Goal: Task Accomplishment & Management: Manage account settings

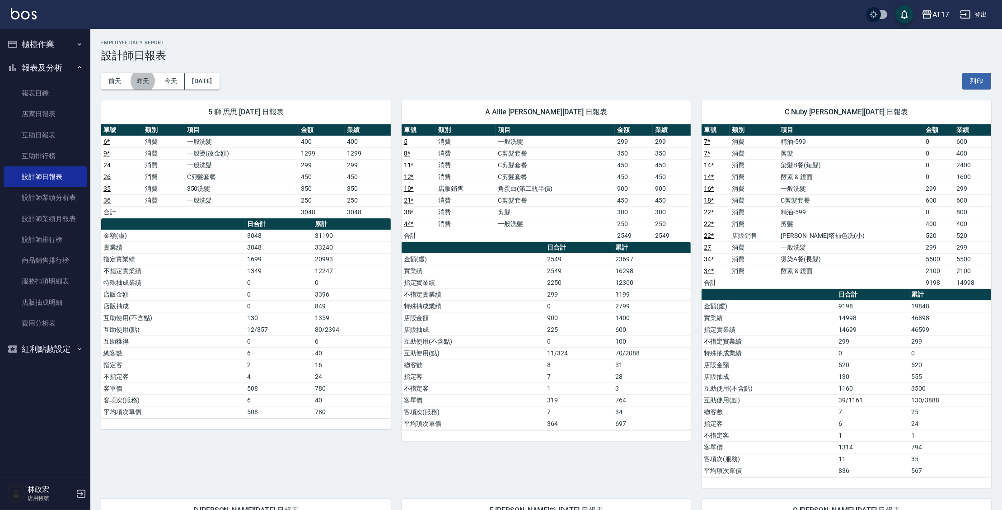
click at [46, 50] on button "櫃檯作業" at bounding box center [45, 45] width 83 height 24
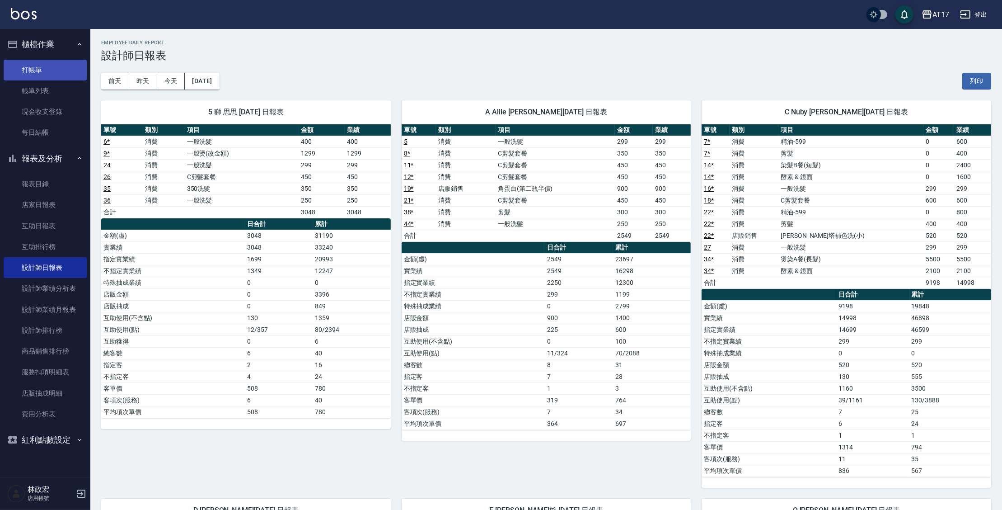
click at [47, 76] on link "打帳單" at bounding box center [45, 70] width 83 height 21
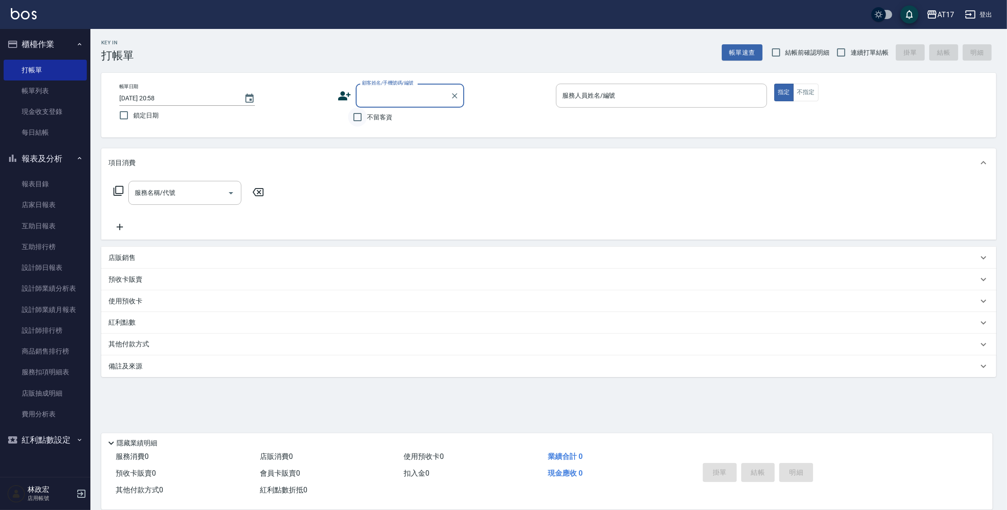
click at [357, 120] on input "不留客資" at bounding box center [357, 117] width 19 height 19
checkbox input "true"
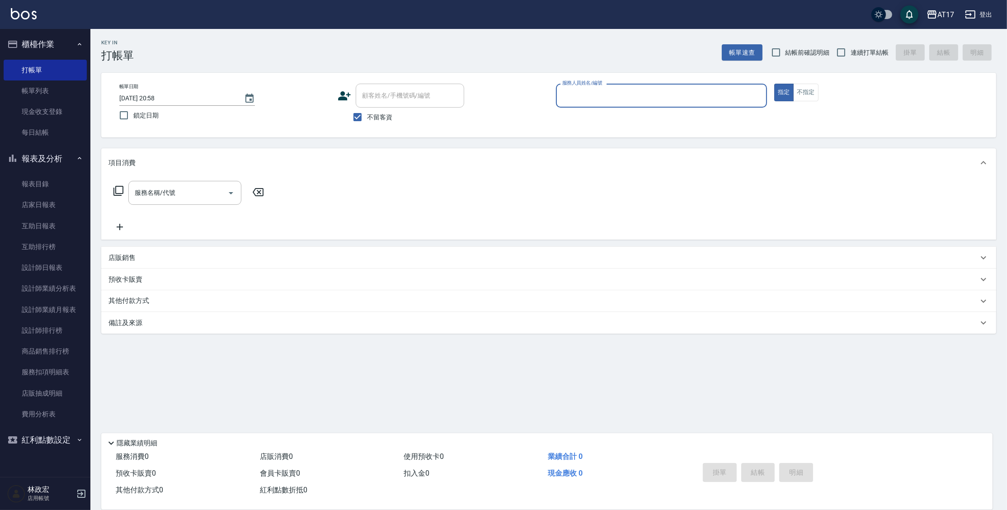
click at [872, 48] on span "連續打單結帳" at bounding box center [870, 52] width 38 height 9
click at [851, 48] on input "連續打單結帳" at bounding box center [841, 52] width 19 height 19
click at [832, 43] on input "連續打單結帳" at bounding box center [841, 52] width 19 height 19
click at [839, 55] on input "連續打單結帳" at bounding box center [841, 52] width 19 height 19
checkbox input "true"
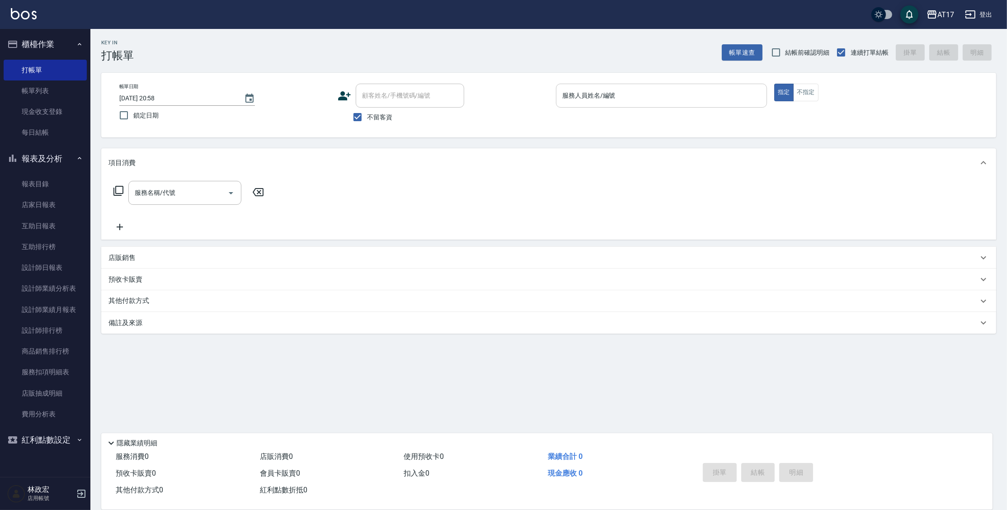
click at [669, 100] on input "服務人員姓名/編號" at bounding box center [661, 96] width 203 height 16
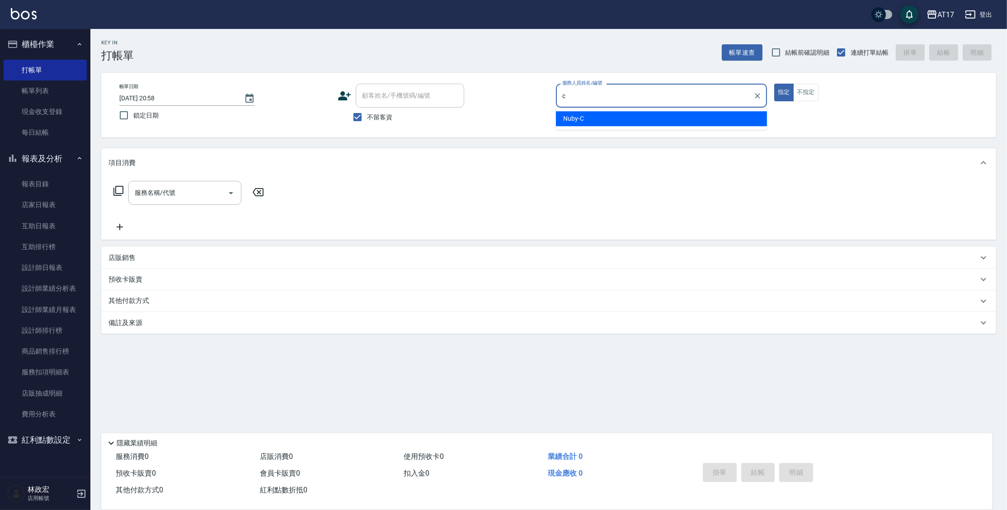
type input "Nuby-C"
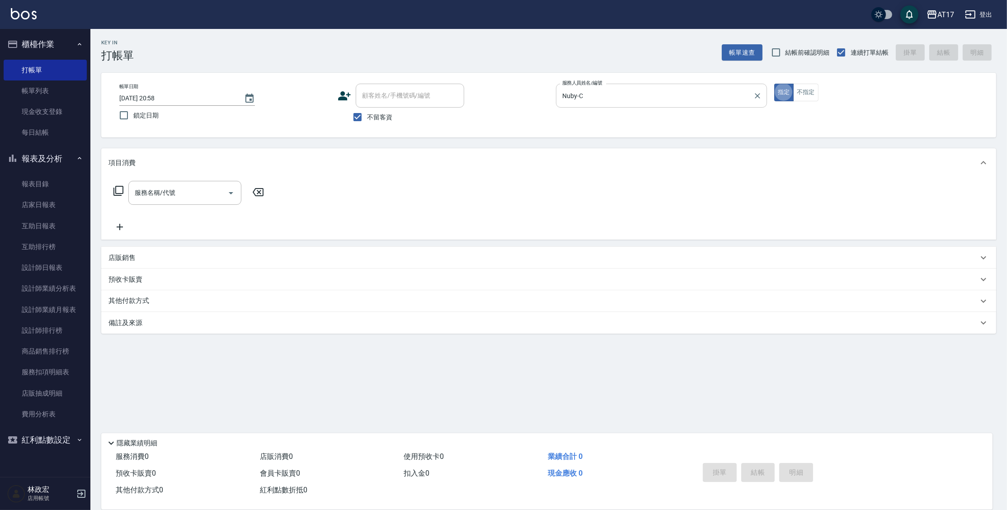
type button "true"
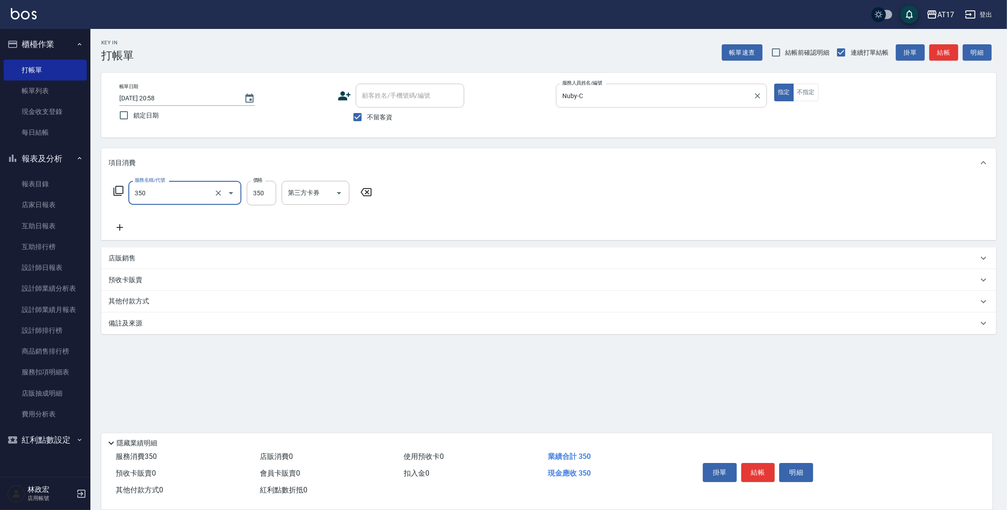
type input "350洗髮(350)"
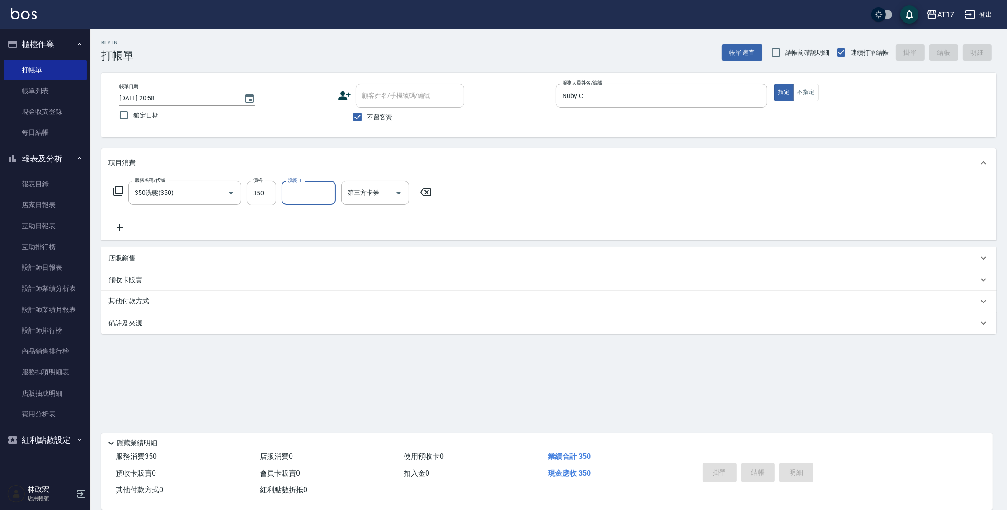
type input "[DATE] 20:59"
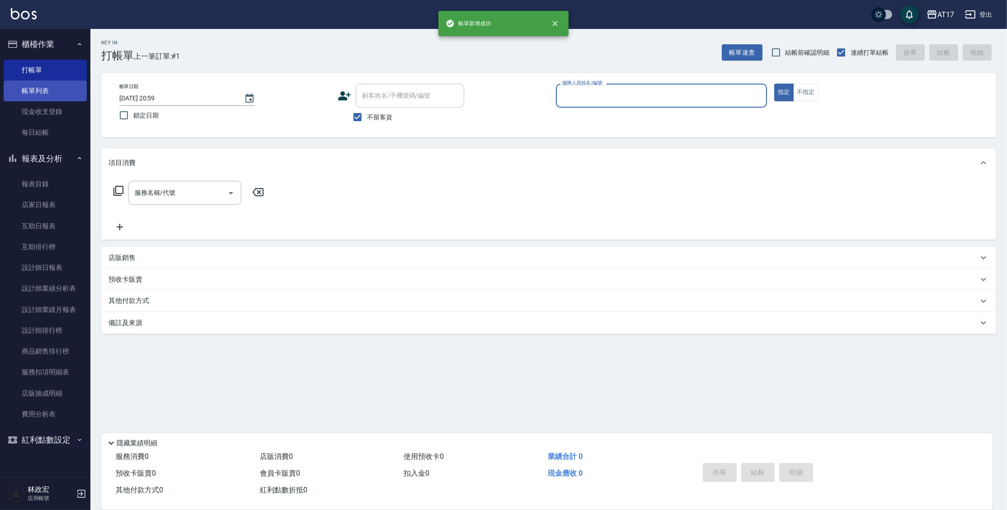
click at [47, 88] on link "帳單列表" at bounding box center [45, 90] width 83 height 21
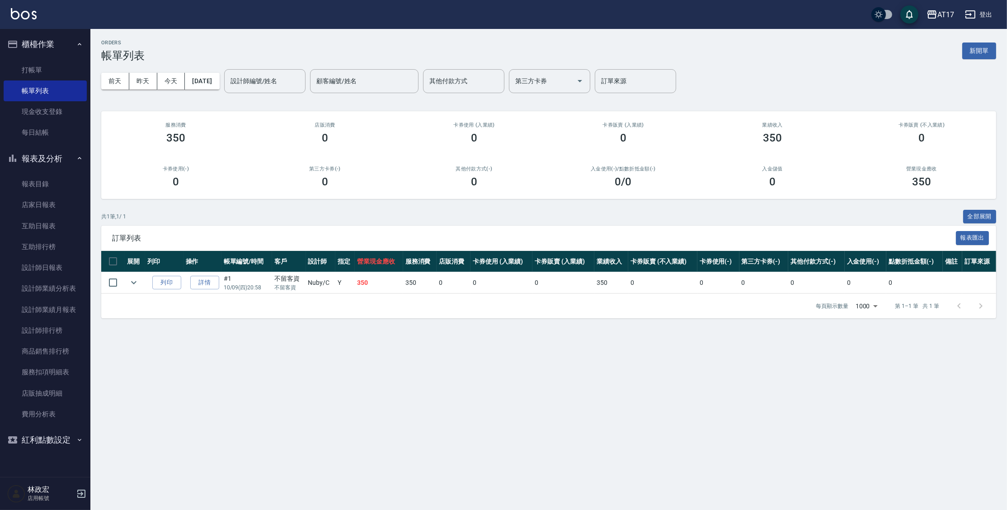
click at [202, 275] on td "詳情" at bounding box center [202, 282] width 38 height 21
click at [199, 282] on link "詳情" at bounding box center [204, 283] width 29 height 14
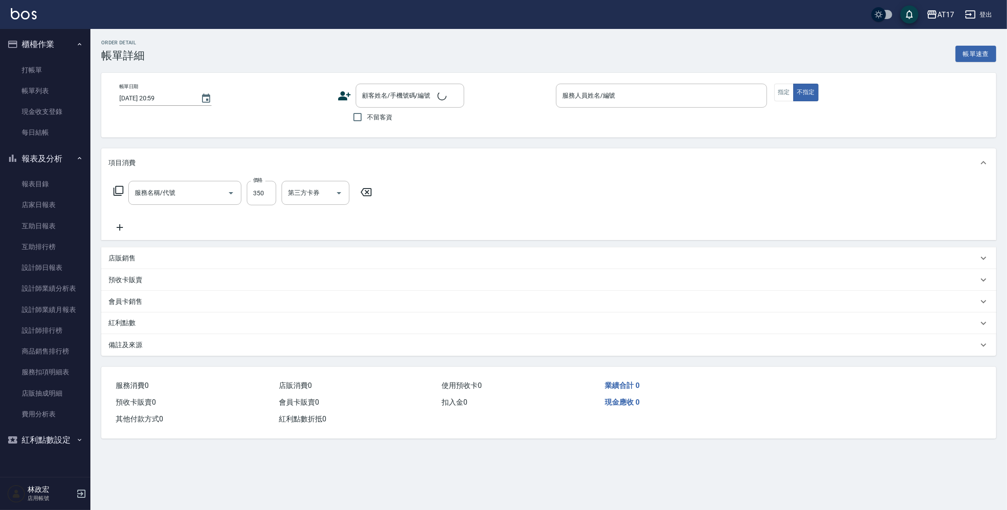
type input "[DATE] 20:58"
checkbox input "true"
type input "Nuby-C"
type input "350洗髮(350)"
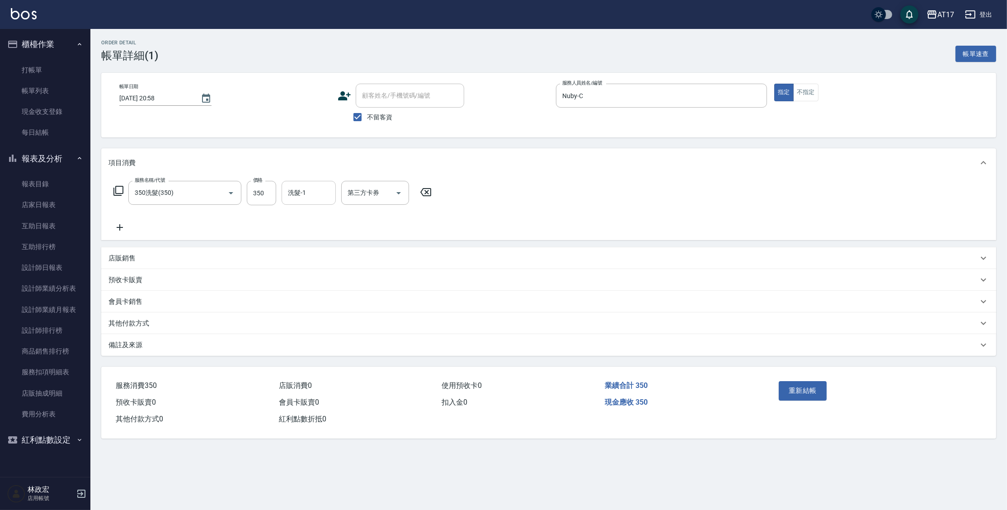
click at [300, 193] on input "洗髮-1" at bounding box center [309, 193] width 46 height 16
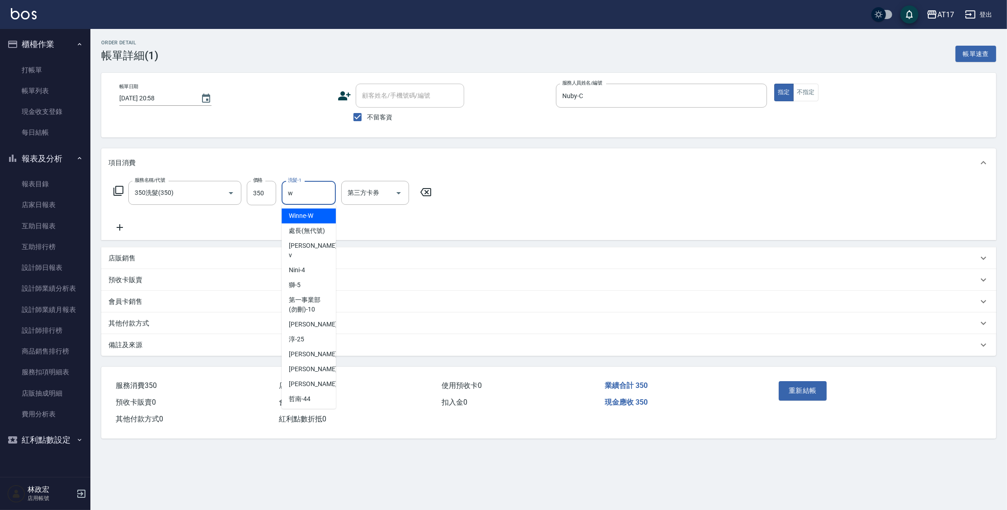
type input "Winne-W"
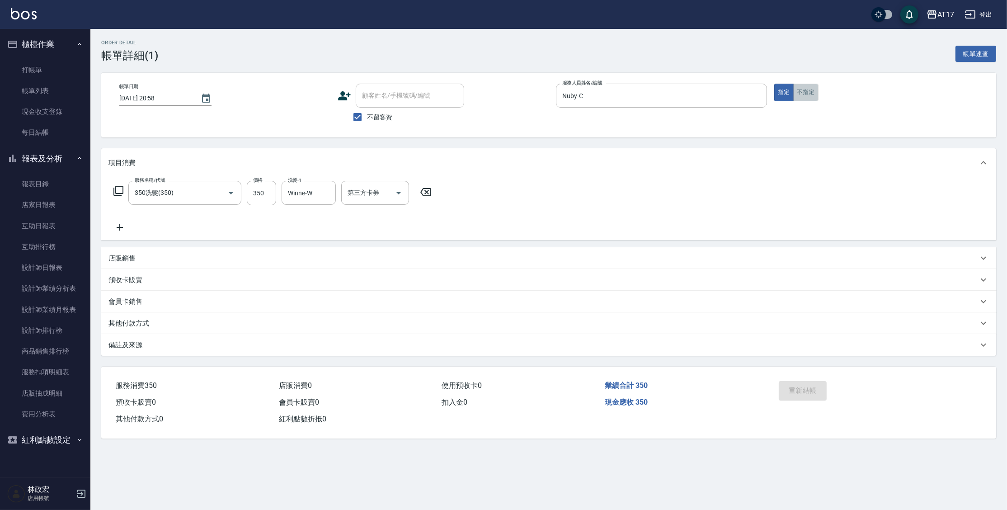
click at [802, 86] on button "不指定" at bounding box center [805, 93] width 25 height 18
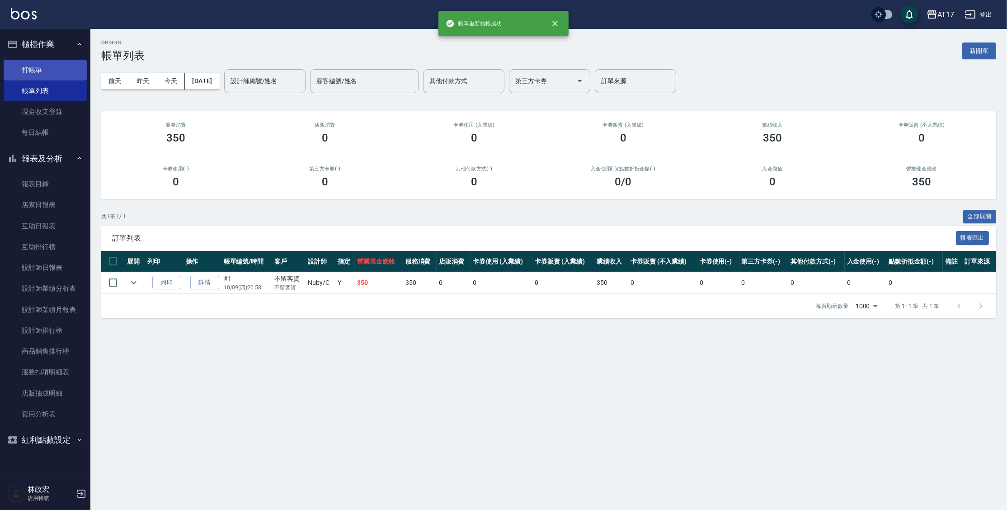
click at [28, 72] on link "打帳單" at bounding box center [45, 70] width 83 height 21
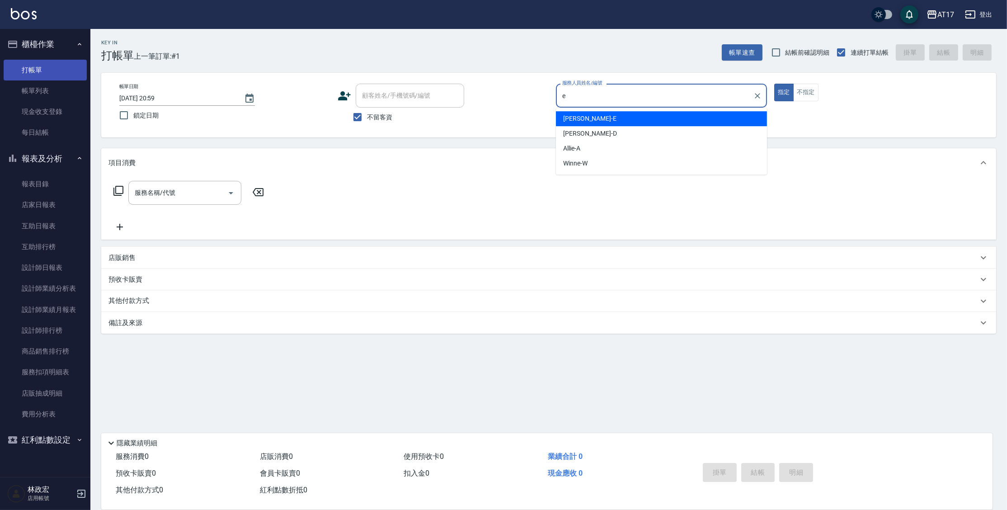
type input "[PERSON_NAME]-E"
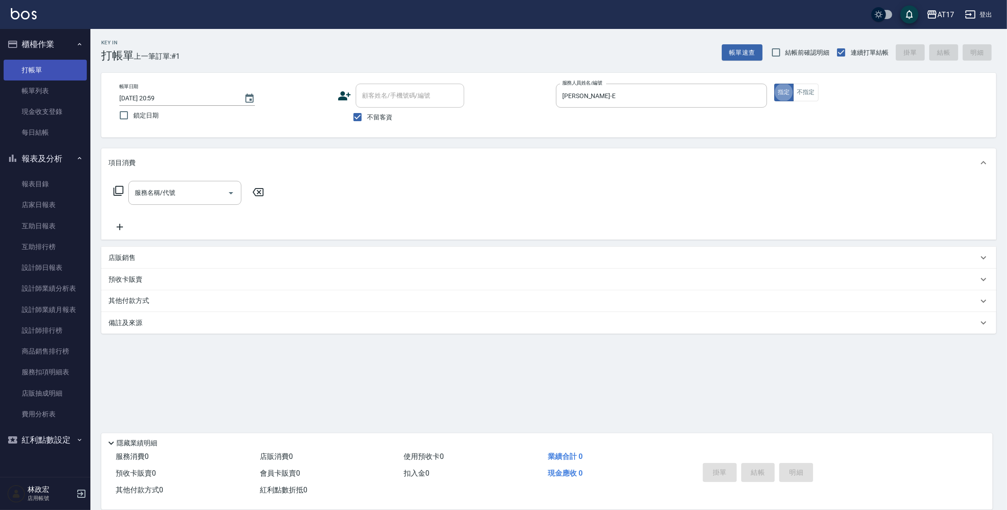
type button "true"
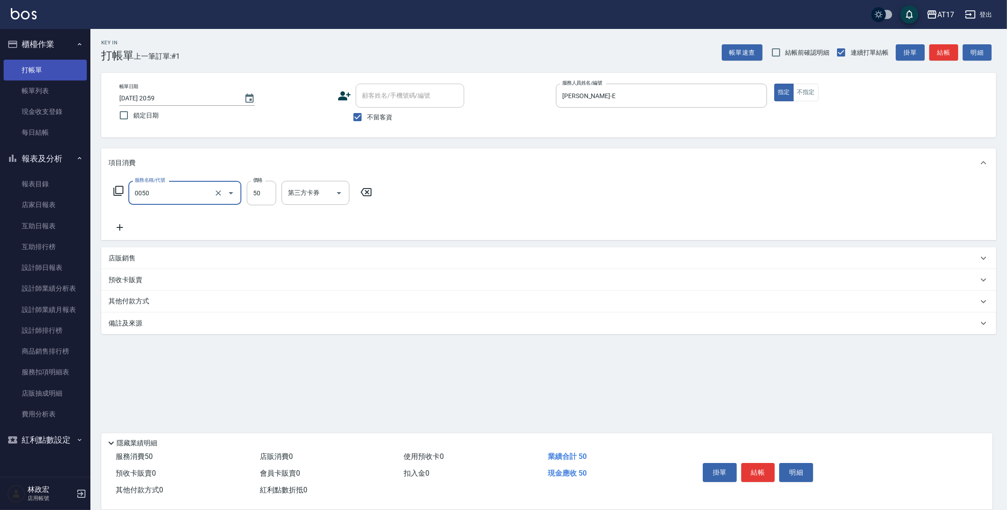
type input "剪瀏海(0050)"
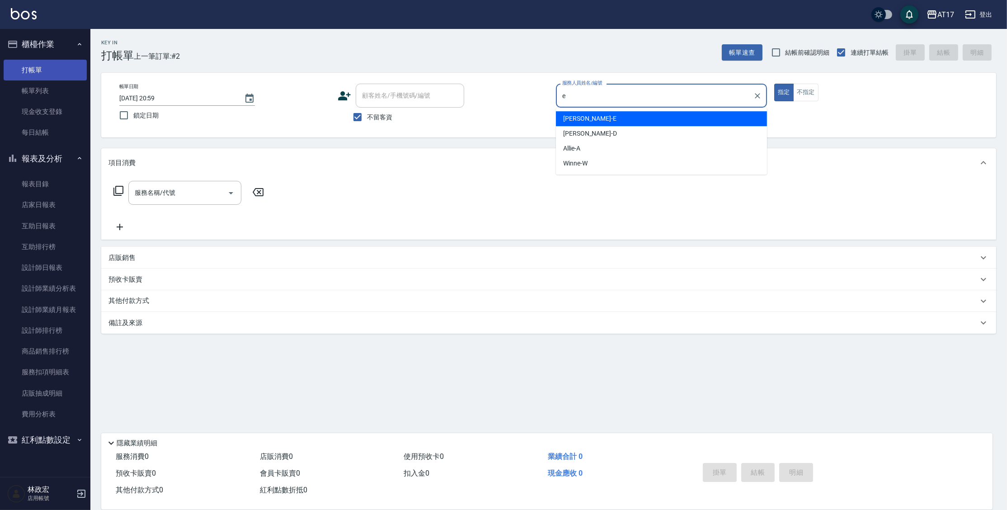
type input "[PERSON_NAME]-E"
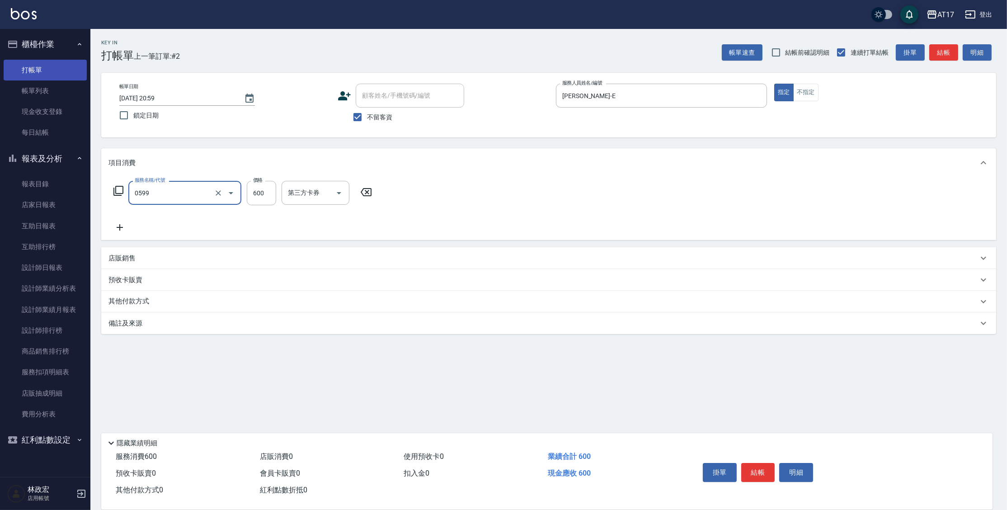
type input "精油-599(0599)"
type input "900"
type input "[PERSON_NAME]-27"
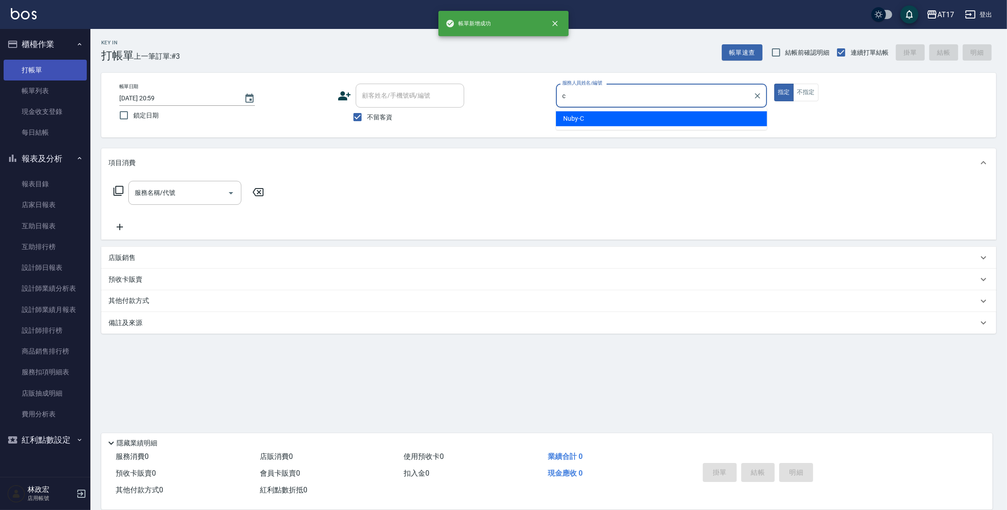
type input "Nuby-C"
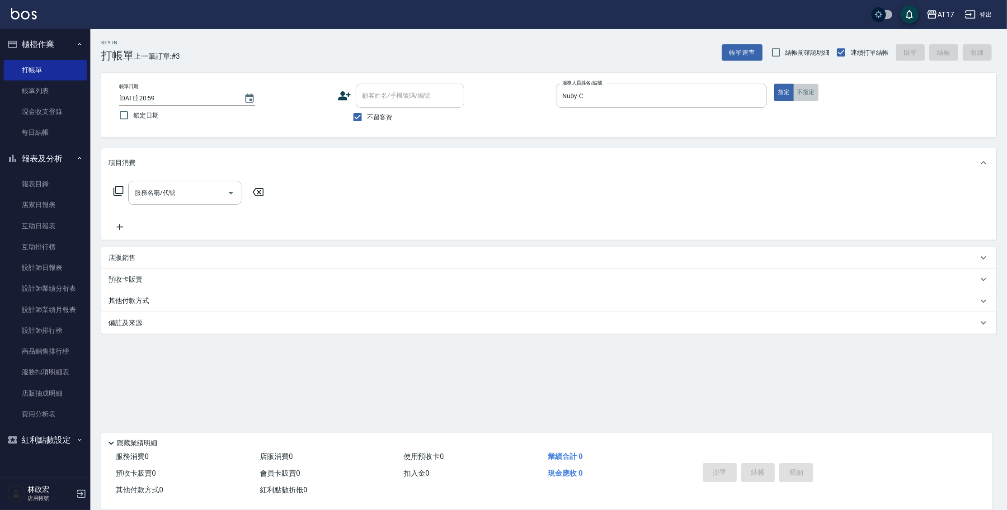
click at [805, 87] on button "不指定" at bounding box center [805, 93] width 25 height 18
type button "false"
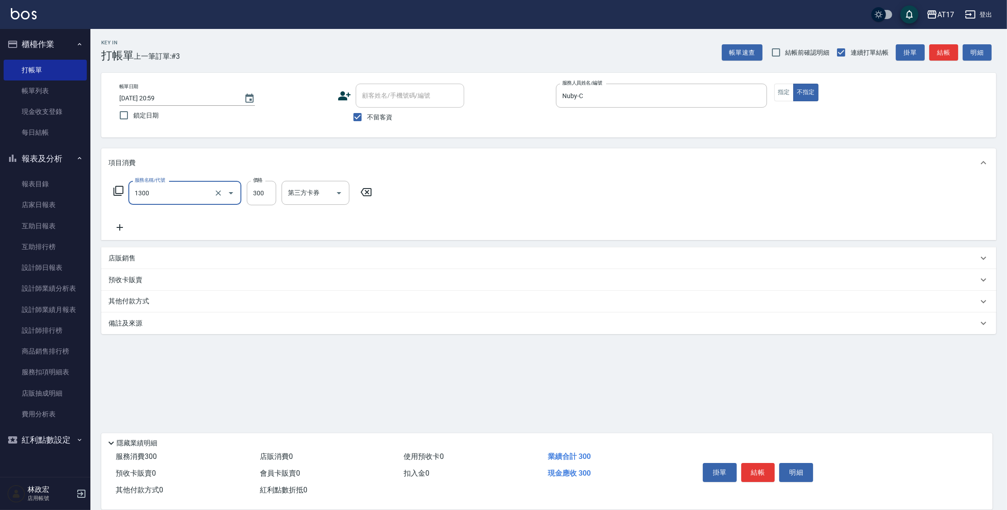
type input "一般洗髮(1300)"
type input "299"
type input "Winne-W"
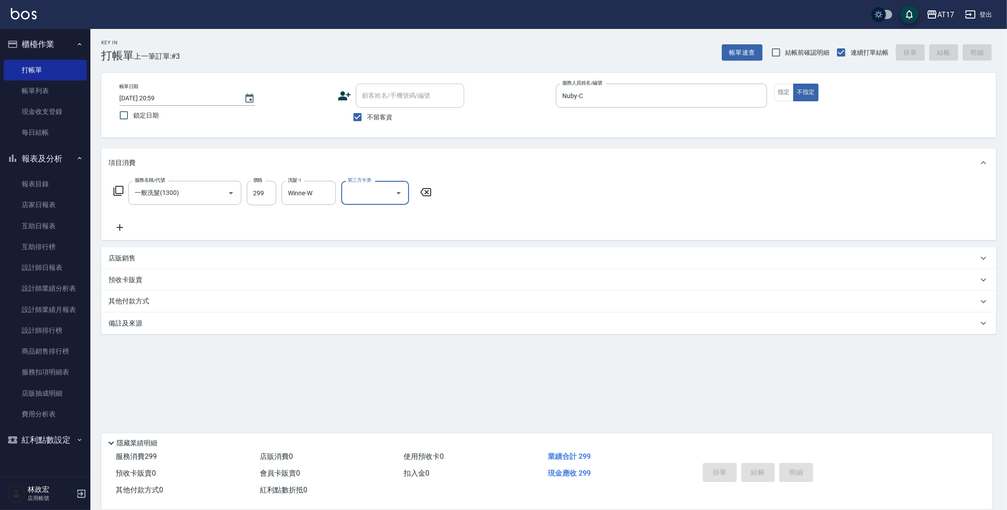
type input "[DATE] 21:00"
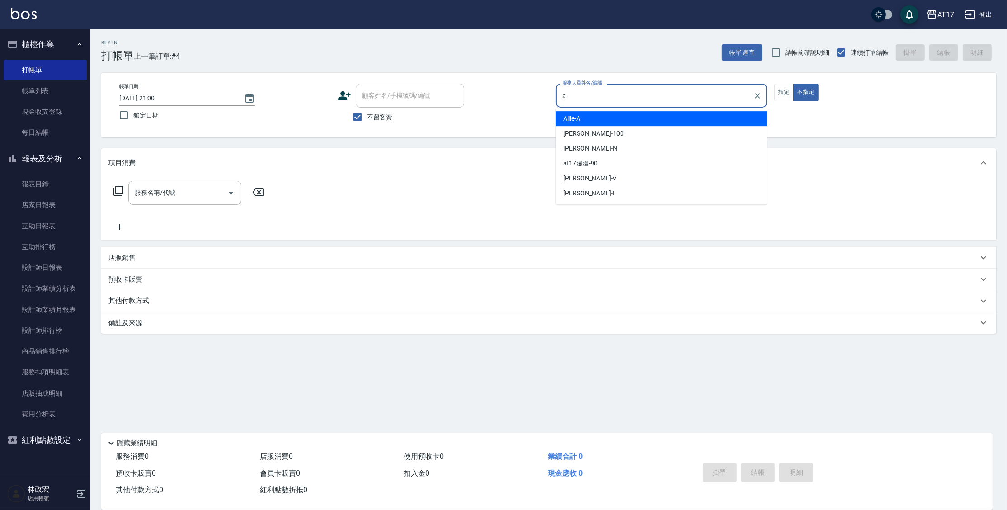
type input "Allie-A"
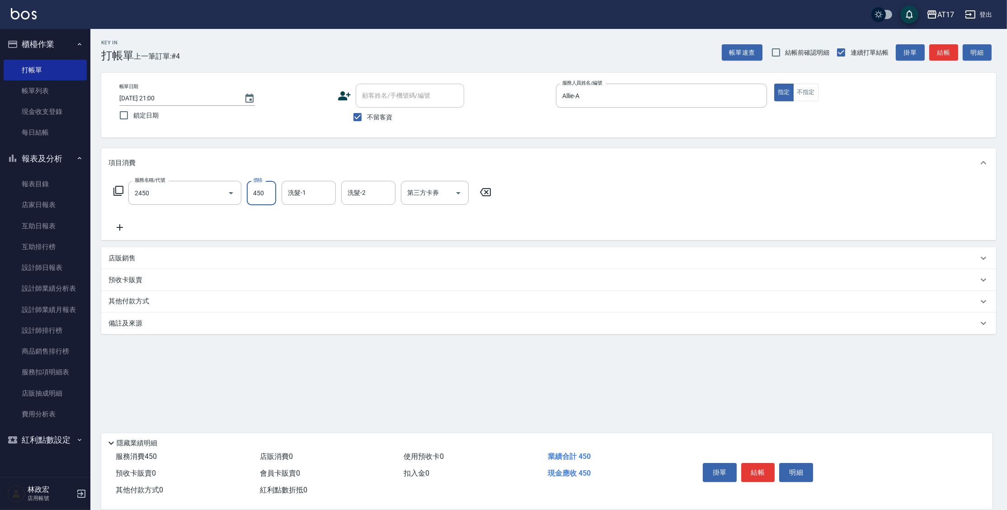
type input "C剪髮套餐(2450)"
type input "獅-5"
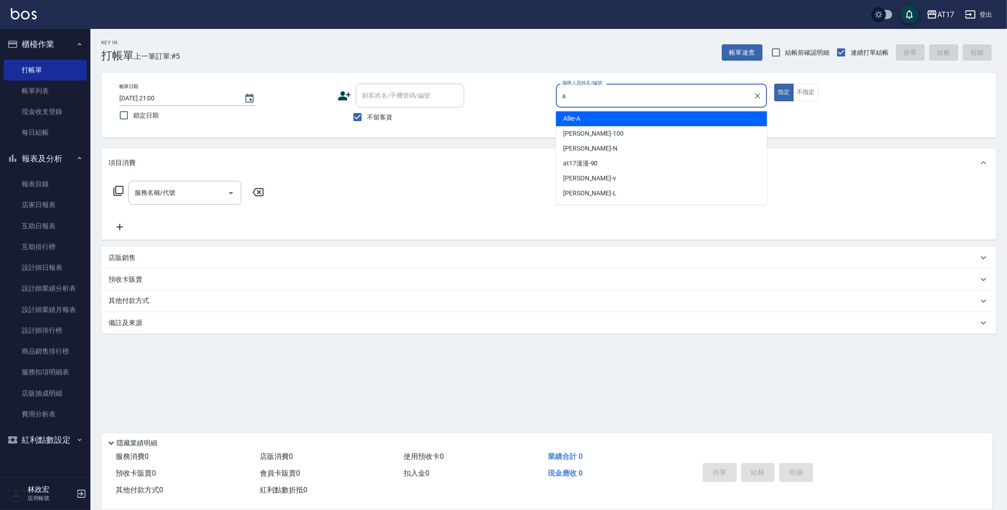
type input "Allie-A"
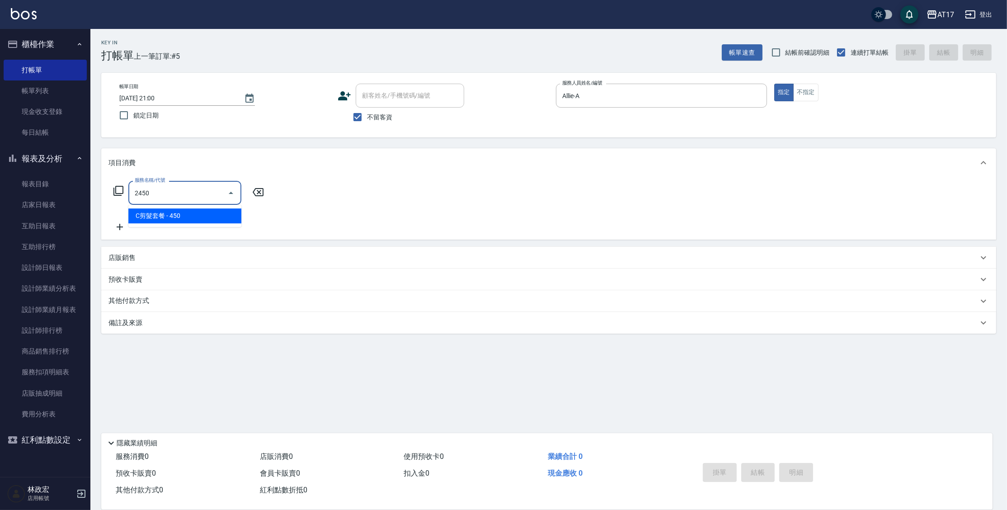
type input "C剪髮套餐(2450)"
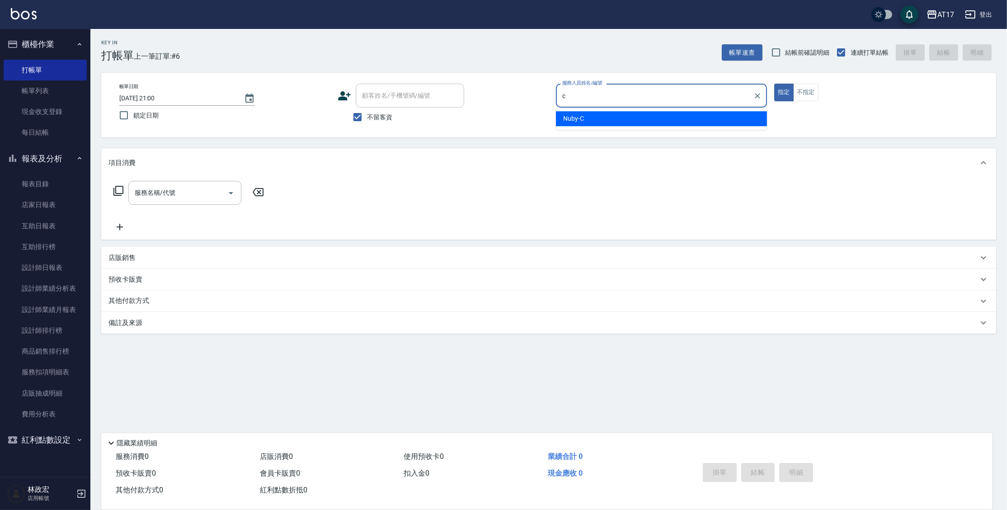
type input "Nuby-C"
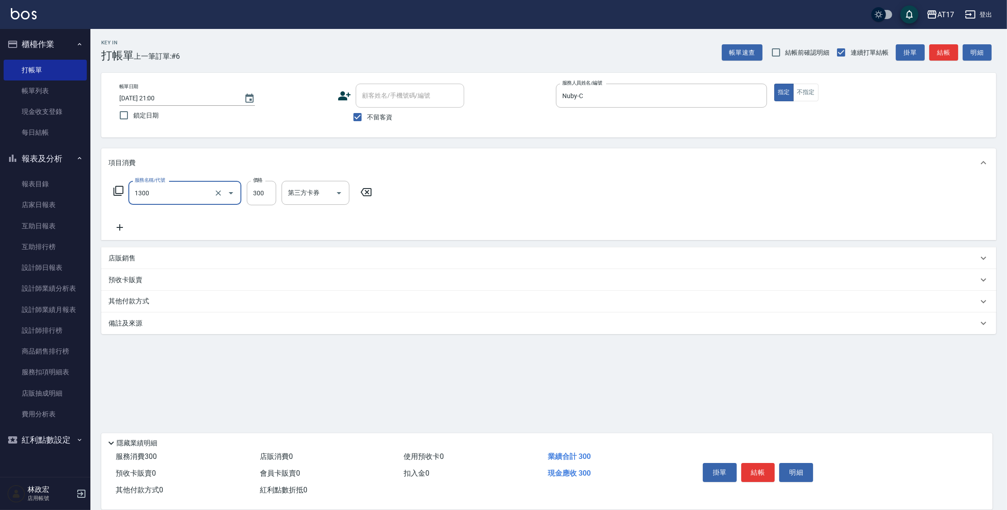
type input "一般洗髮(1300)"
type input "250"
type input "Winne-W"
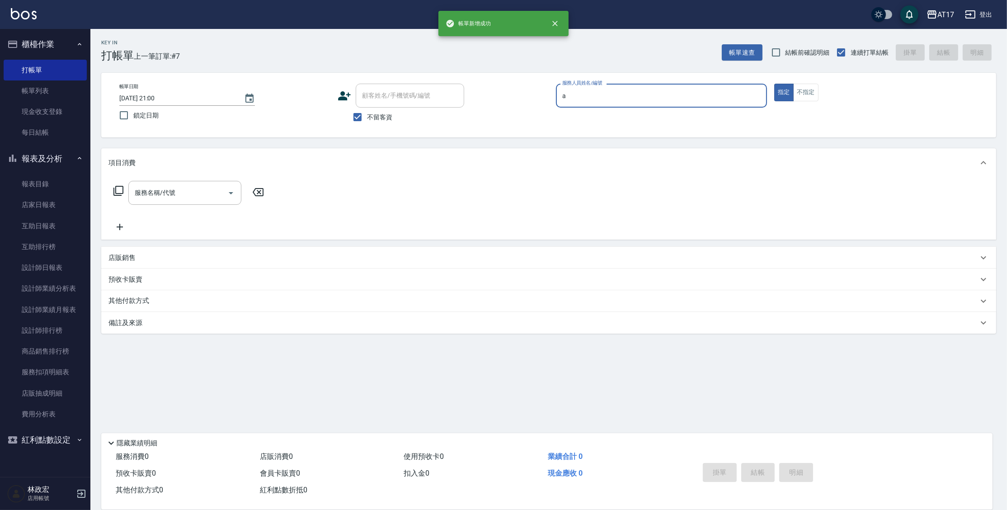
type input "Allie-A"
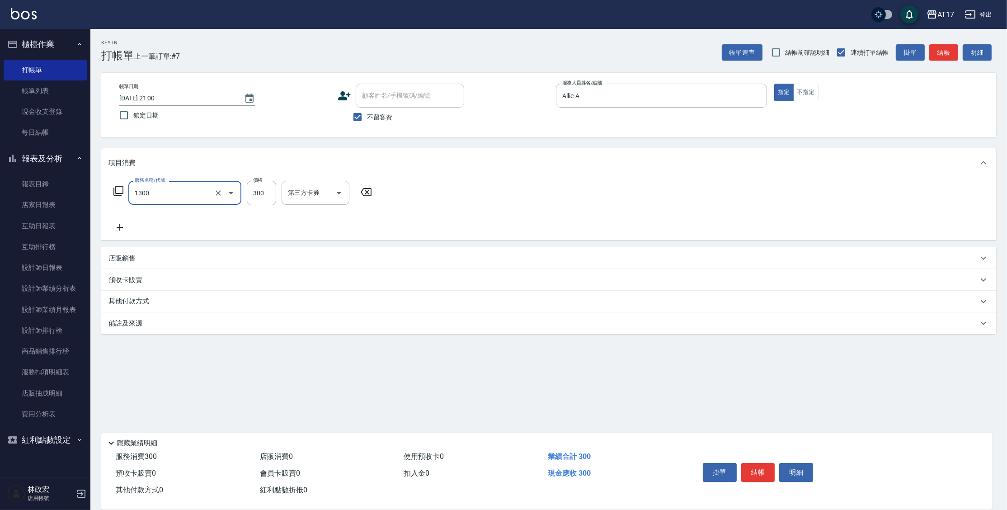
type input "一般洗髮(1300)"
type input "250"
type input "[PERSON_NAME]-27"
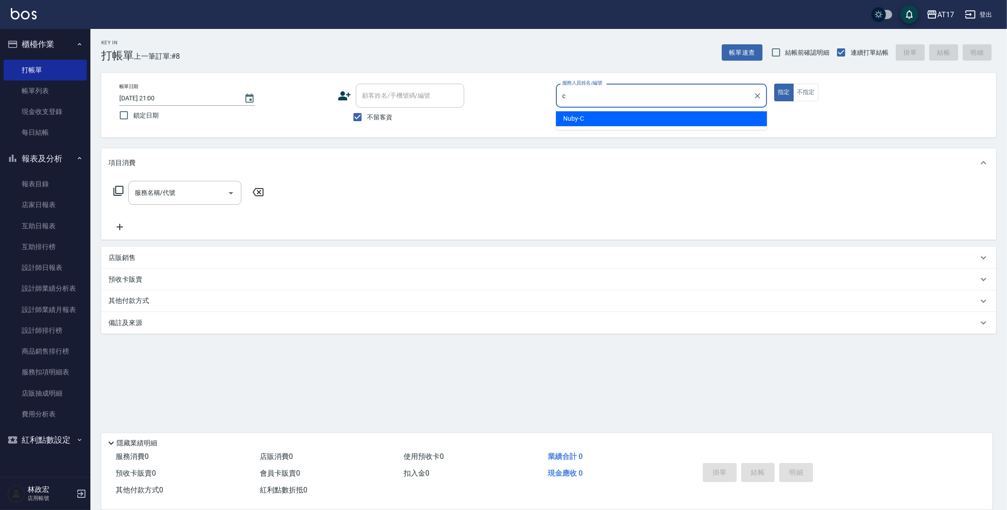
type input "Nuby-C"
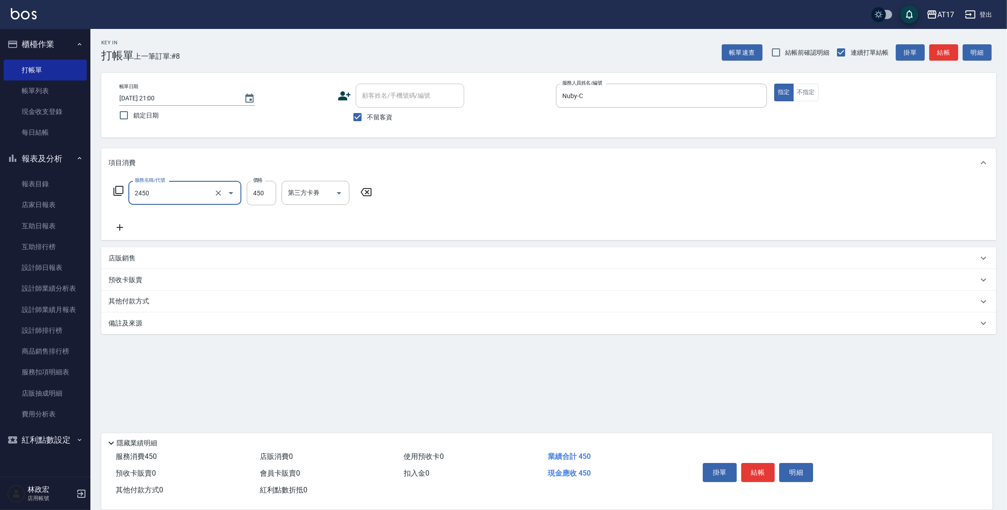
type input "C剪髮套餐(2450)"
type input "600"
type input "Winne-W"
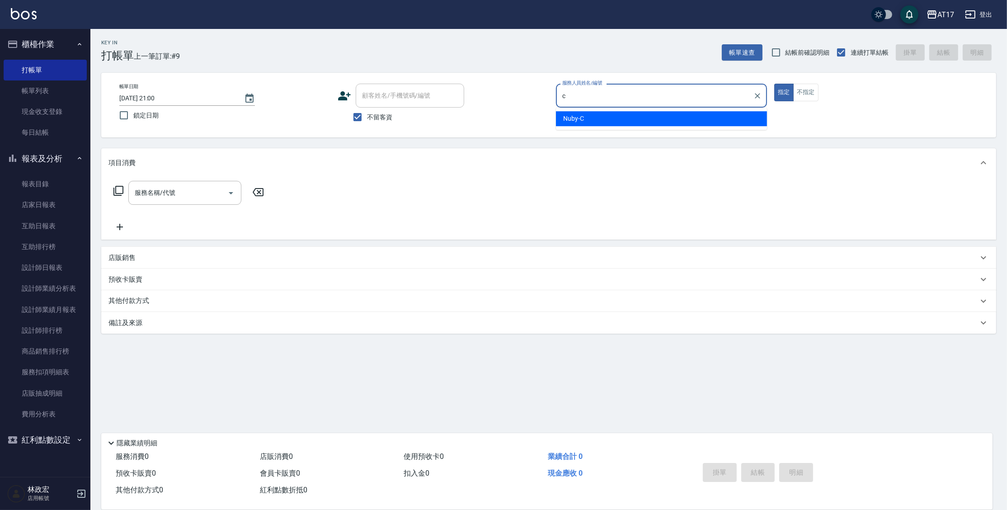
type input "Nuby-C"
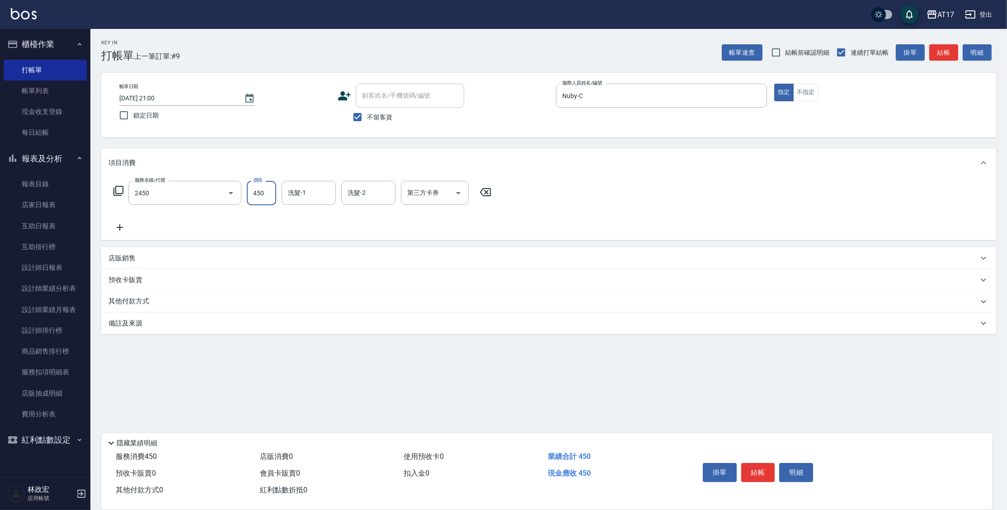
type input "C剪髮套餐(2450)"
type input "600"
type input "Winne-W"
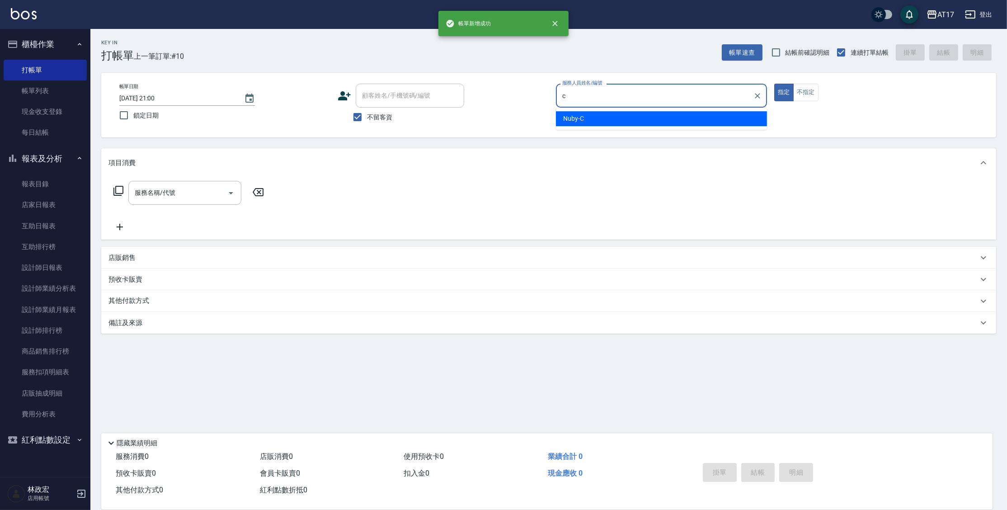
type input "Nuby-C"
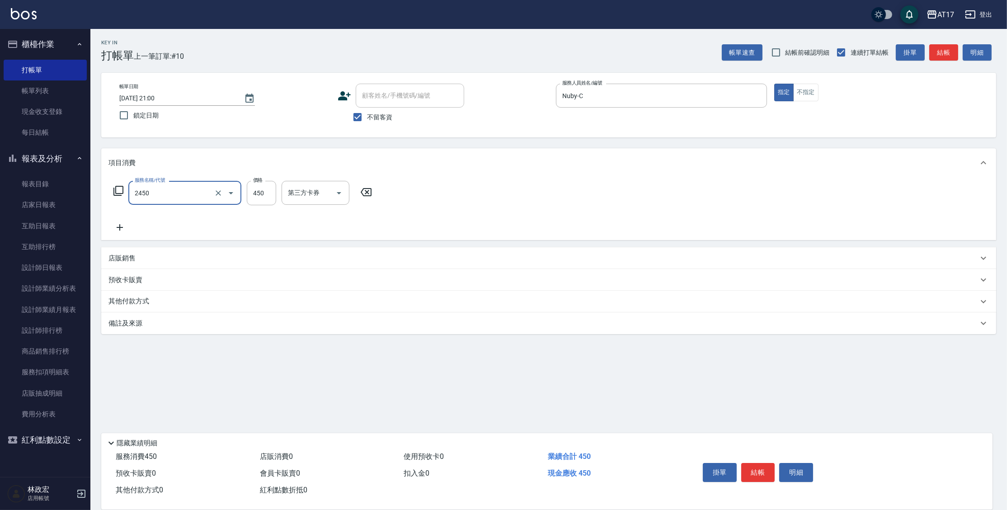
type input "C剪髮套餐(2450)"
type input "Winne-W"
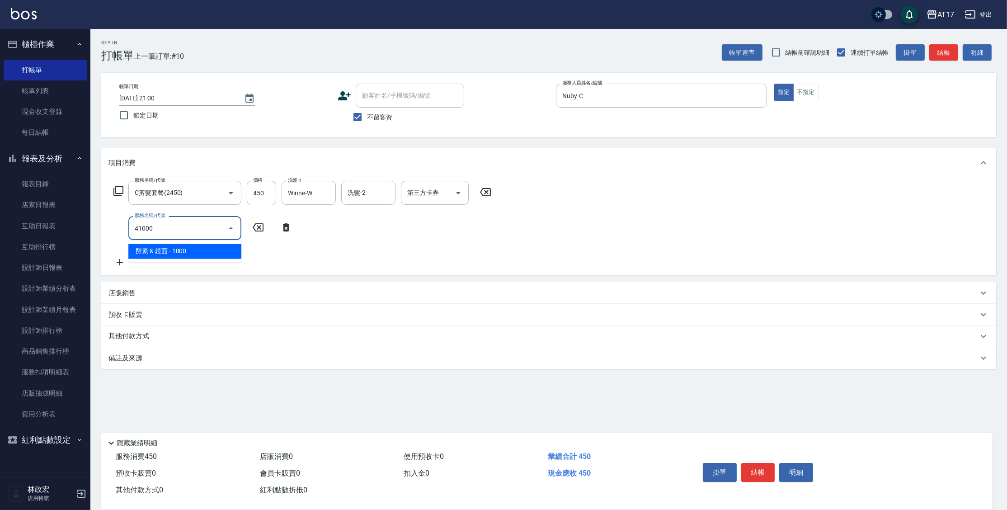
type input "酵素 & 鏡面(41000)"
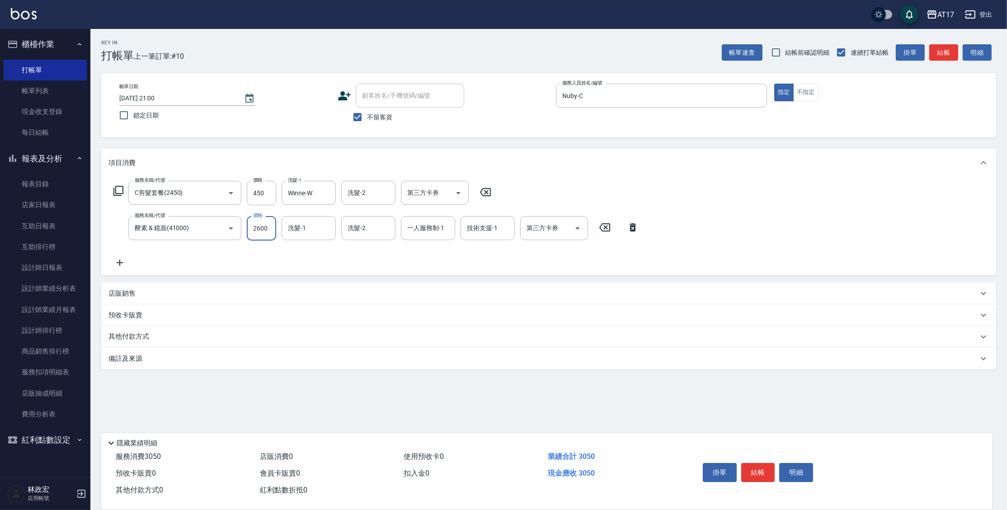
type input "2600"
type input "Winne-W"
type input "Nuby-C"
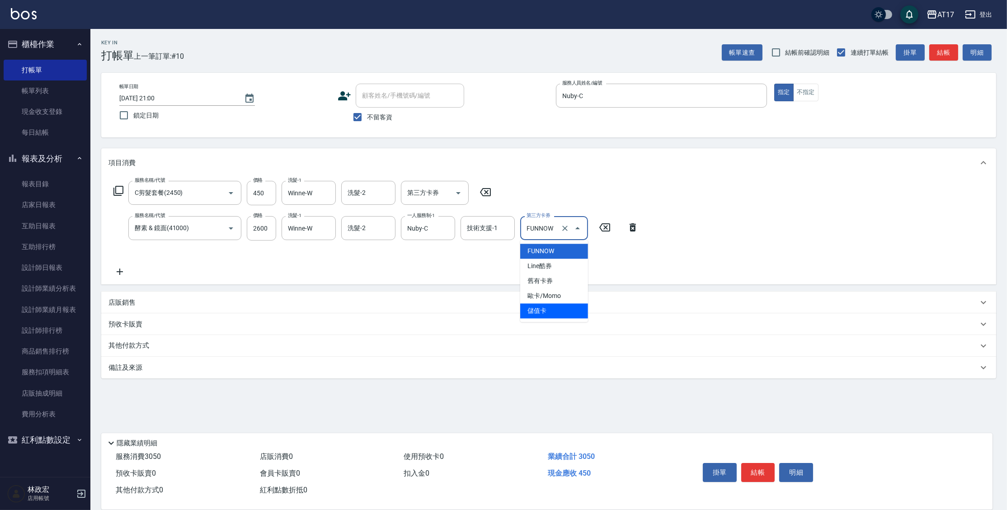
type input "儲值卡"
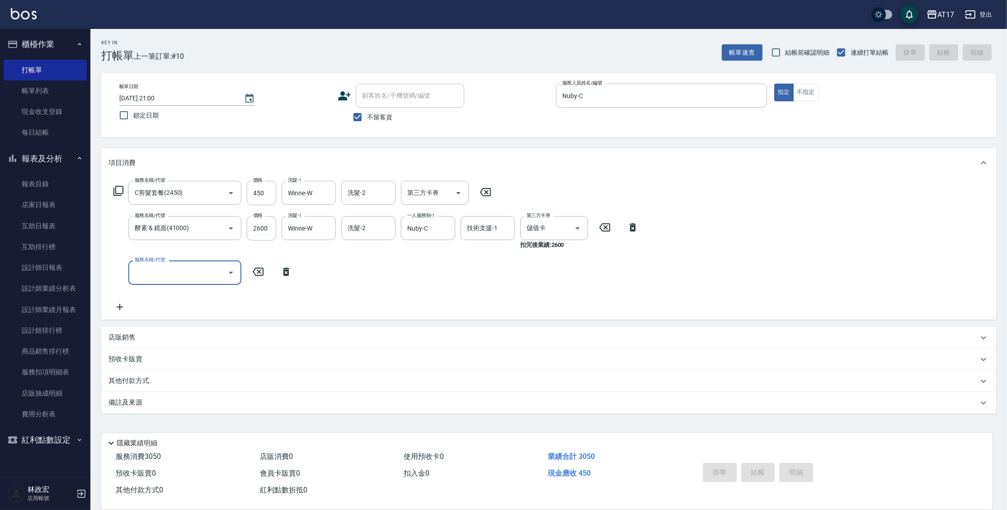
type input "[DATE] 21:01"
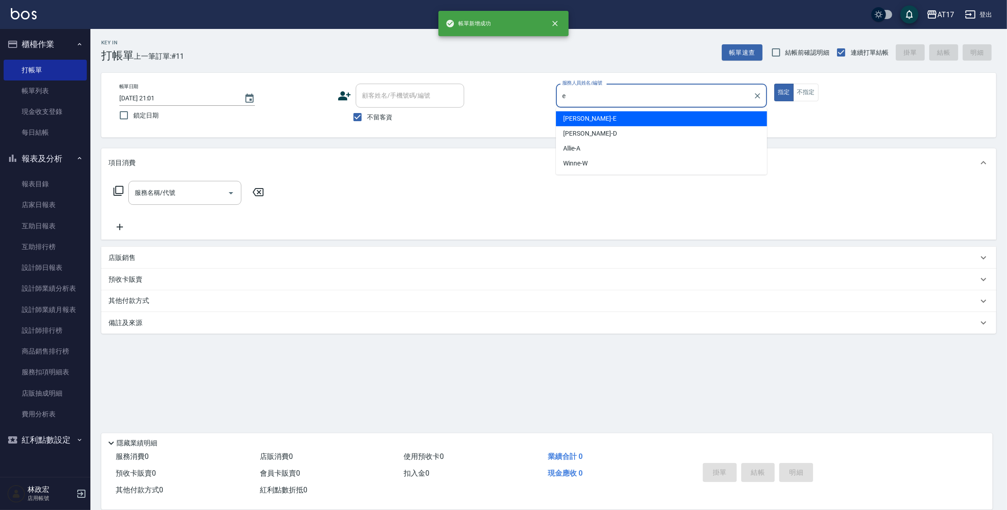
type input "[PERSON_NAME]-E"
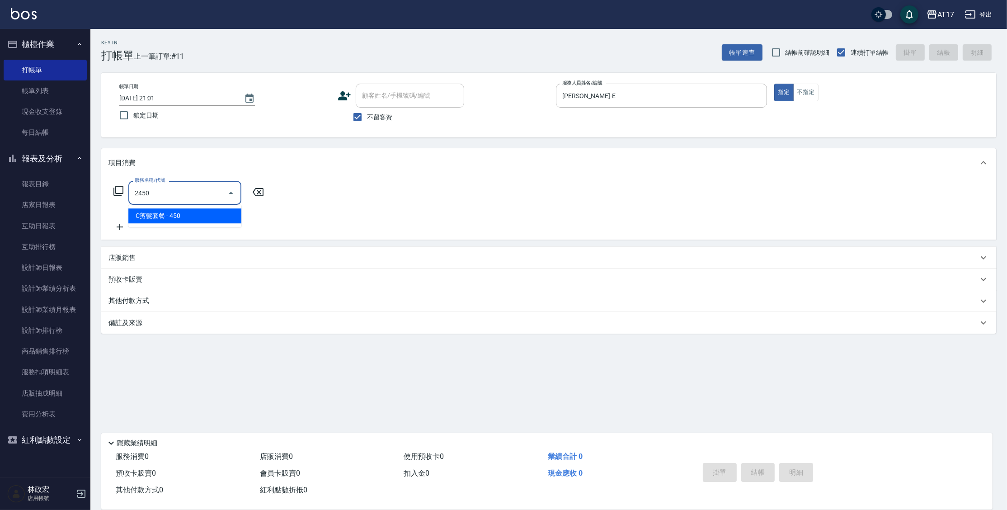
type input "C剪髮套餐(2450)"
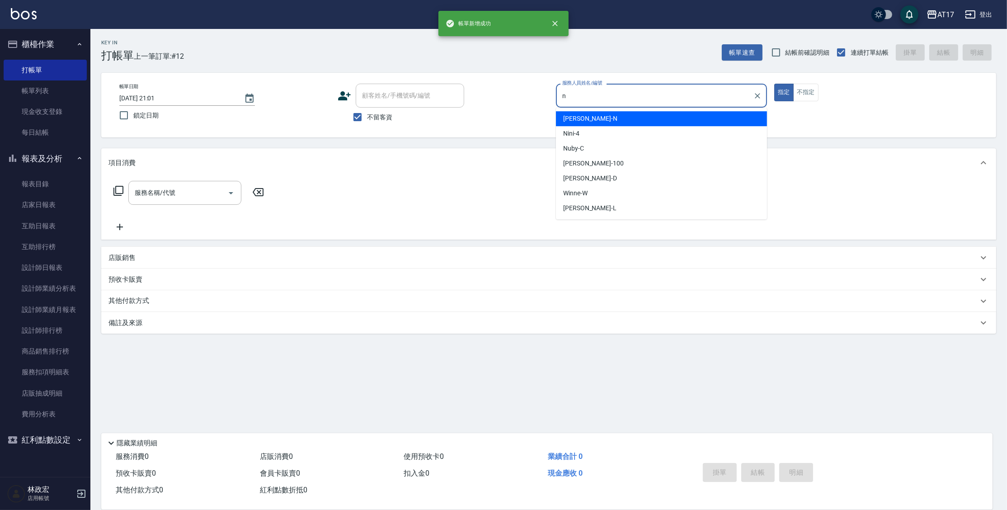
type input "[PERSON_NAME]-N"
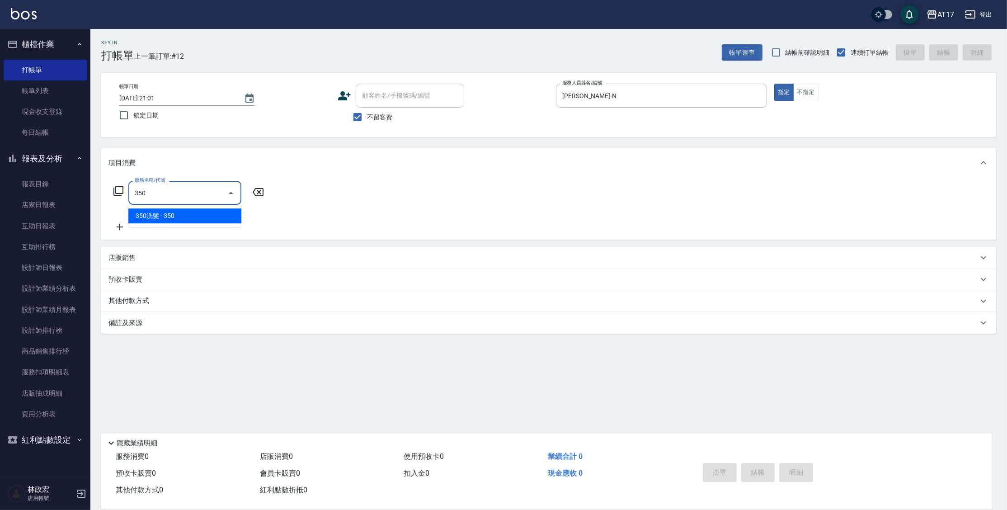
type input "350洗髮(350)"
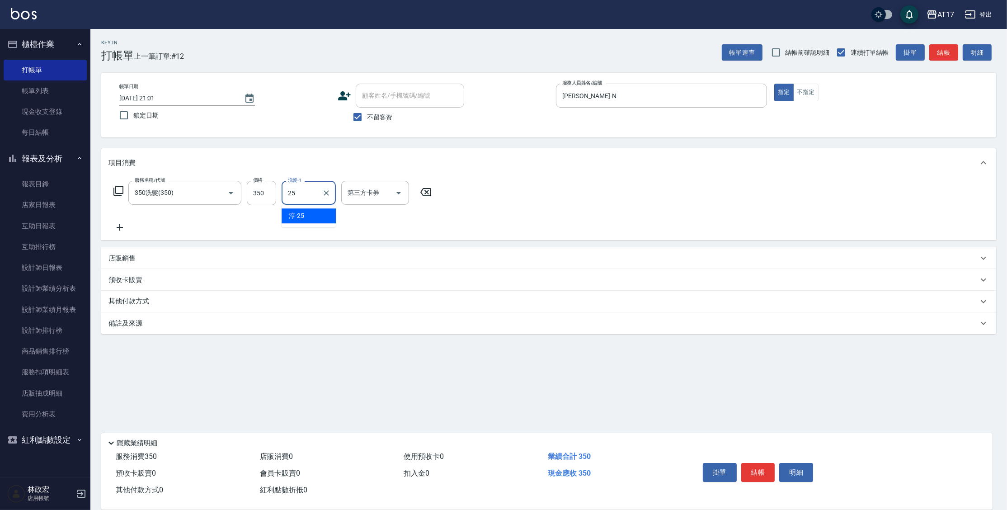
type input "[PERSON_NAME]-25"
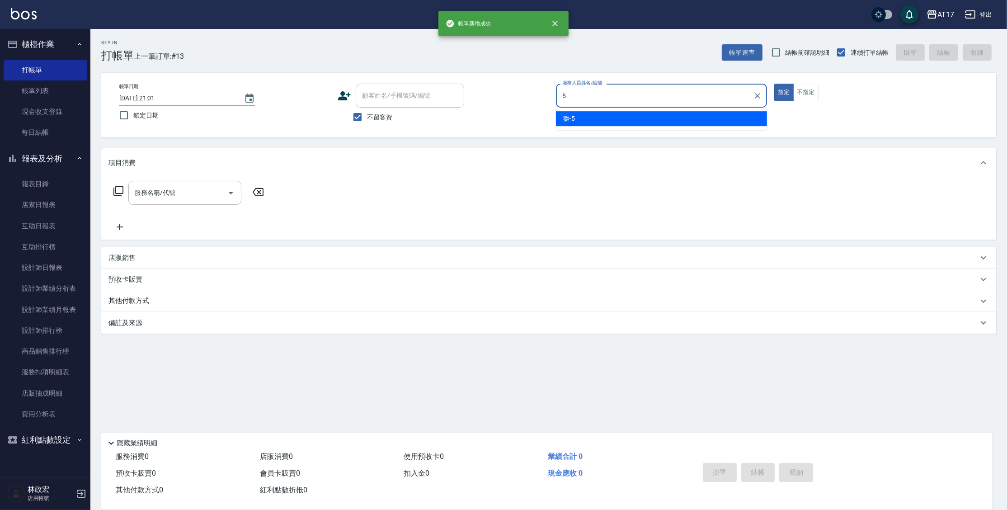
type input "獅-5"
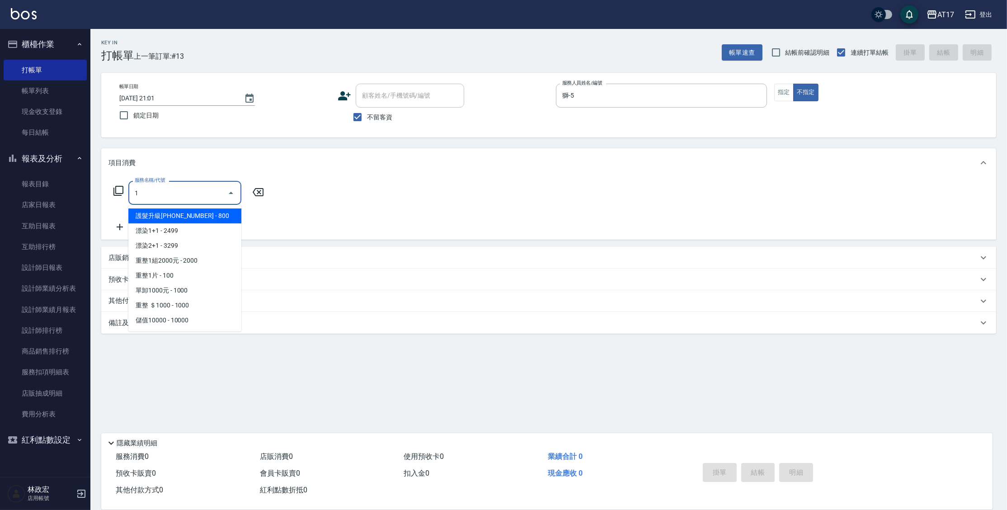
type input "護髮升級[PHONE_NUMBER](400)"
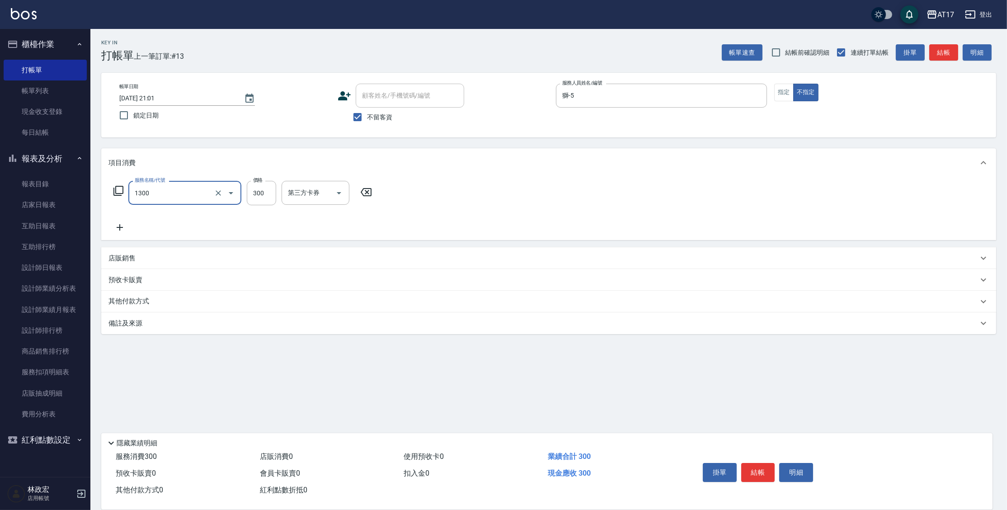
type input "一般洗髮(1300)"
type input "299"
type input "[PERSON_NAME]-27"
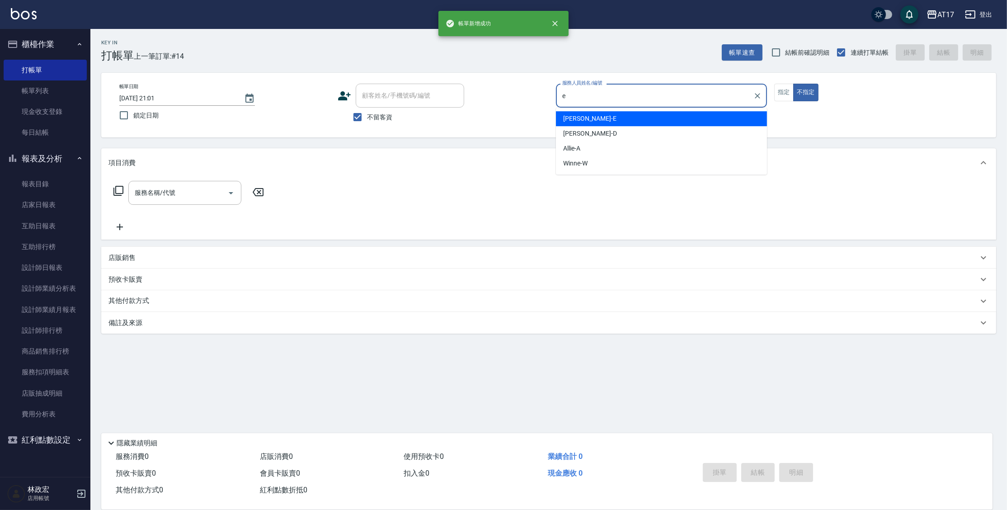
type input "[PERSON_NAME]-E"
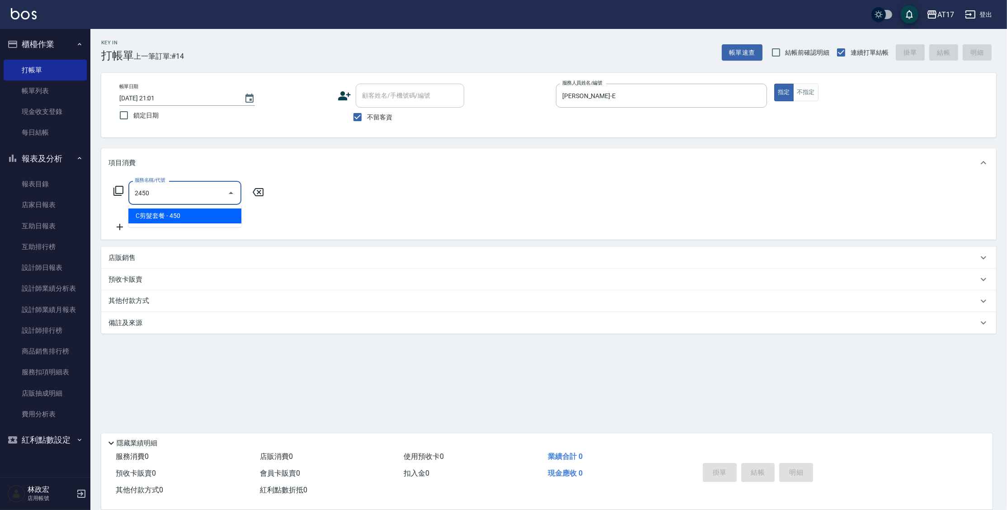
type input "C剪髮套餐(2450)"
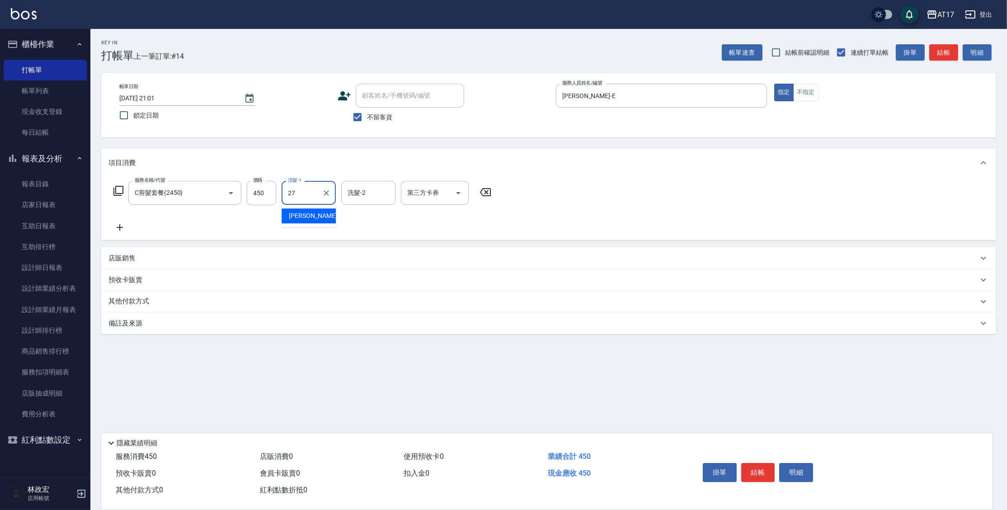
type input "[PERSON_NAME]-27"
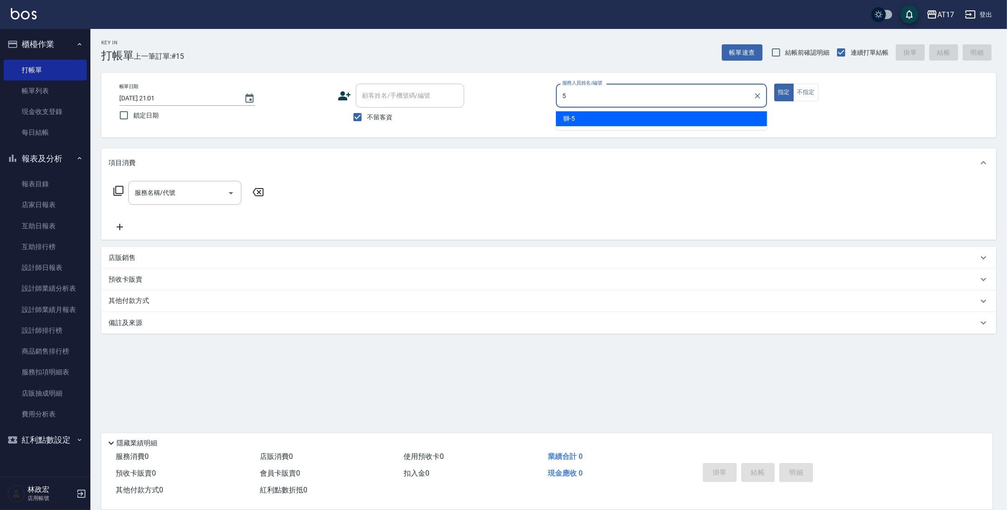
type input "獅-5"
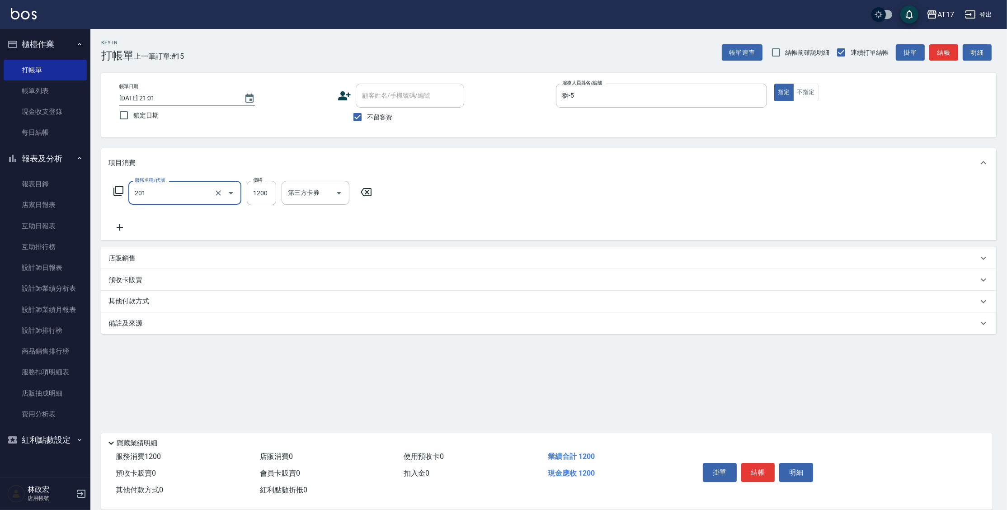
type input "一般燙(改金額)(201)"
type input "1299"
type input "獅-5"
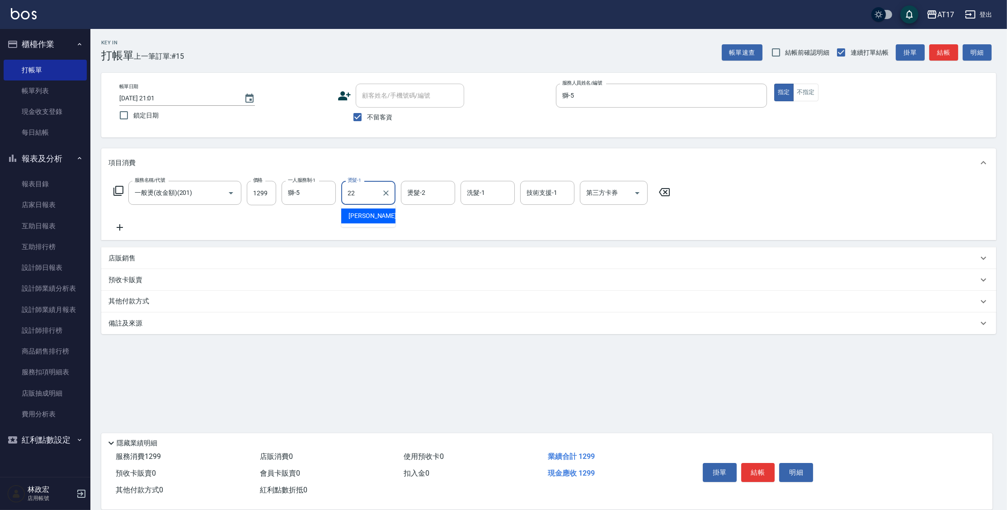
type input "[PERSON_NAME]-22"
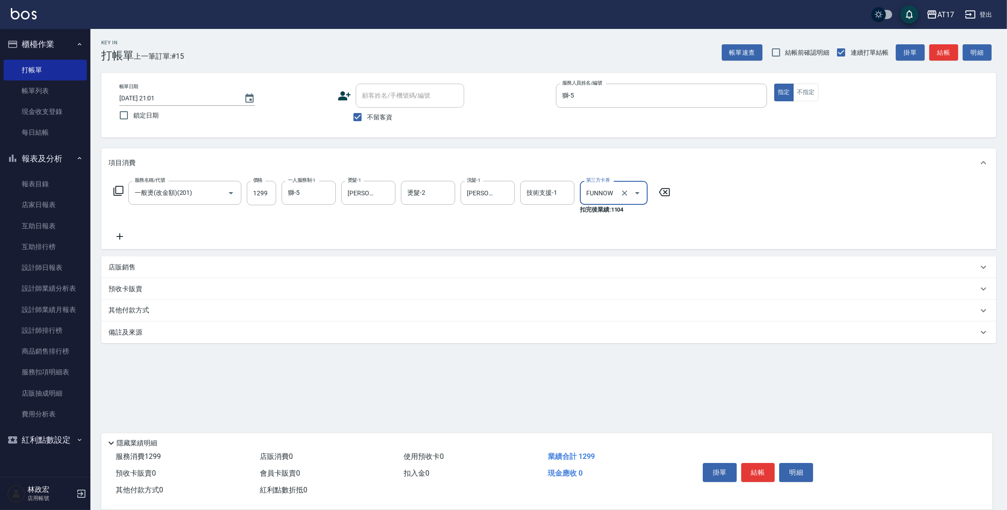
type input "FUNNOW"
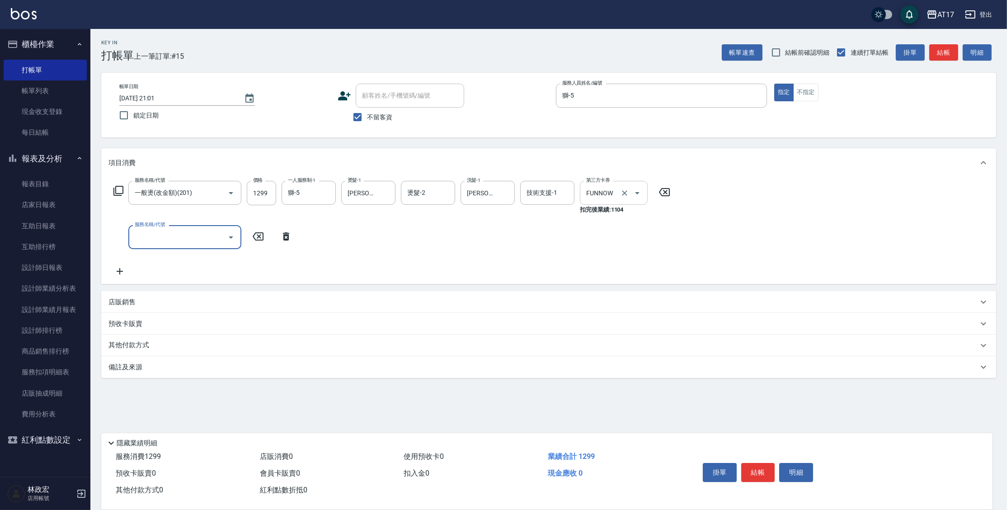
click at [625, 191] on icon "Clear" at bounding box center [624, 192] width 9 height 9
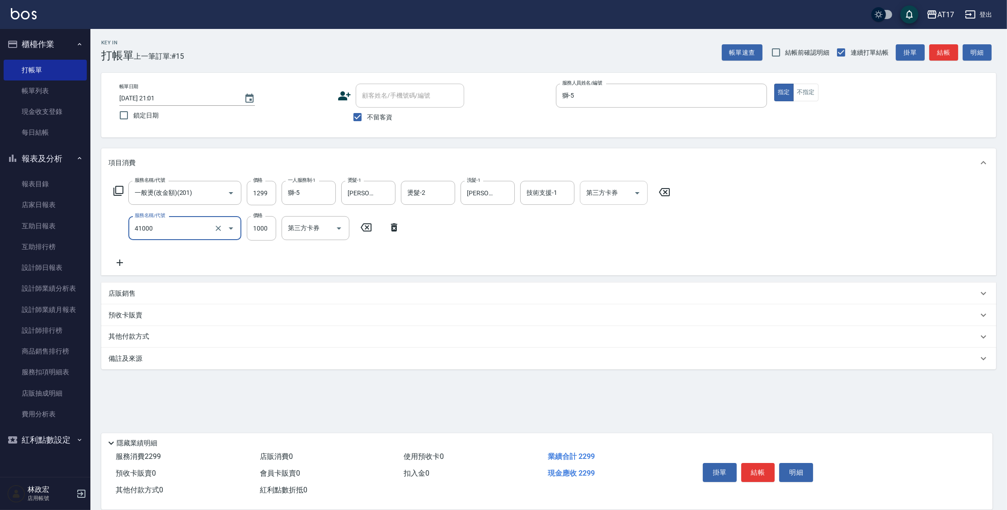
type input "酵素 & 鏡面(41000)"
type input "1500"
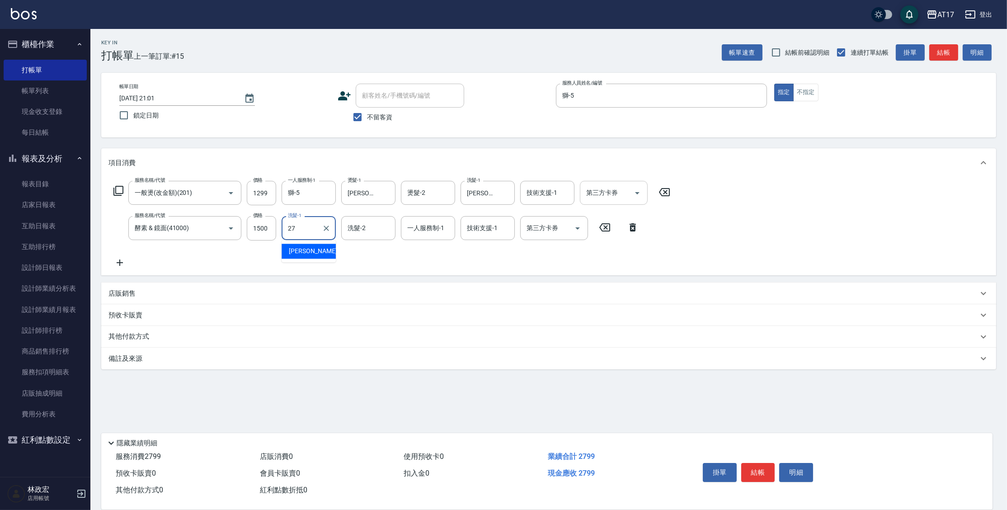
type input "[PERSON_NAME]-27"
click at [329, 228] on icon "Clear" at bounding box center [326, 228] width 9 height 9
type input "[PERSON_NAME]-22"
type input "獅-5"
type input "[PERSON_NAME]-22"
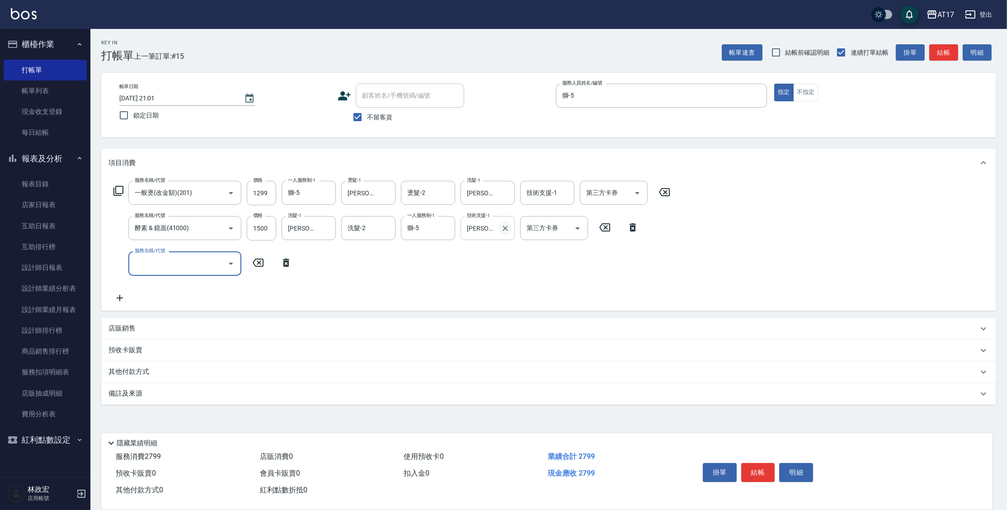
click at [503, 230] on icon "Clear" at bounding box center [505, 228] width 9 height 9
type input "[DATE] 21:02"
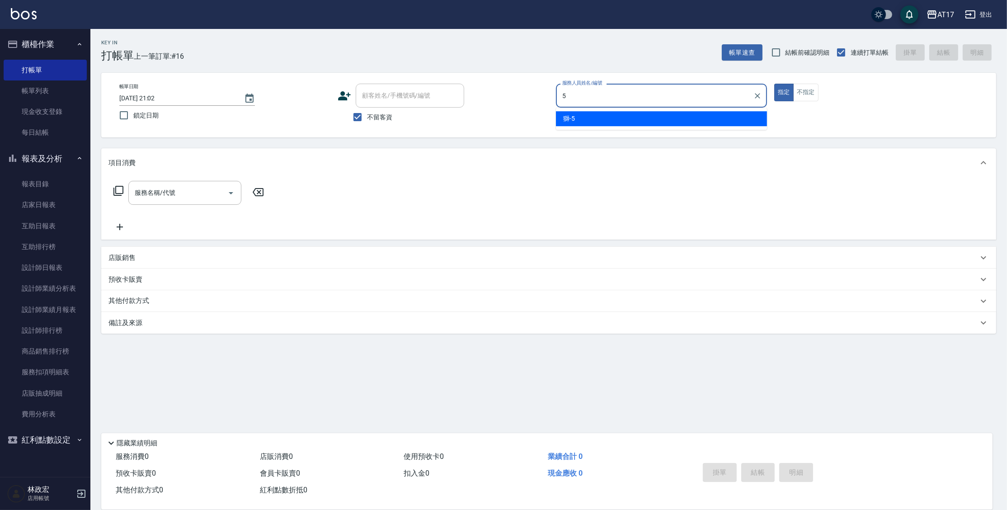
type input "獅-5"
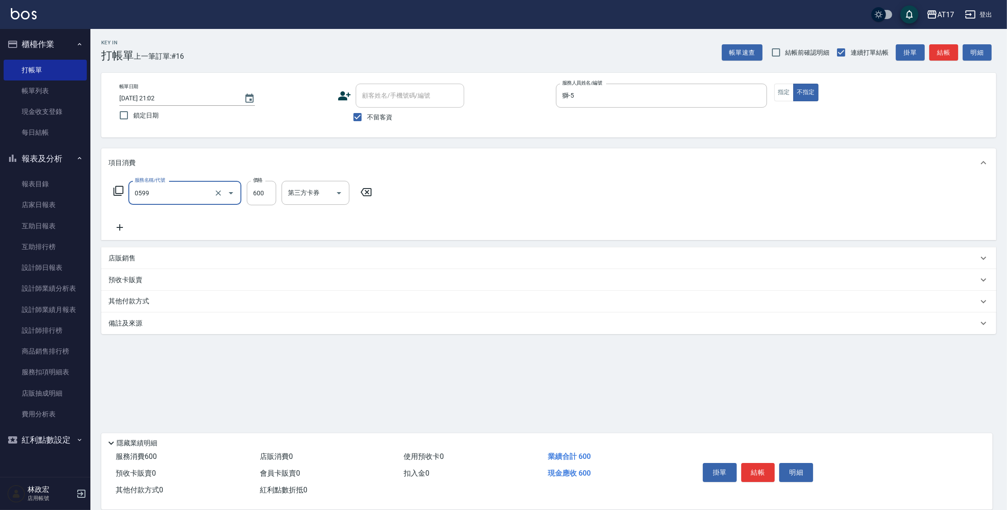
type input "精油-599(0599)"
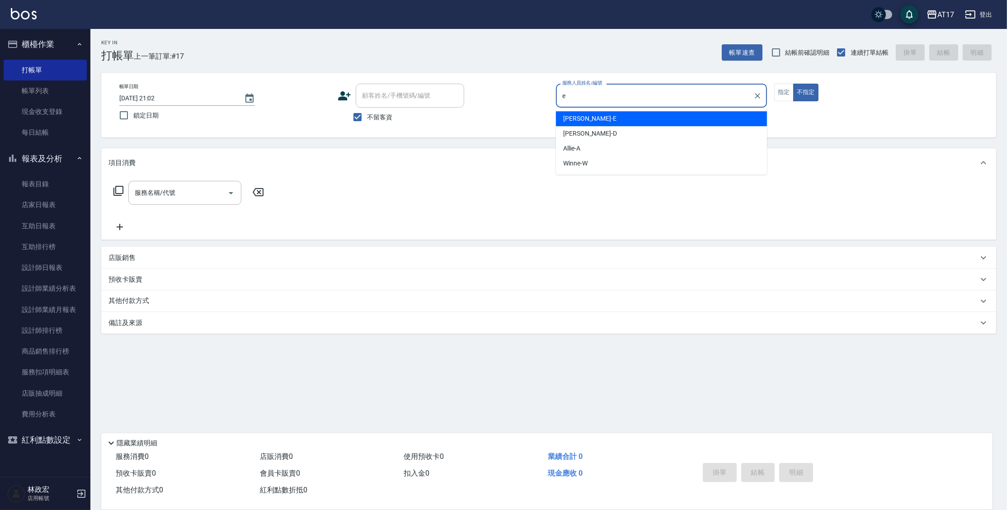
type input "[PERSON_NAME]-E"
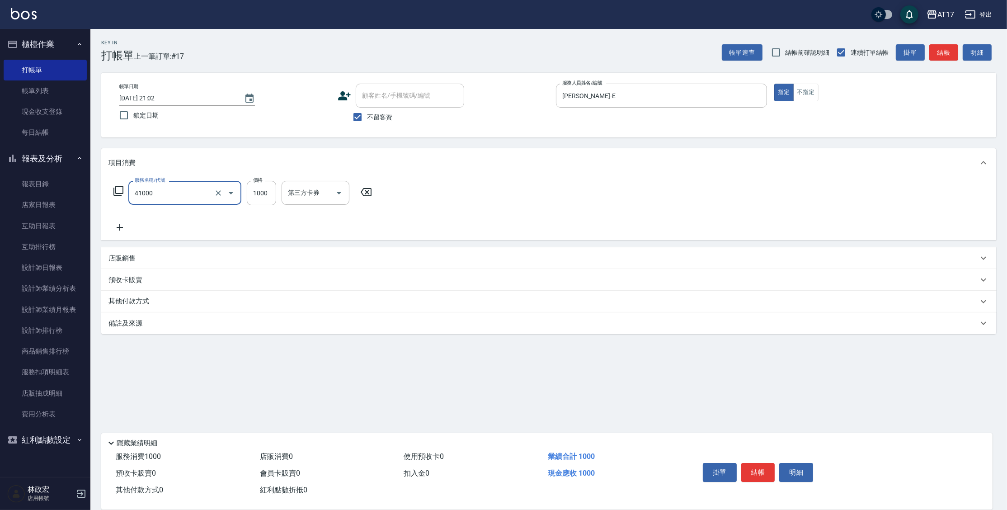
type input "酵素 & 鏡面(41000)"
type input "2100"
type input "[PERSON_NAME]-27"
type input "[PERSON_NAME]-E"
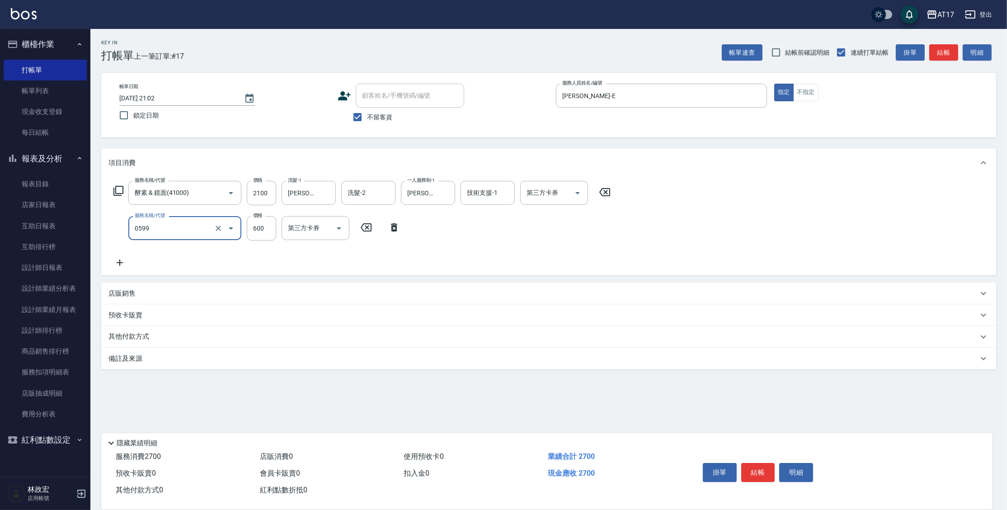
type input "精油-599(0599)"
type input "300"
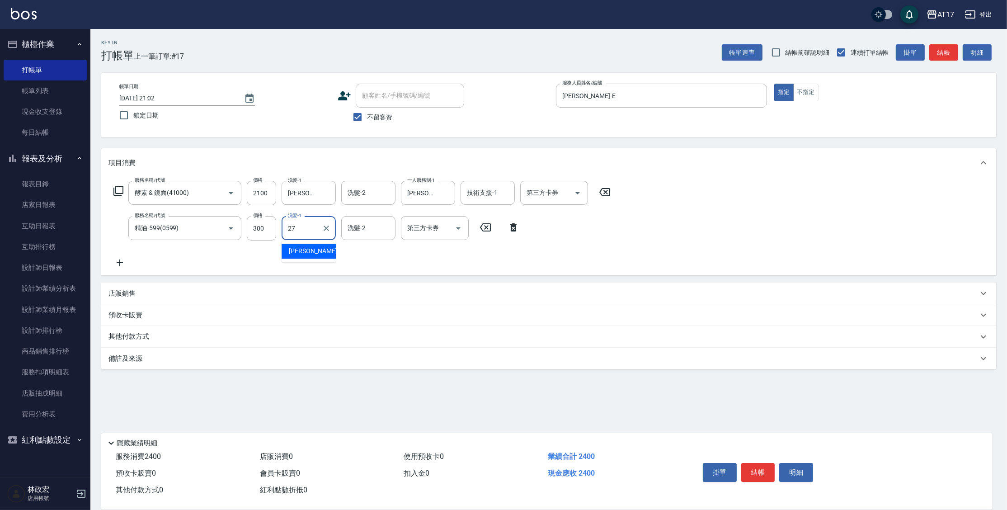
type input "[PERSON_NAME]-27"
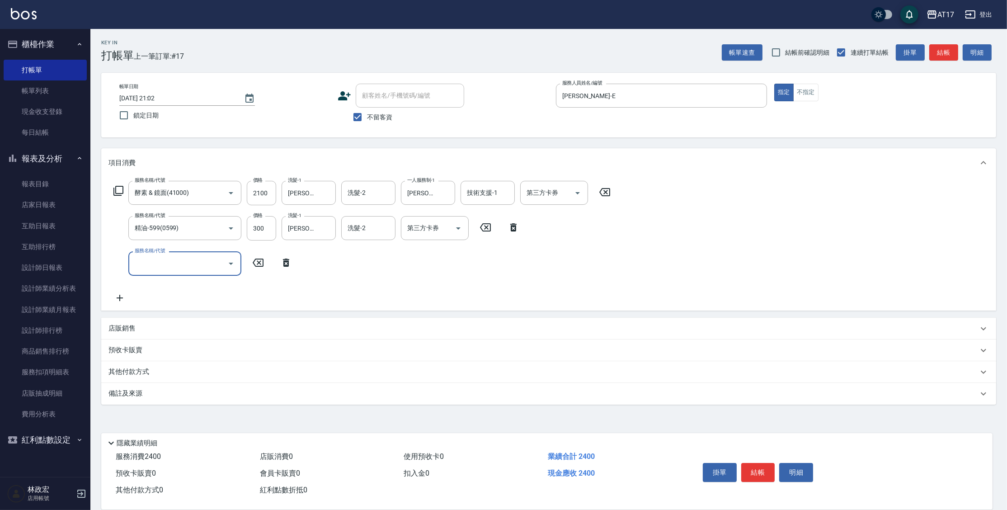
click at [129, 330] on p "店販銷售" at bounding box center [121, 328] width 27 height 9
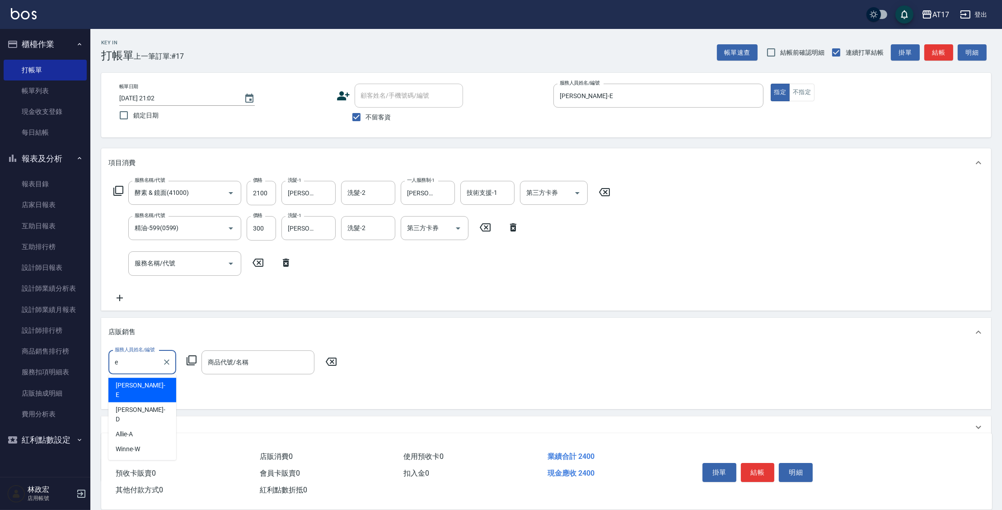
type input "[PERSON_NAME]-E"
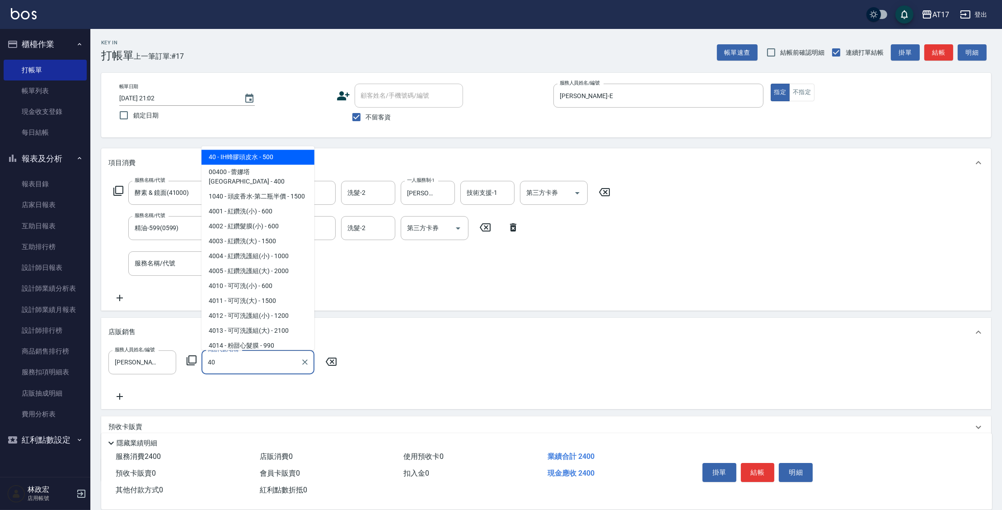
type input "IH蜂膠頭皮水"
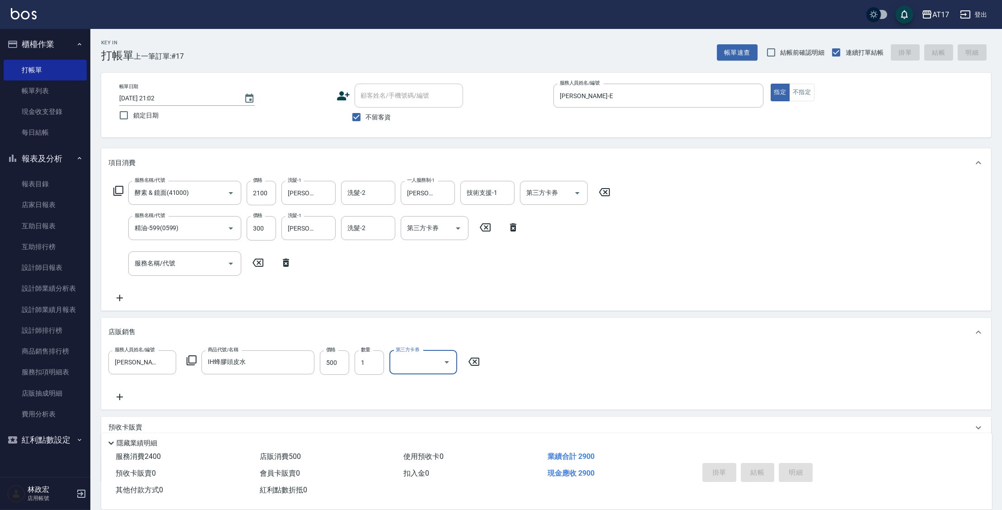
type input "[DATE] 21:03"
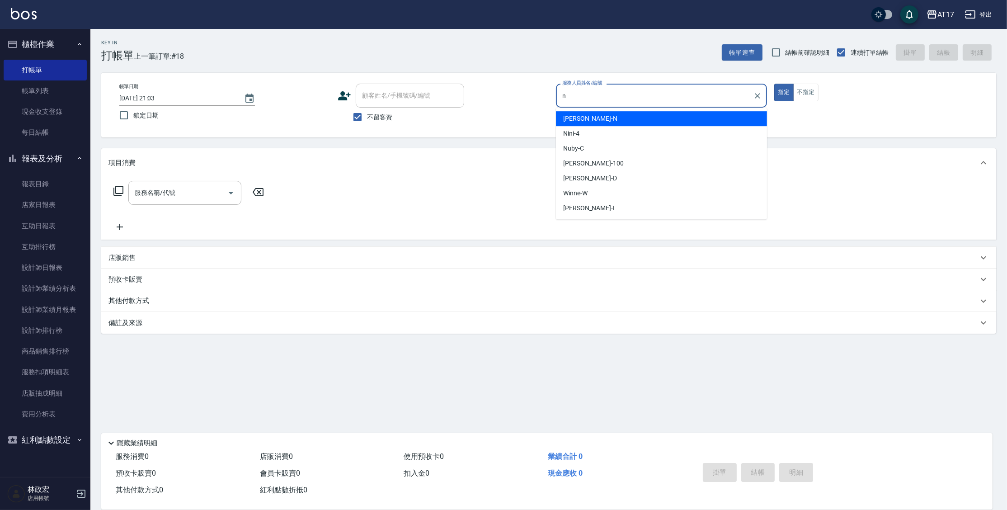
type input "[PERSON_NAME]-N"
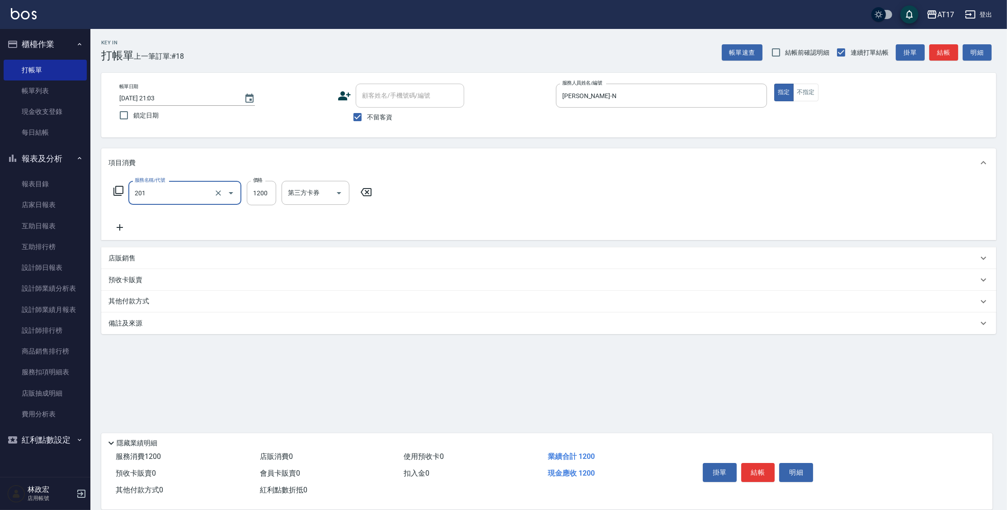
type input "一般燙(改金額)(201)"
type input "1299"
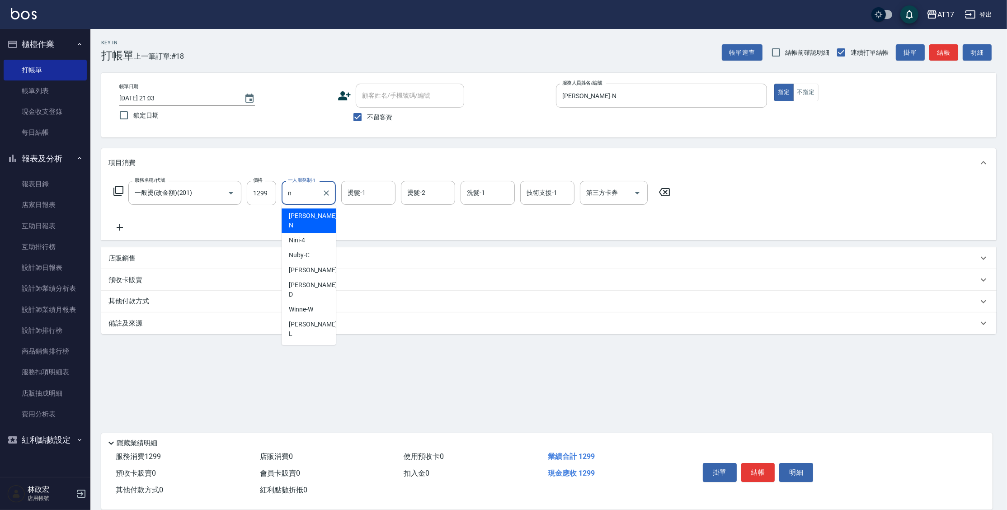
type input "[PERSON_NAME]-N"
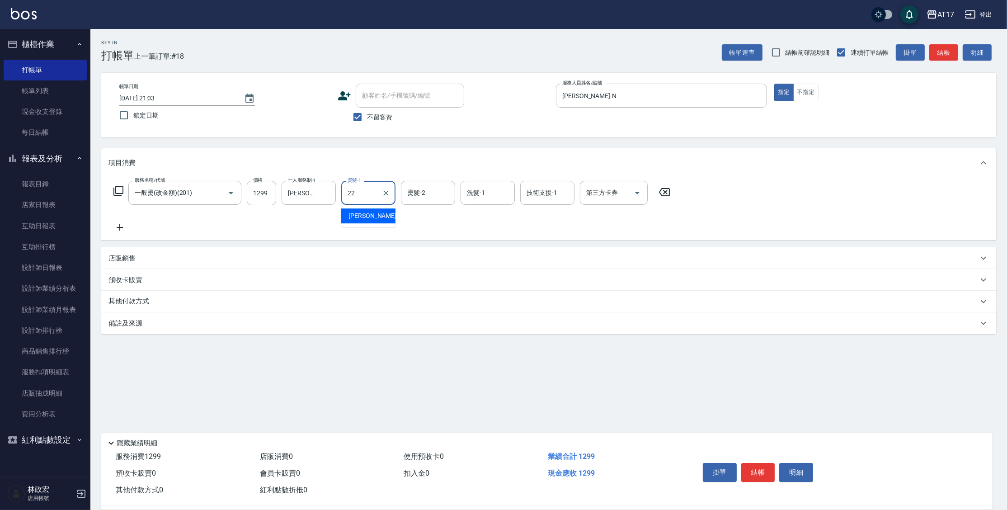
type input "[PERSON_NAME]-22"
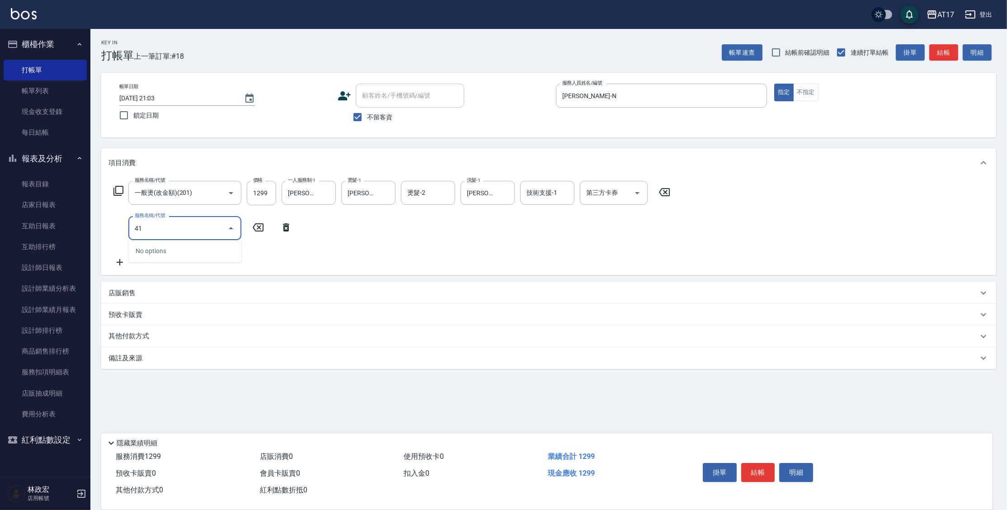
type input "4"
type input "染髮C餐(短髮)(5203)"
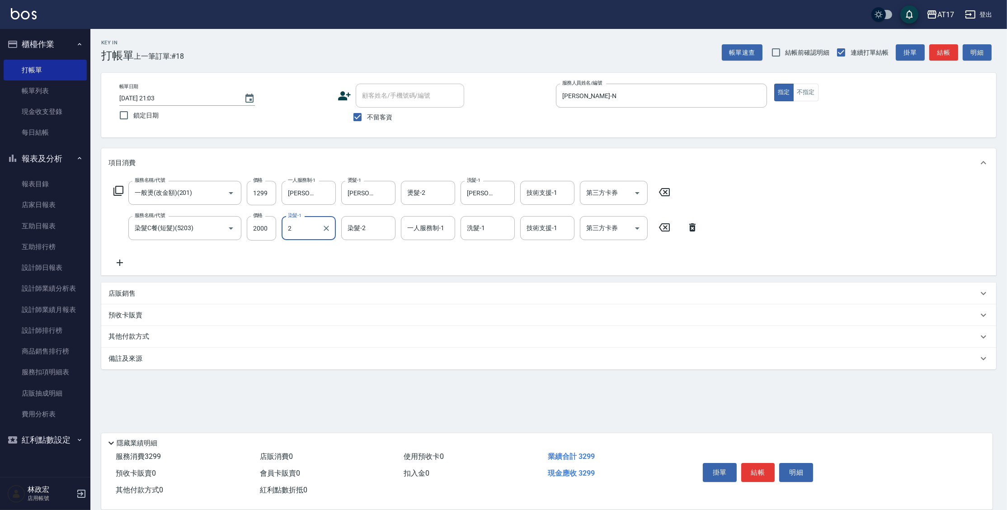
type input "2"
drag, startPoint x: 320, startPoint y: 227, endPoint x: 339, endPoint y: 227, distance: 19.9
click at [338, 227] on form "染髮-1 染髮-1" at bounding box center [312, 228] width 60 height 24
type input "[PERSON_NAME]-22"
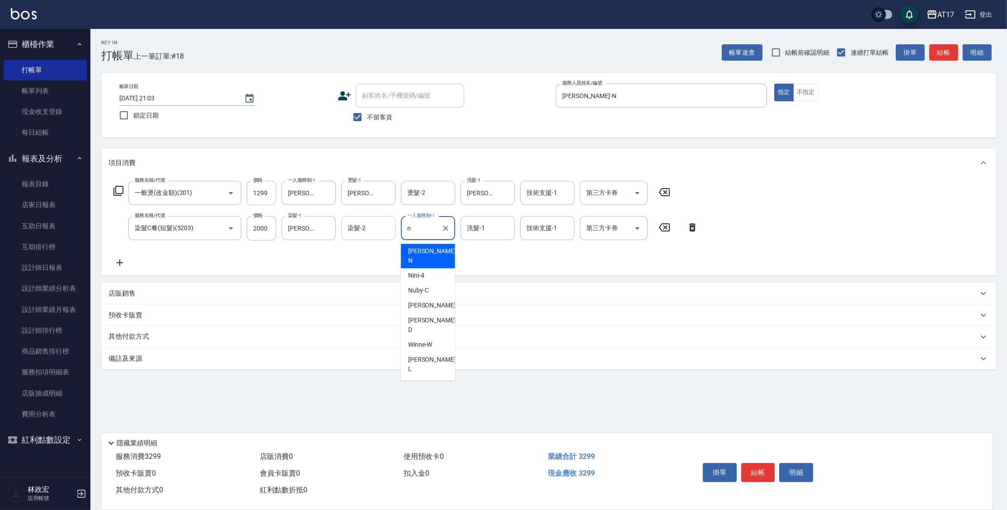
type input "[PERSON_NAME]-N"
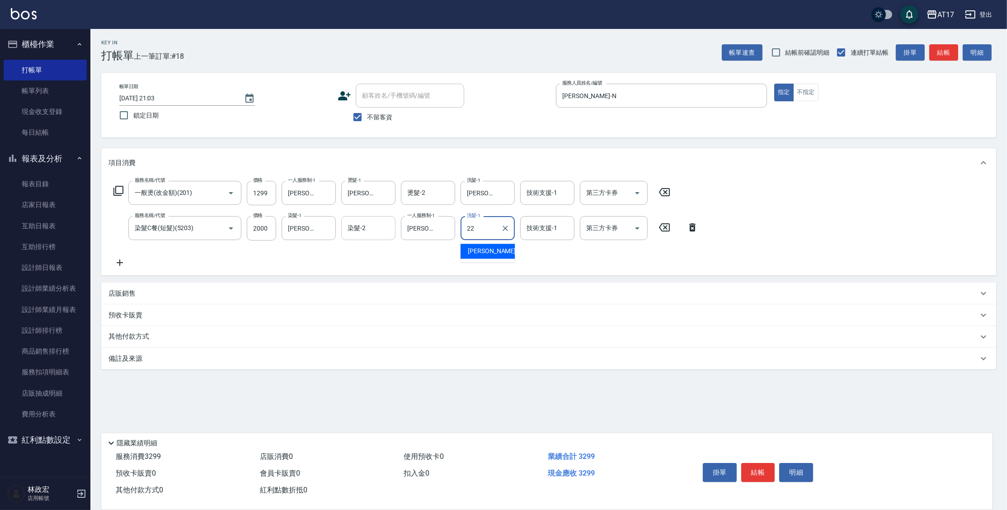
type input "[PERSON_NAME]-22"
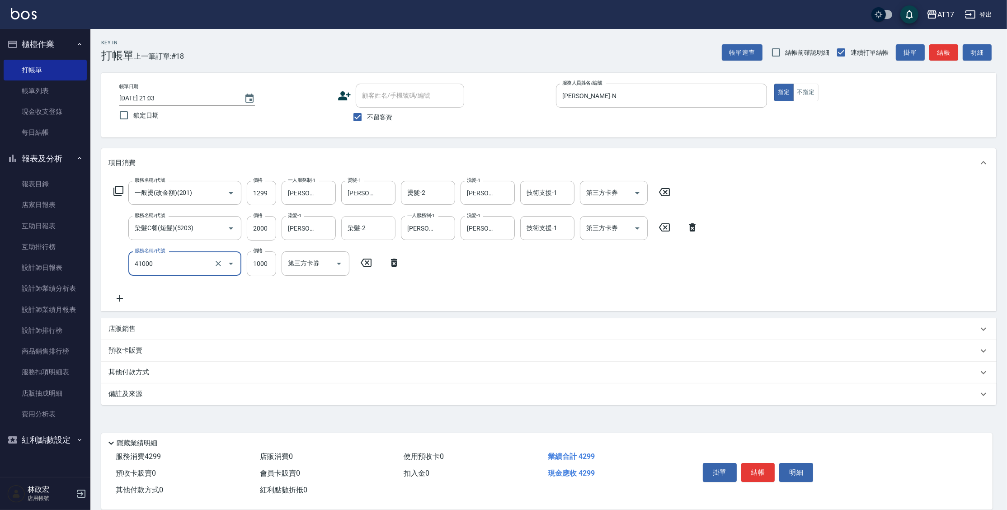
type input "酵素 & 鏡面(41000)"
type input "1500"
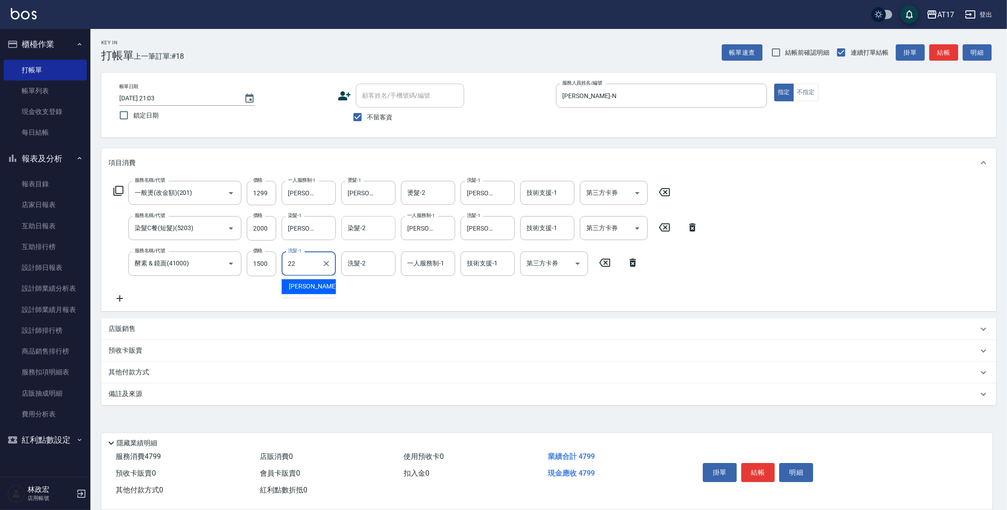
type input "[PERSON_NAME]-22"
click at [422, 268] on input "一人服務制-1" at bounding box center [428, 263] width 46 height 16
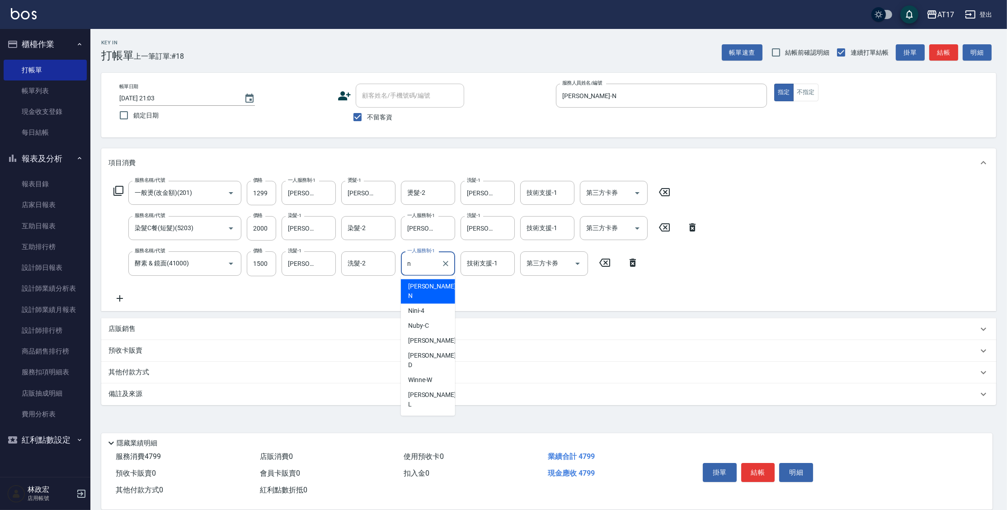
type input "[PERSON_NAME]-N"
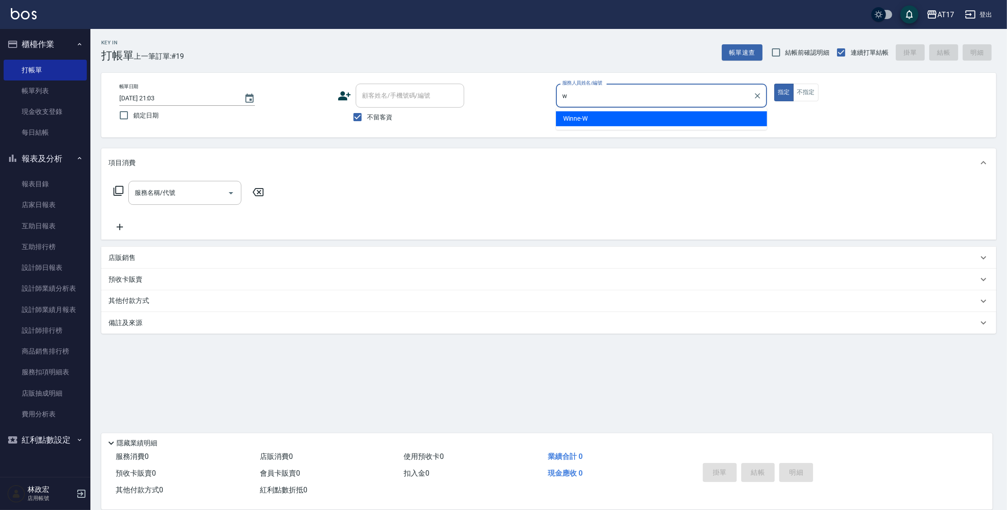
type input "Winne-W"
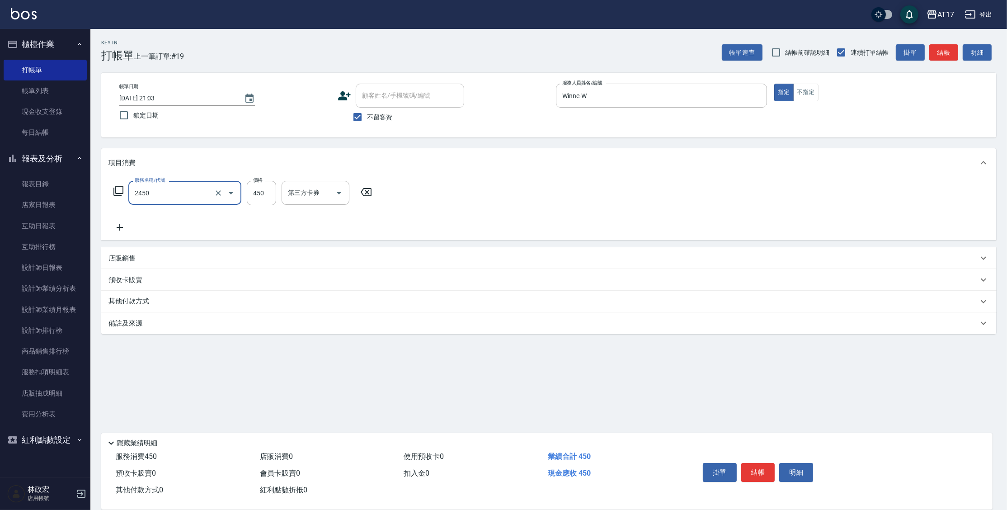
type input "C剪髮套餐(2450)"
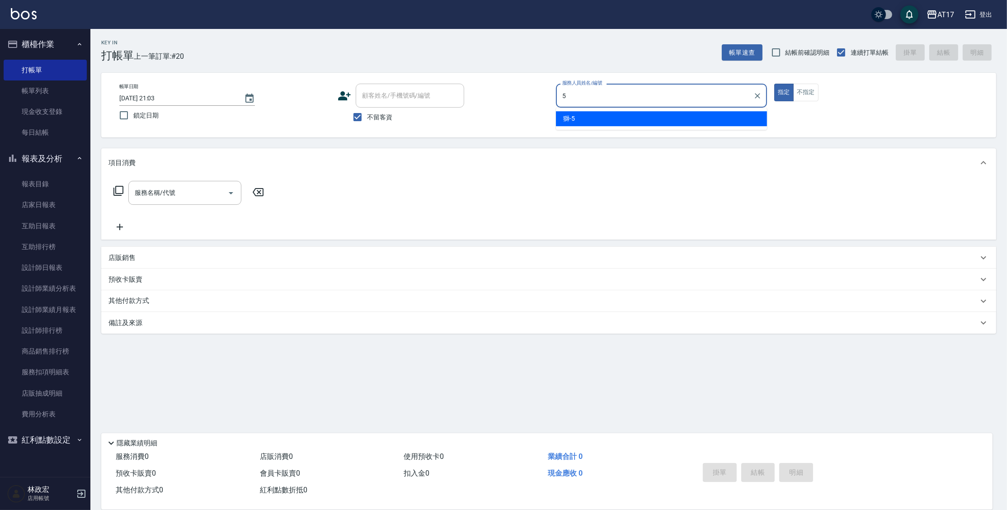
type input "獅-5"
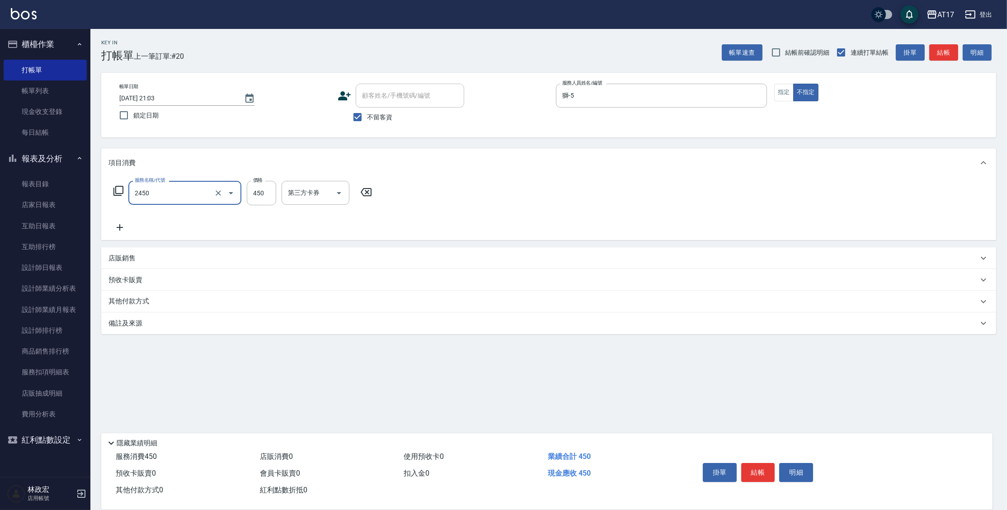
type input "C剪髮套餐(2450)"
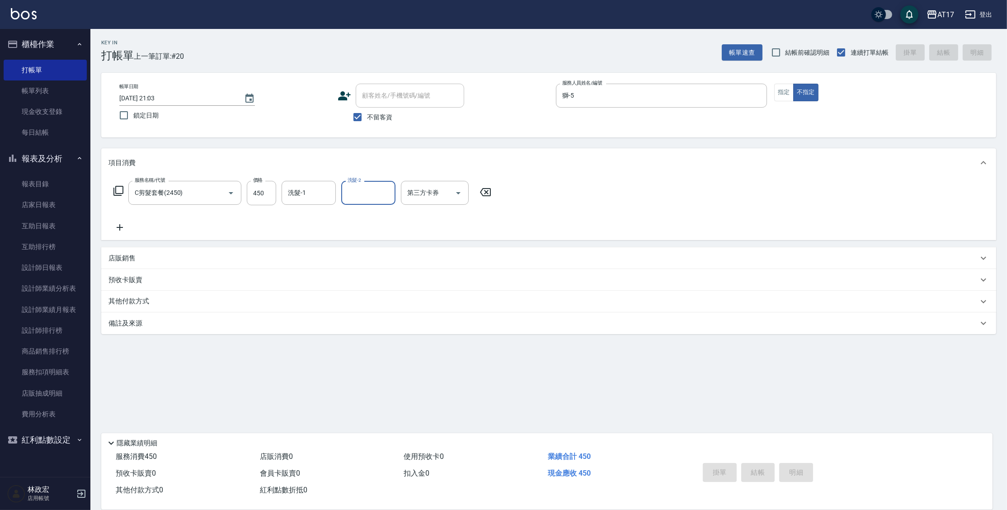
type input "[DATE] 21:04"
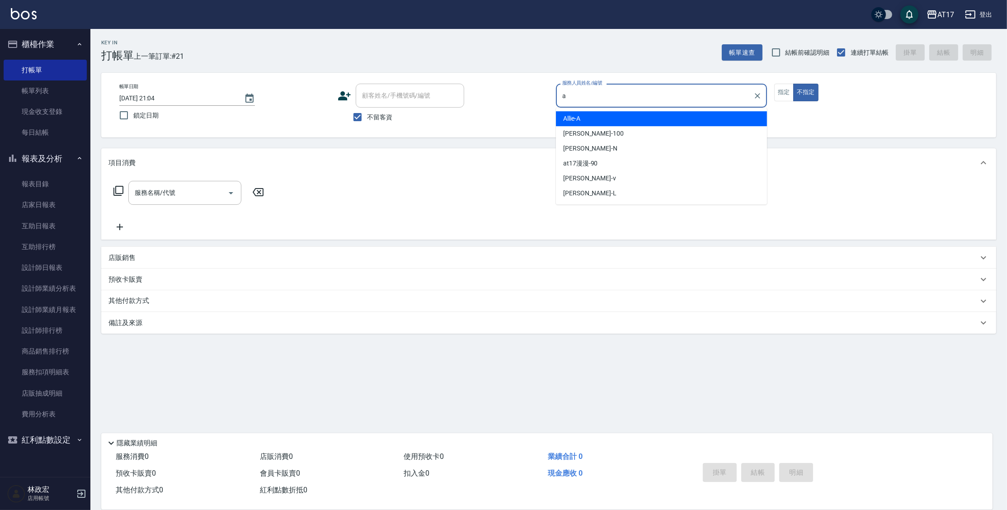
type input "Allie-A"
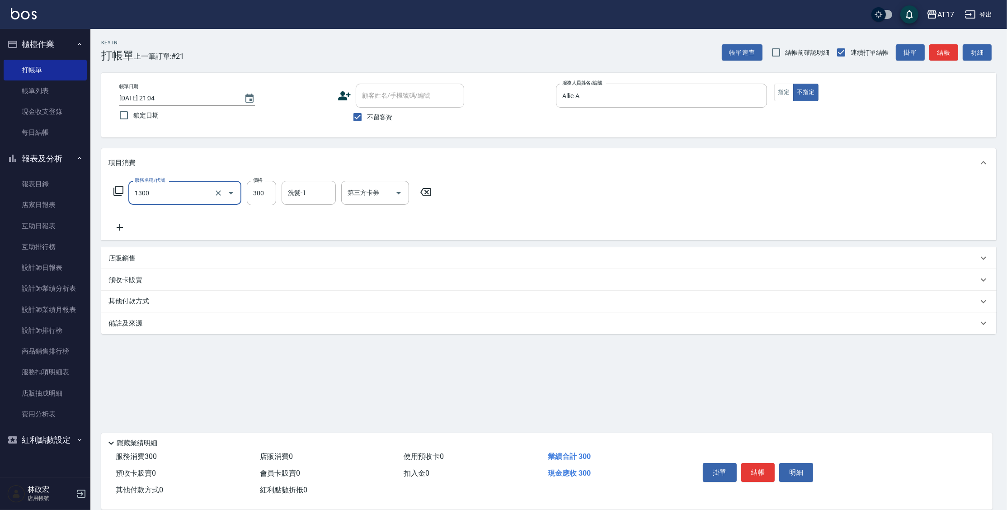
type input "一般洗髮(1300)"
type input "299"
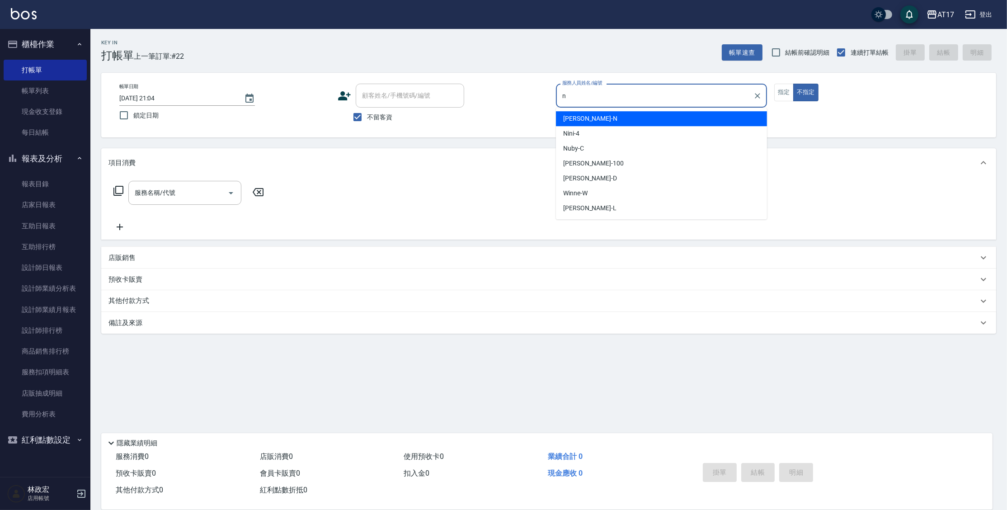
type input "[PERSON_NAME]-N"
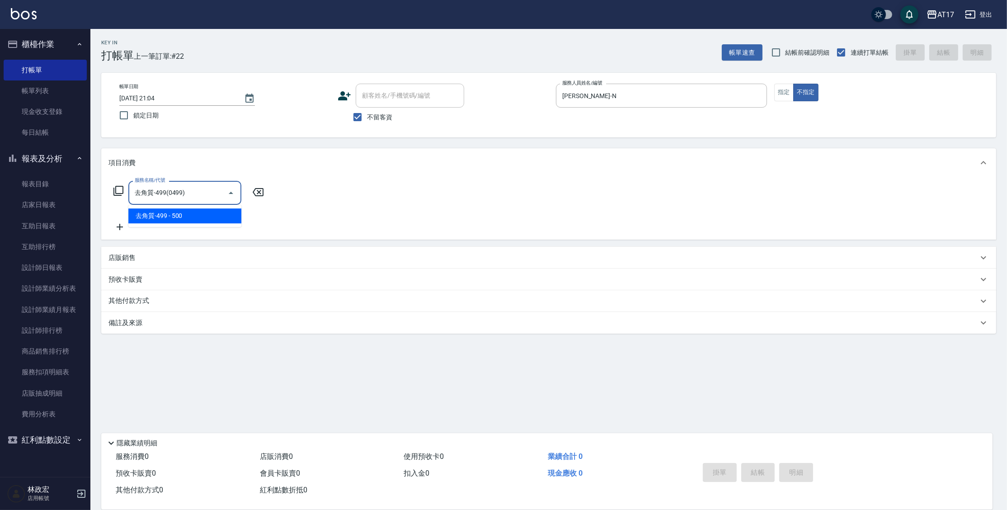
type input "去角質-499(0499)"
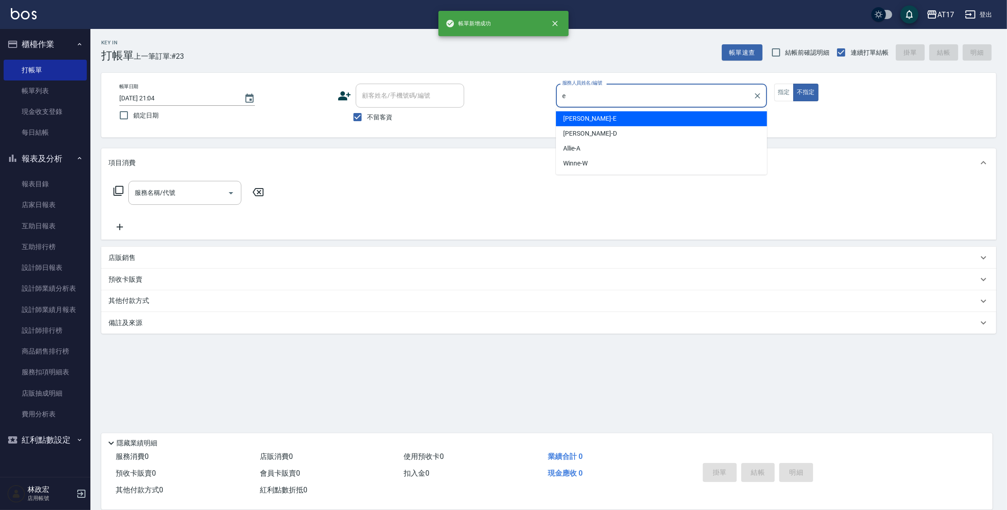
type input "[PERSON_NAME]-E"
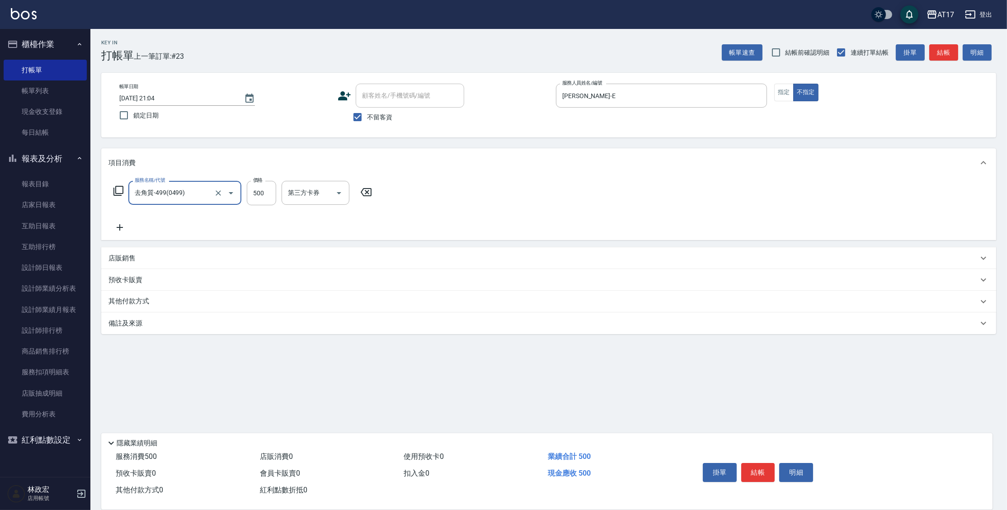
type input "去角質-499(0499)"
type input "[PERSON_NAME]-27"
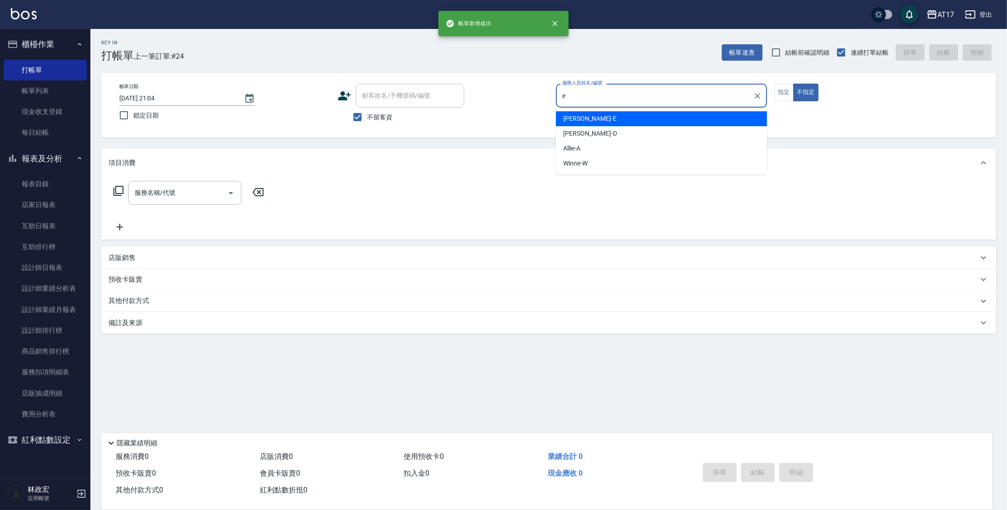
type input "[PERSON_NAME]-E"
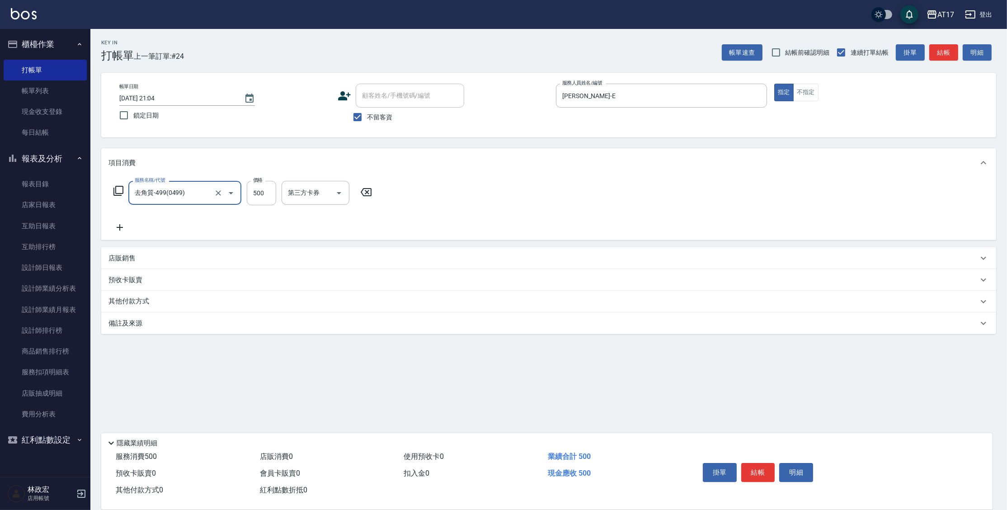
type input "去角質-499(0499)"
type input "[PERSON_NAME]-27"
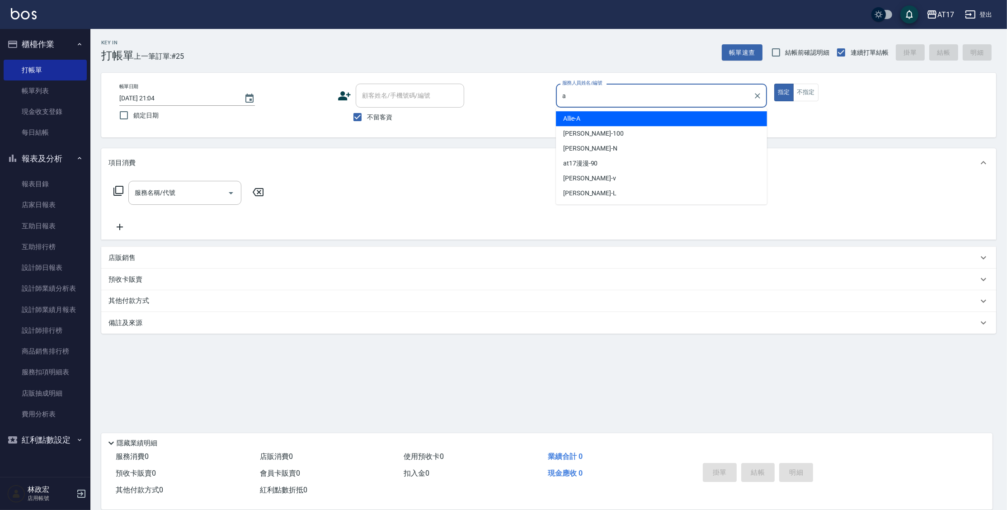
type input "Allie-A"
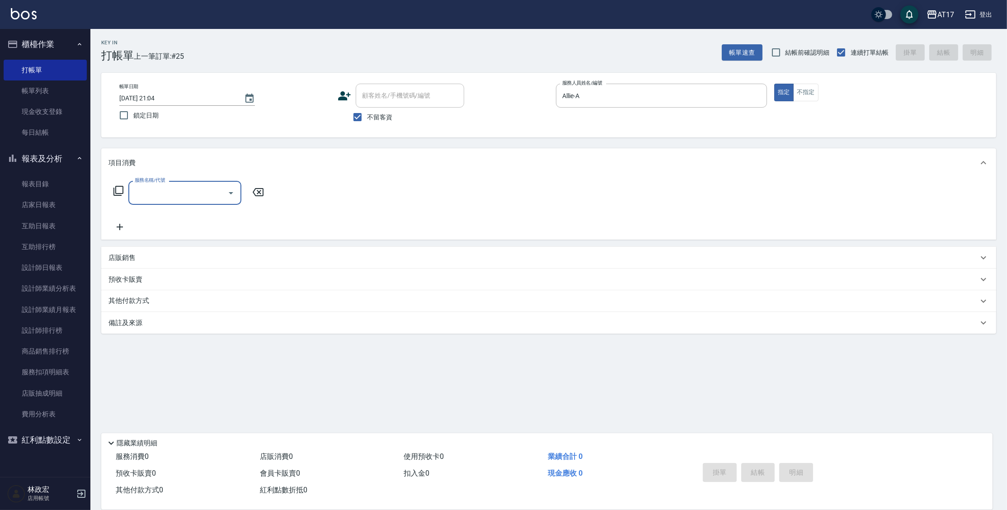
type input "2"
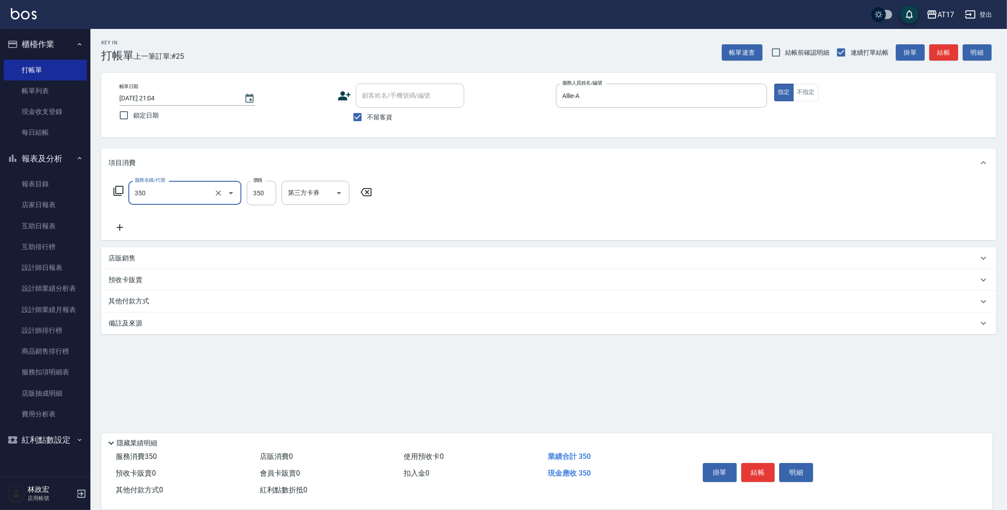
type input "350洗髮(350)"
type input "[PERSON_NAME]-25"
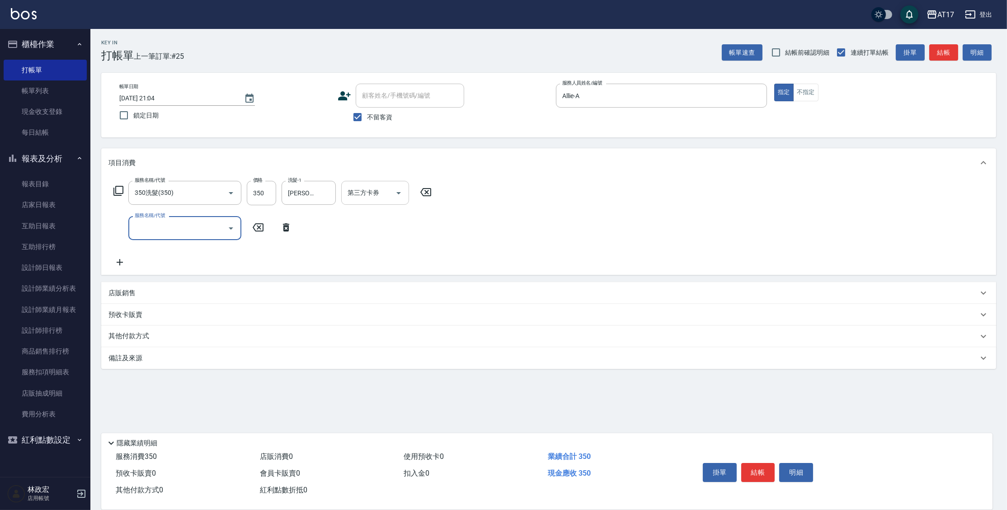
drag, startPoint x: 378, startPoint y: 195, endPoint x: 383, endPoint y: 190, distance: 7.0
click at [379, 195] on input "第三方卡券" at bounding box center [368, 193] width 46 height 16
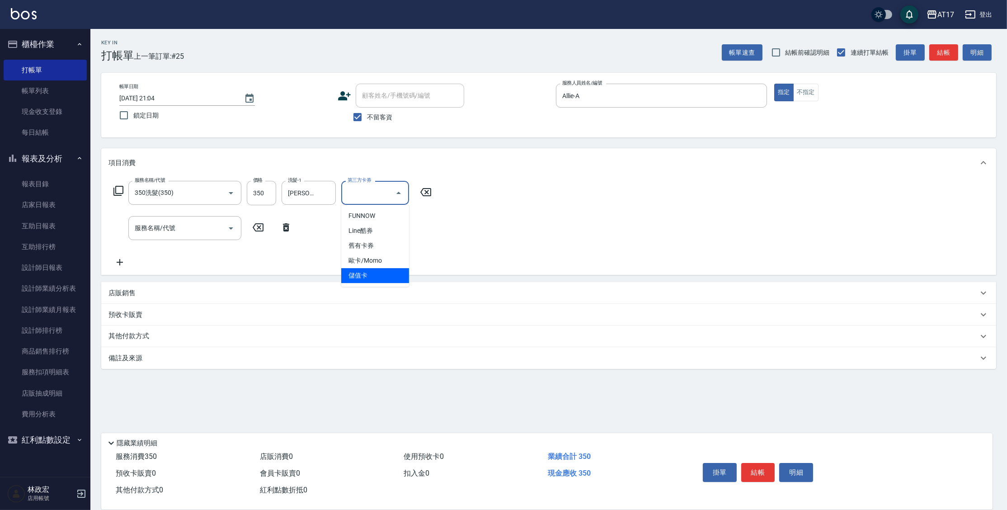
type input "儲值卡"
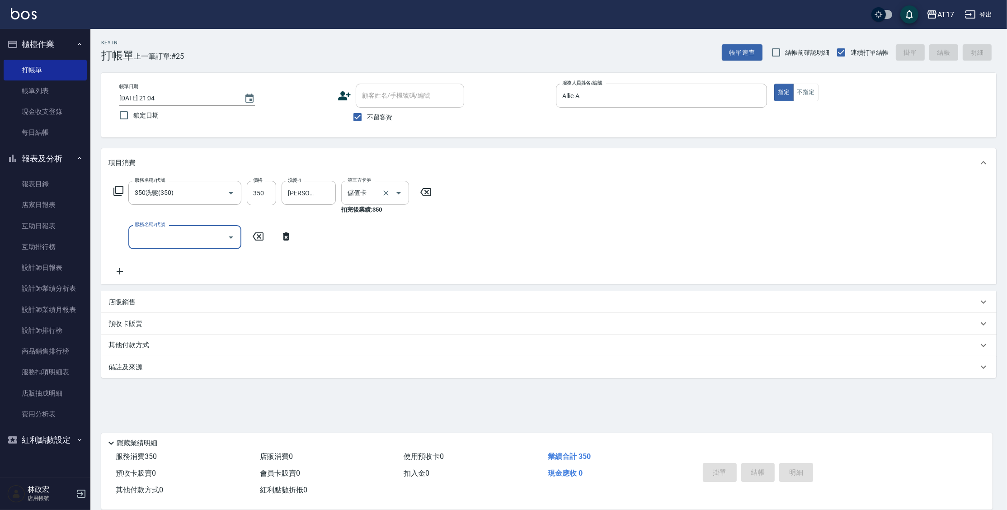
type input "[DATE] 21:05"
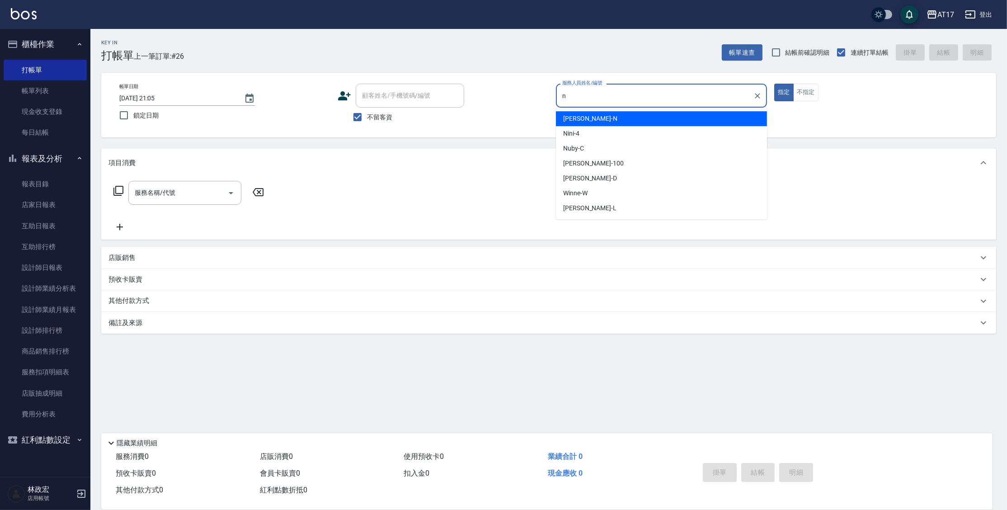
type input "[PERSON_NAME]-N"
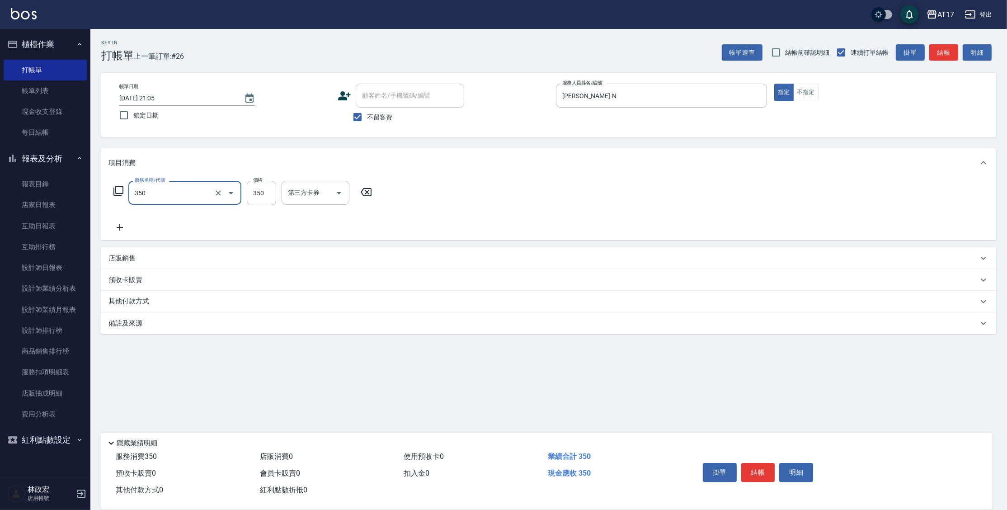
type input "350洗髮(350)"
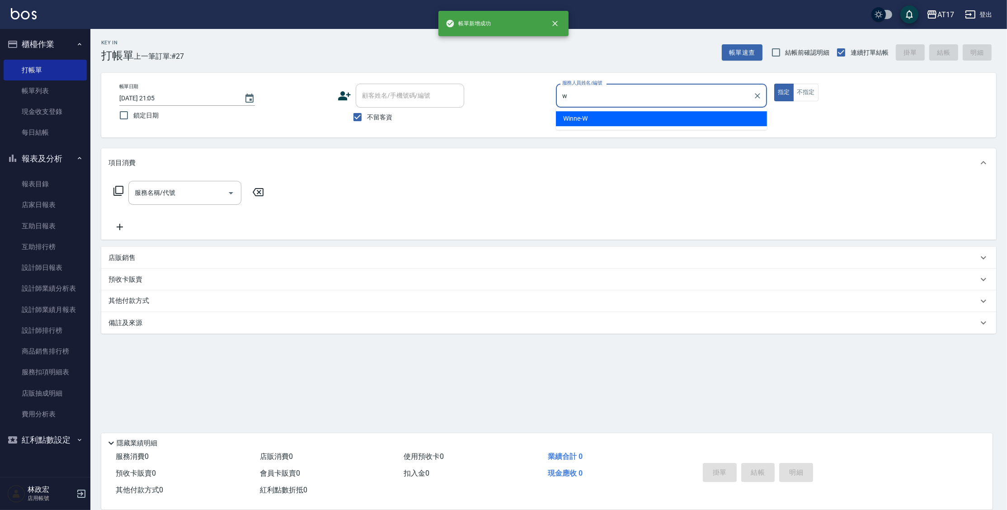
type input "Winne-W"
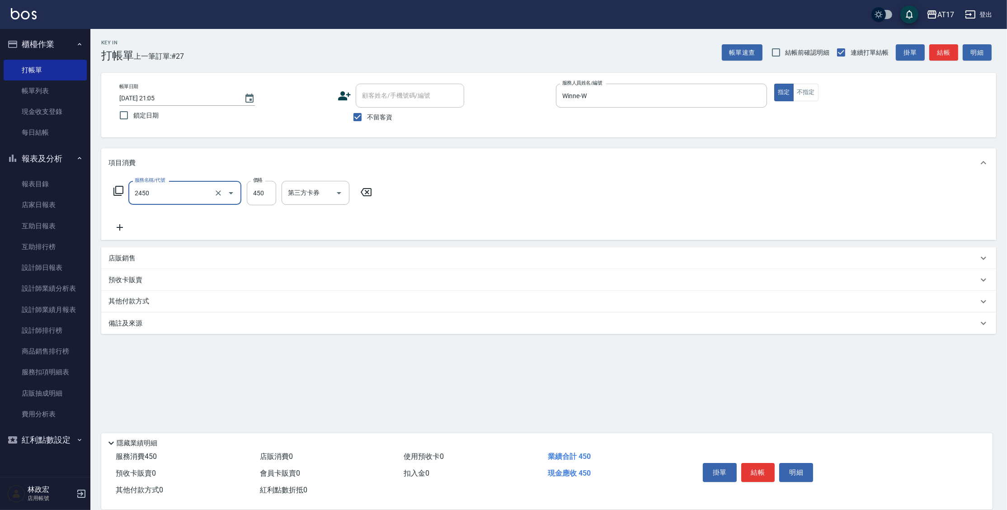
type input "C剪髮套餐(2450)"
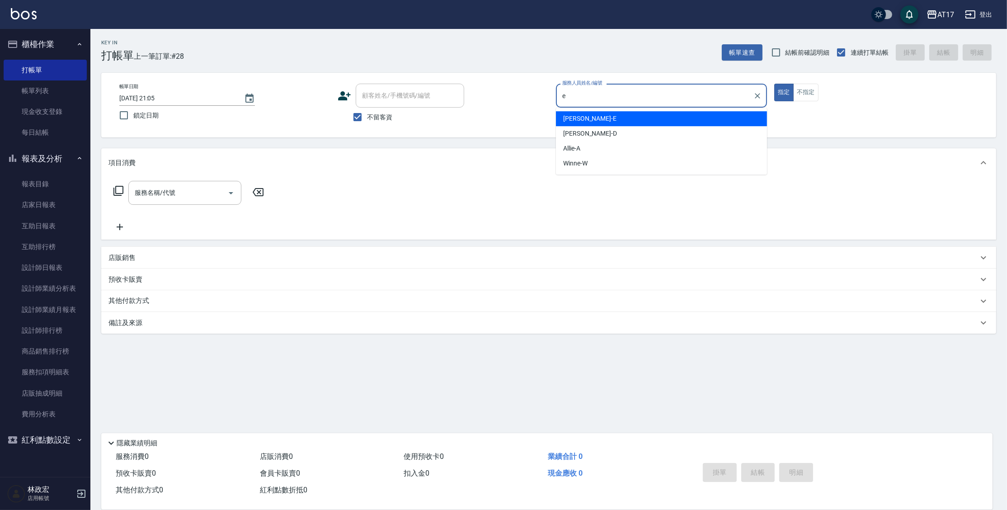
type input "[PERSON_NAME]-E"
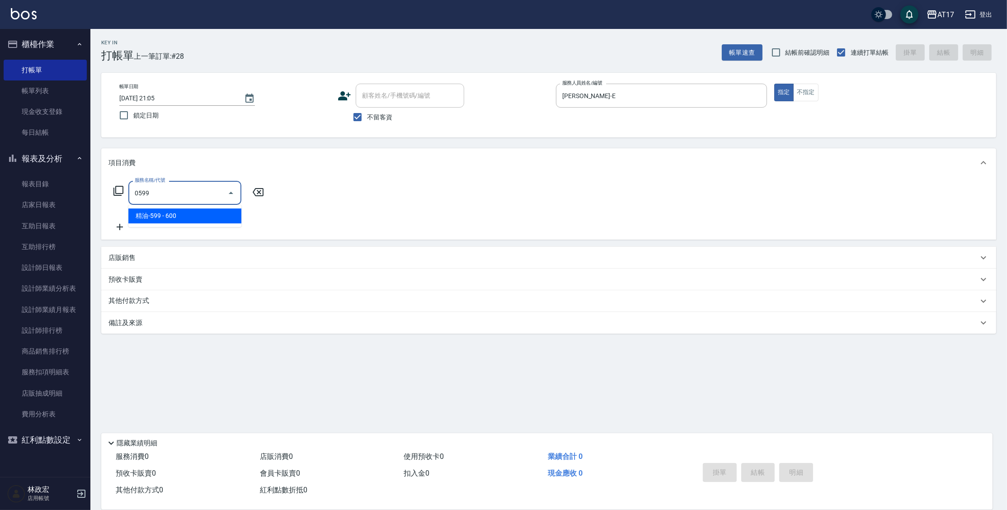
type input "精油-599(0599)"
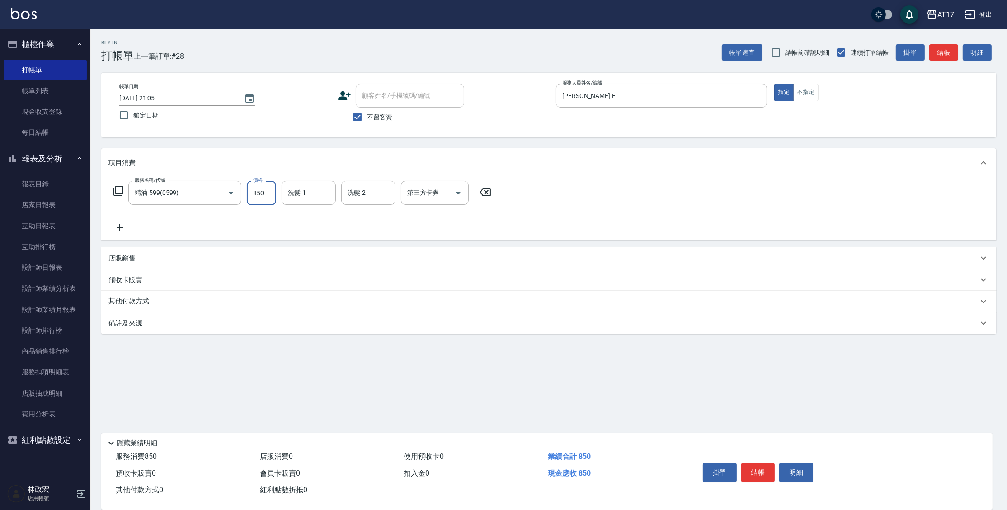
type input "850"
type input "[PERSON_NAME]-27"
click at [221, 190] on icon "Clear" at bounding box center [218, 192] width 9 height 9
click at [327, 192] on icon "Clear" at bounding box center [326, 192] width 5 height 5
click at [818, 90] on div "指定 不指定" at bounding box center [879, 93] width 211 height 18
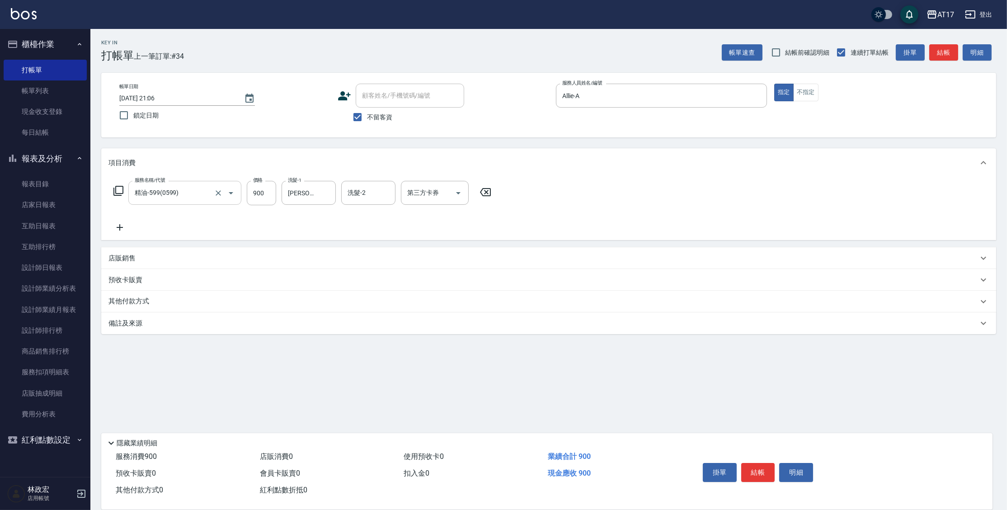
drag, startPoint x: 808, startPoint y: 100, endPoint x: 808, endPoint y: 115, distance: 15.4
click at [808, 99] on button "不指定" at bounding box center [805, 93] width 25 height 18
click at [759, 468] on button "結帳" at bounding box center [758, 472] width 34 height 19
drag, startPoint x: 325, startPoint y: 194, endPoint x: 332, endPoint y: 178, distance: 17.2
click at [325, 193] on icon "Clear" at bounding box center [326, 192] width 9 height 9
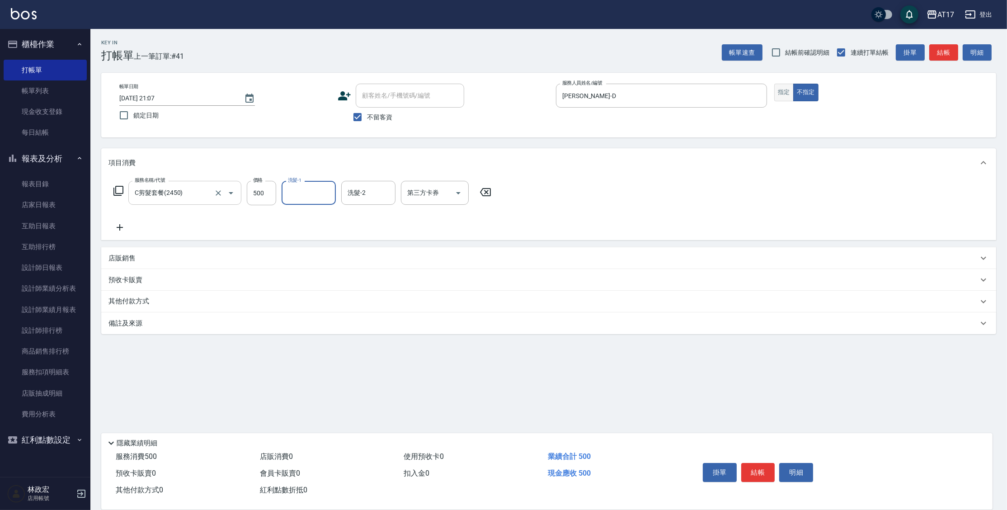
click at [785, 99] on button "指定" at bounding box center [783, 93] width 19 height 18
click at [761, 470] on button "結帳" at bounding box center [758, 472] width 34 height 19
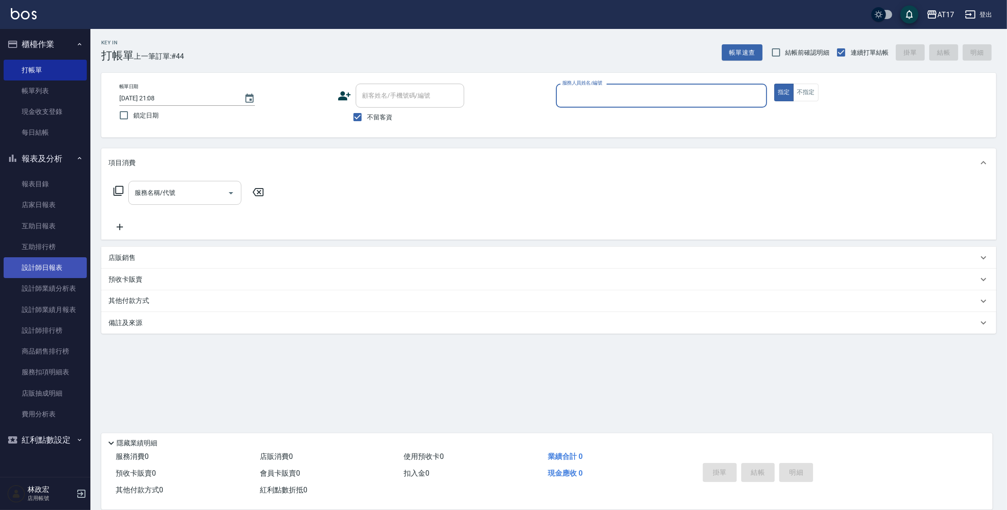
click at [35, 261] on link "設計師日報表" at bounding box center [45, 267] width 83 height 21
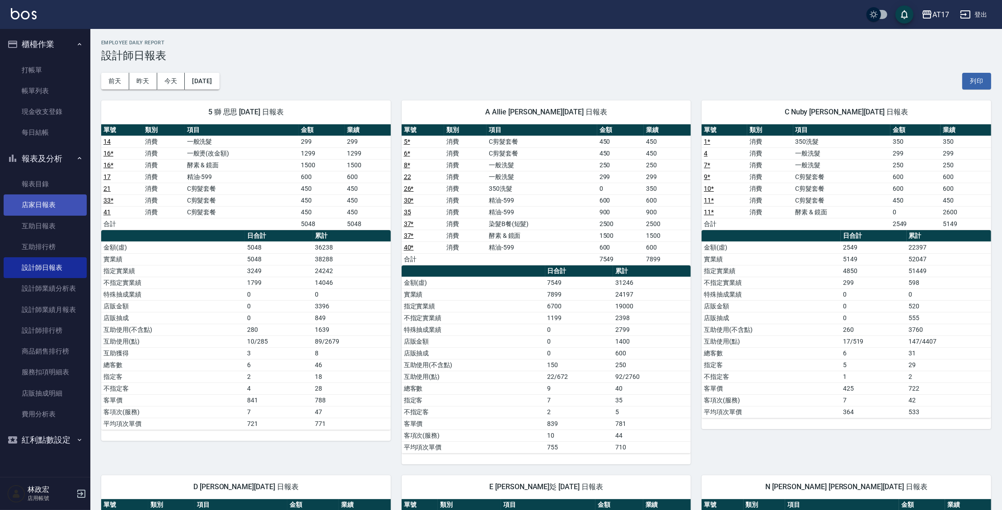
click at [69, 198] on link "店家日報表" at bounding box center [45, 204] width 83 height 21
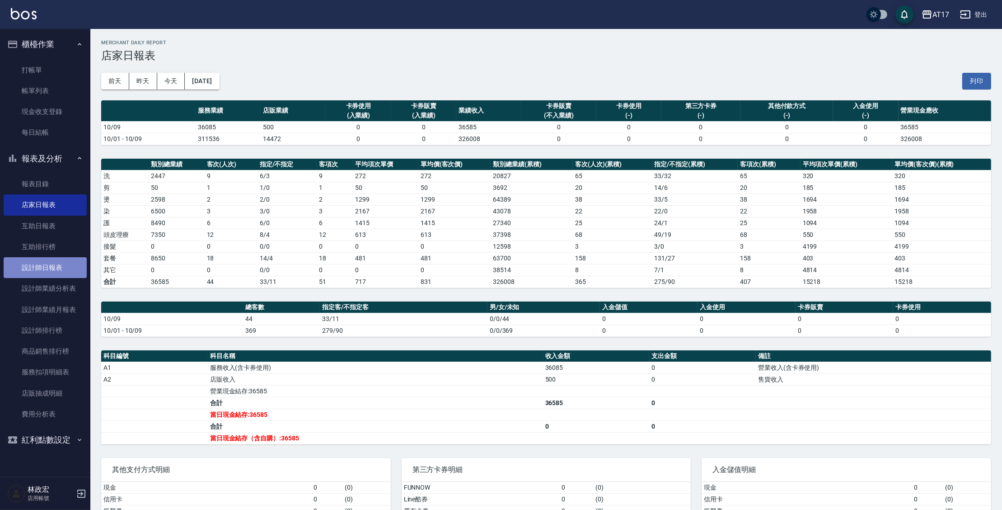
click at [45, 261] on link "設計師日報表" at bounding box center [45, 267] width 83 height 21
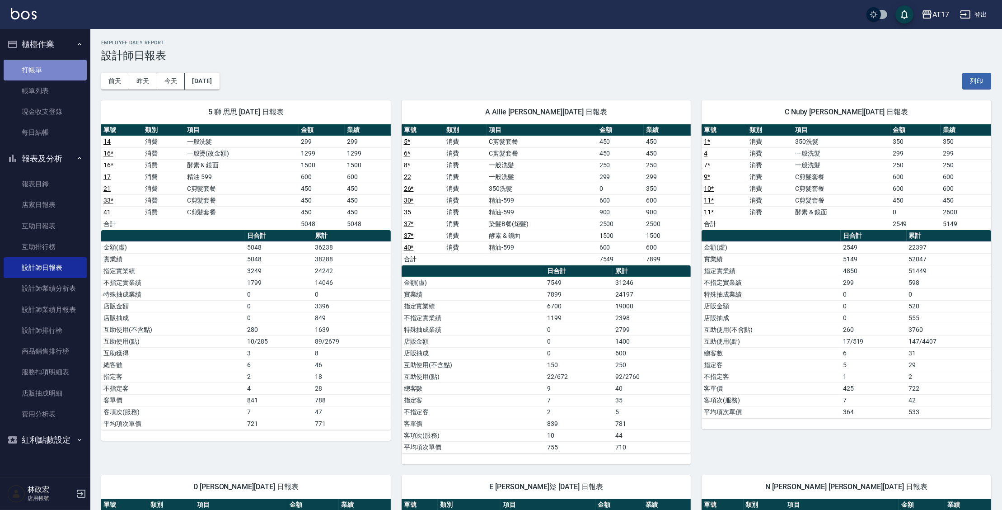
click at [23, 74] on link "打帳單" at bounding box center [45, 70] width 83 height 21
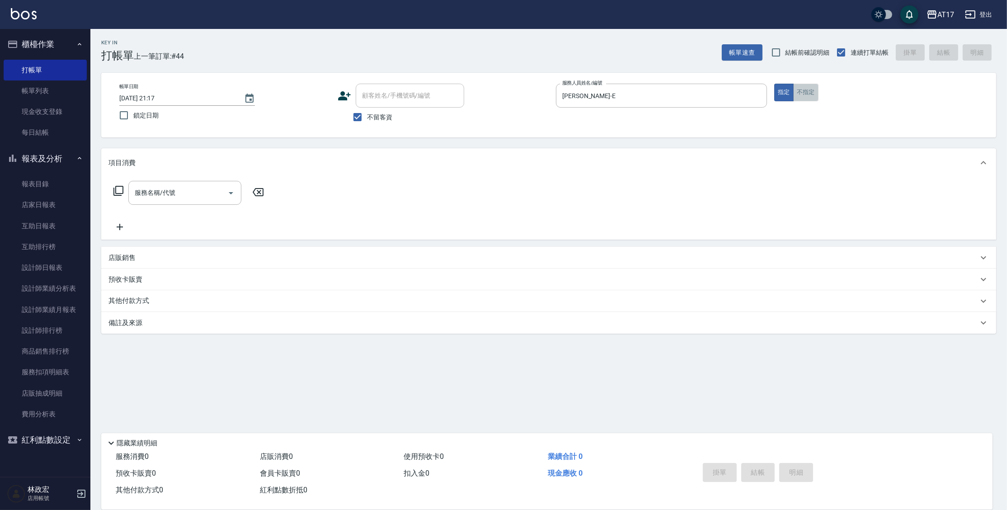
click at [805, 99] on button "不指定" at bounding box center [805, 93] width 25 height 18
click at [40, 269] on link "設計師日報表" at bounding box center [45, 267] width 83 height 21
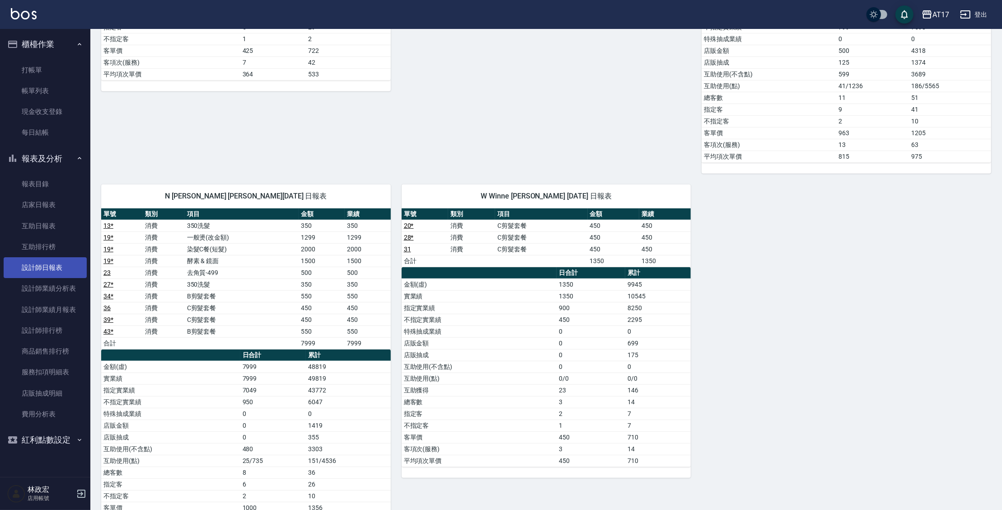
scroll to position [723, 0]
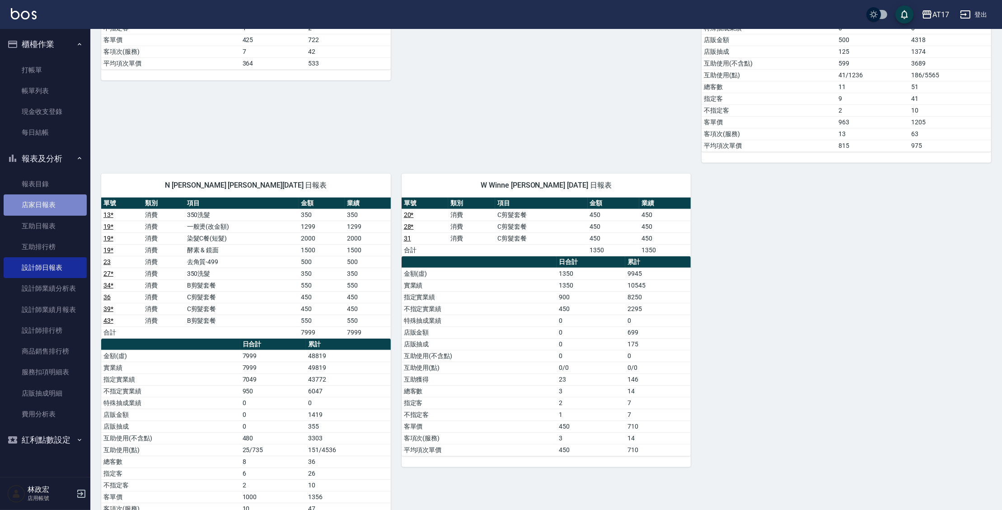
click at [59, 201] on link "店家日報表" at bounding box center [45, 204] width 83 height 21
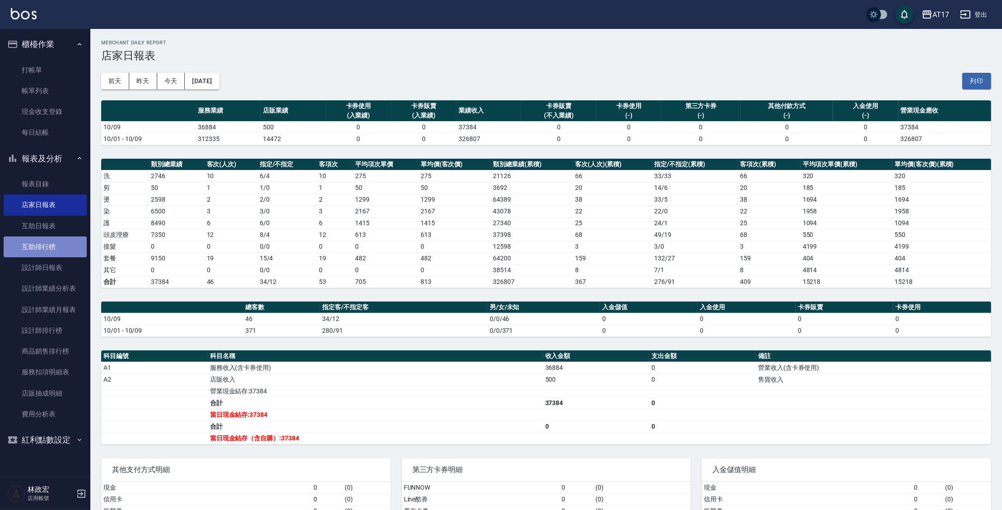
click at [47, 236] on link "互助排行榜" at bounding box center [45, 246] width 83 height 21
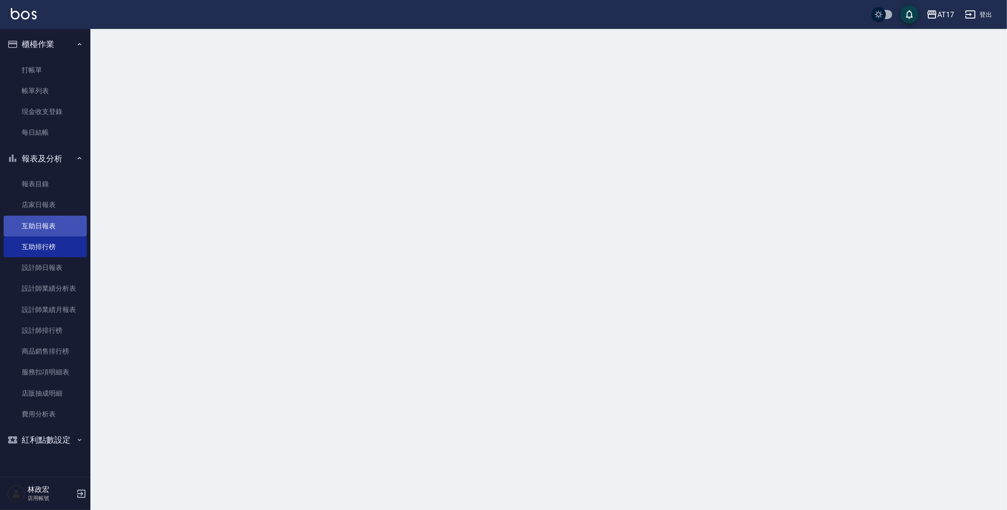
click at [50, 229] on link "互助日報表" at bounding box center [45, 226] width 83 height 21
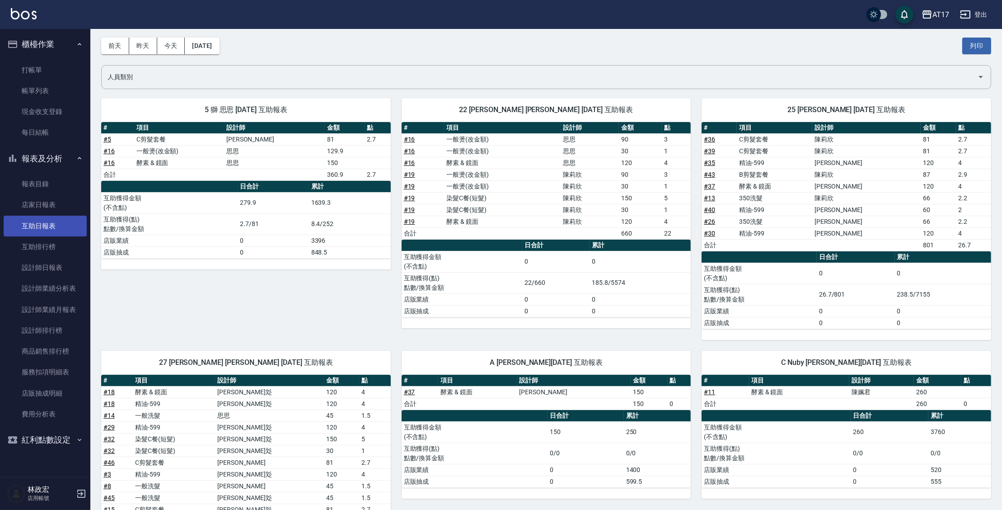
scroll to position [33, 0]
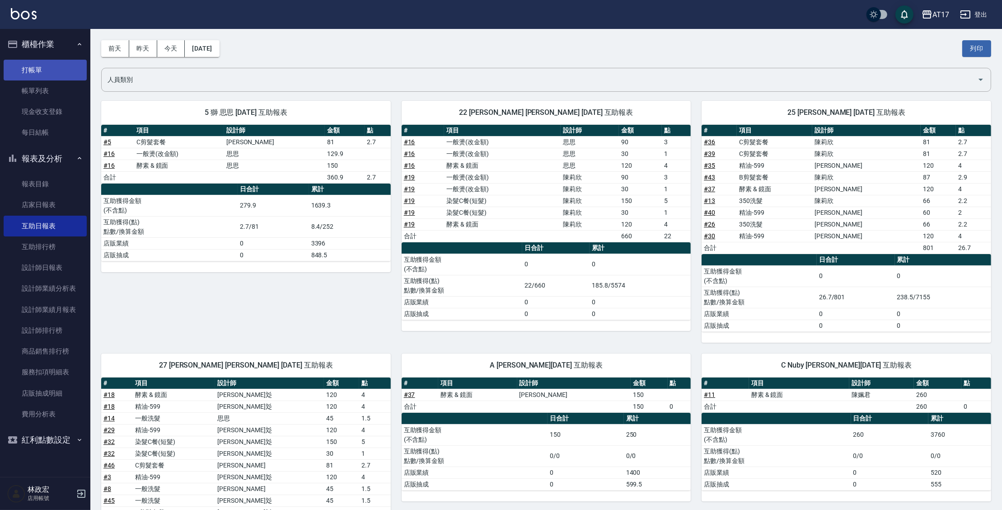
click at [25, 61] on link "打帳單" at bounding box center [45, 70] width 83 height 21
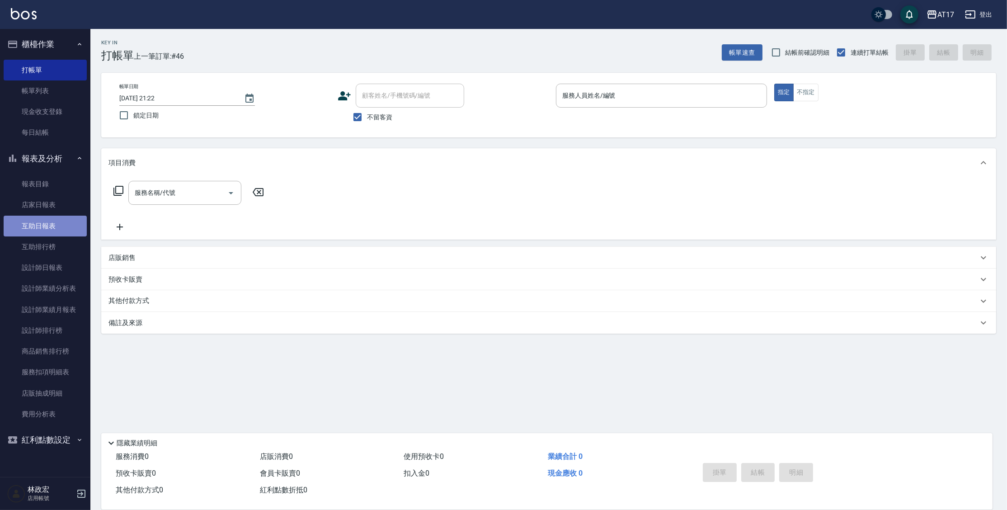
click at [64, 231] on link "互助日報表" at bounding box center [45, 226] width 83 height 21
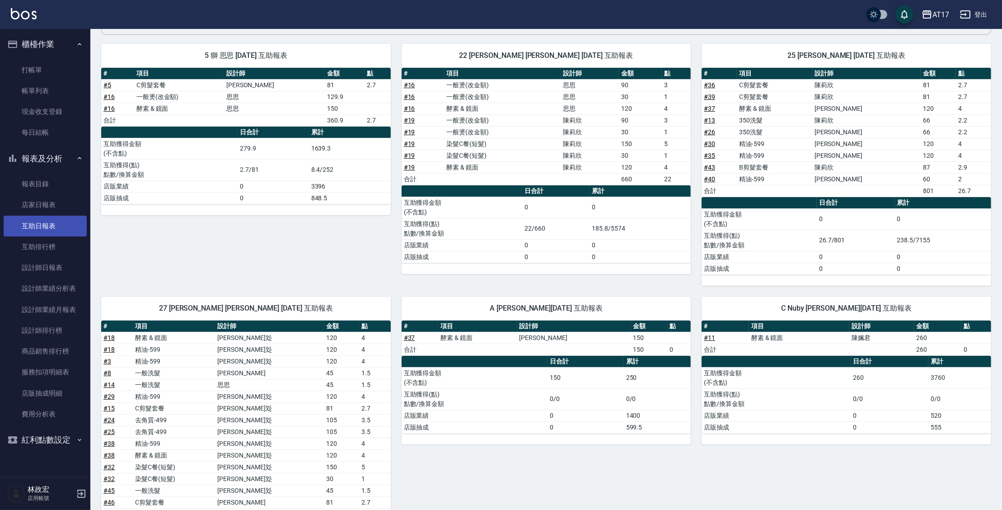
scroll to position [115, 0]
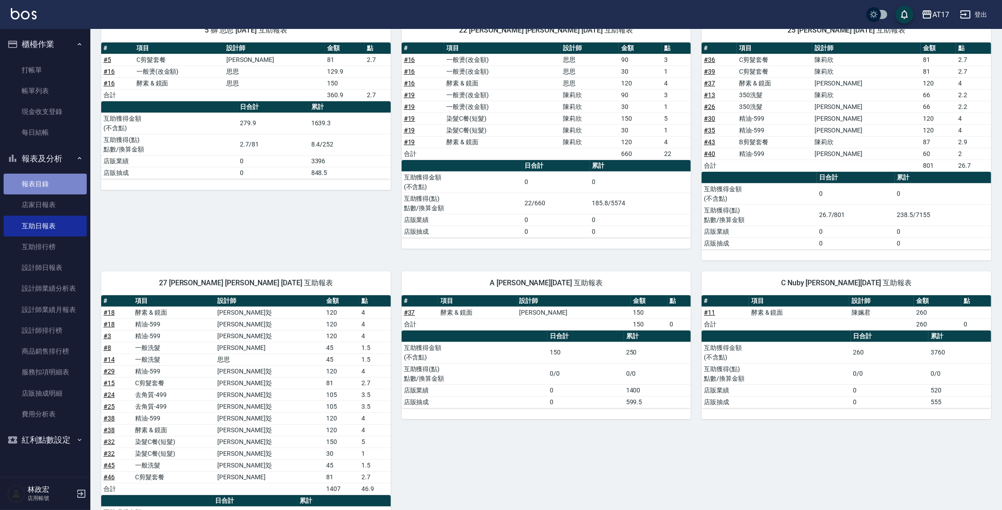
click at [60, 186] on link "報表目錄" at bounding box center [45, 184] width 83 height 21
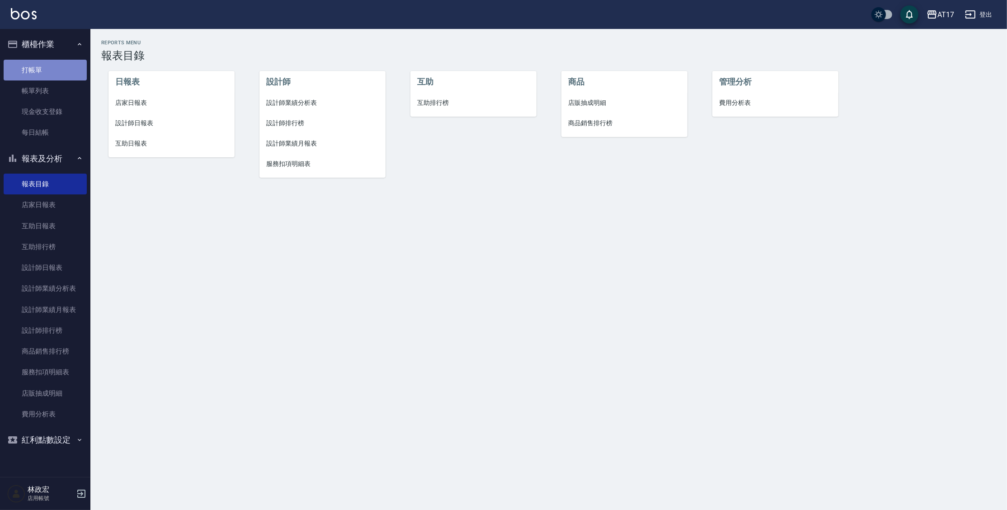
click at [57, 67] on link "打帳單" at bounding box center [45, 70] width 83 height 21
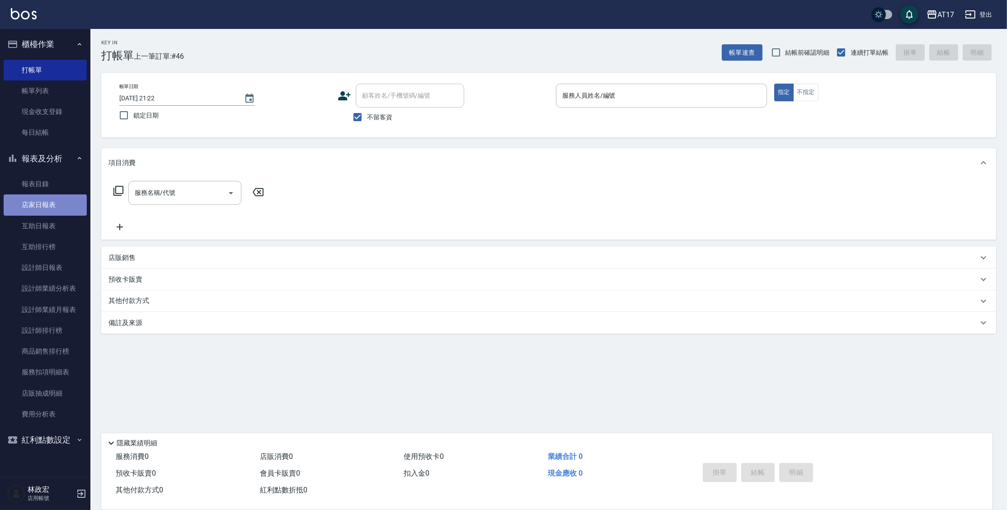
click at [45, 206] on link "店家日報表" at bounding box center [45, 204] width 83 height 21
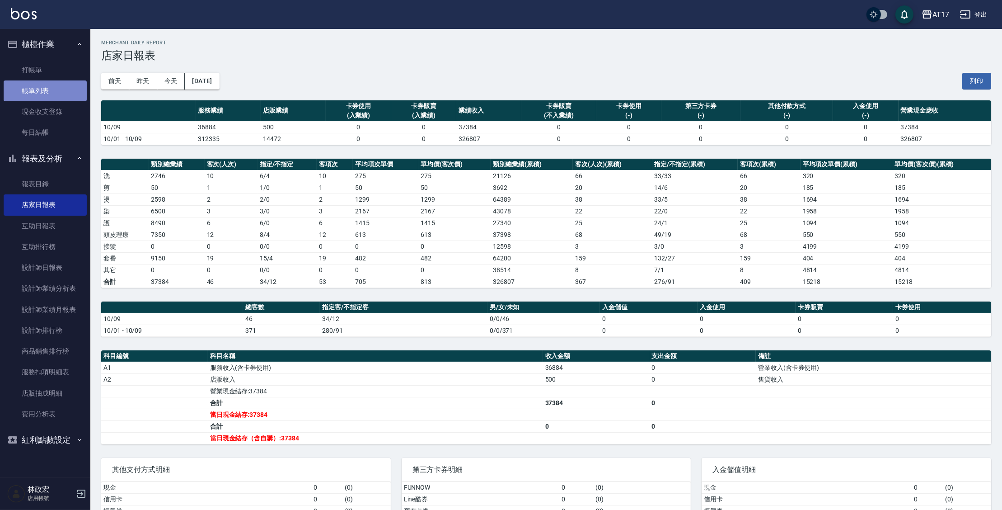
click at [67, 89] on link "帳單列表" at bounding box center [45, 90] width 83 height 21
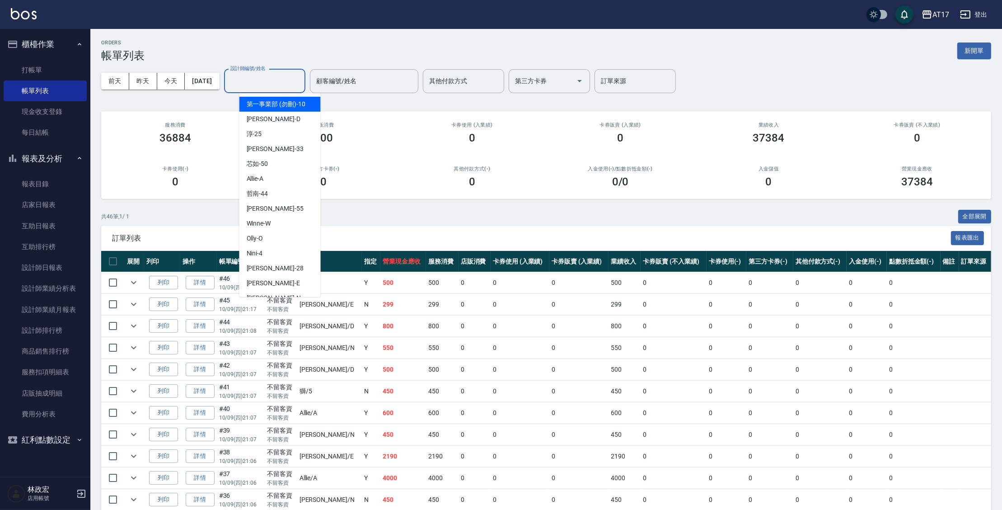
click at [254, 83] on input "設計師編號/姓名" at bounding box center [264, 81] width 73 height 16
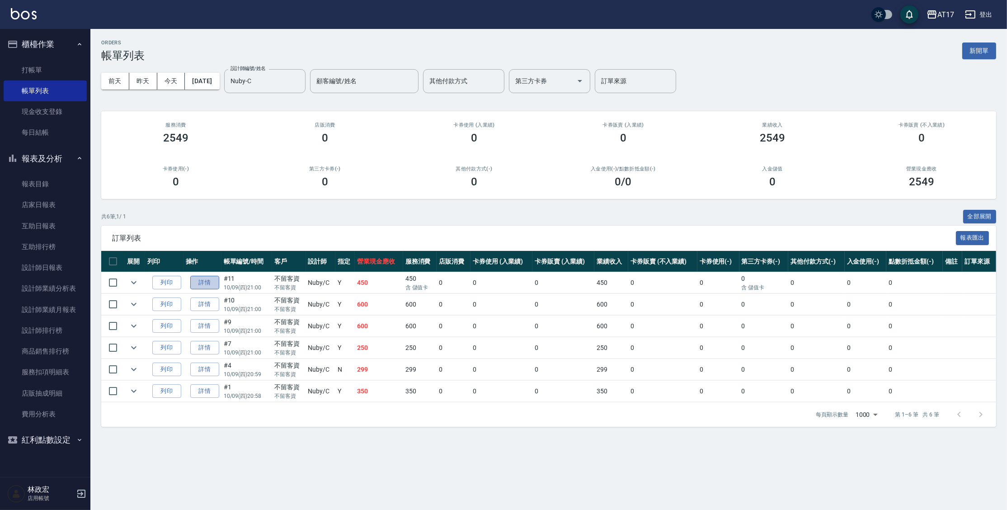
click at [196, 281] on link "詳情" at bounding box center [204, 283] width 29 height 14
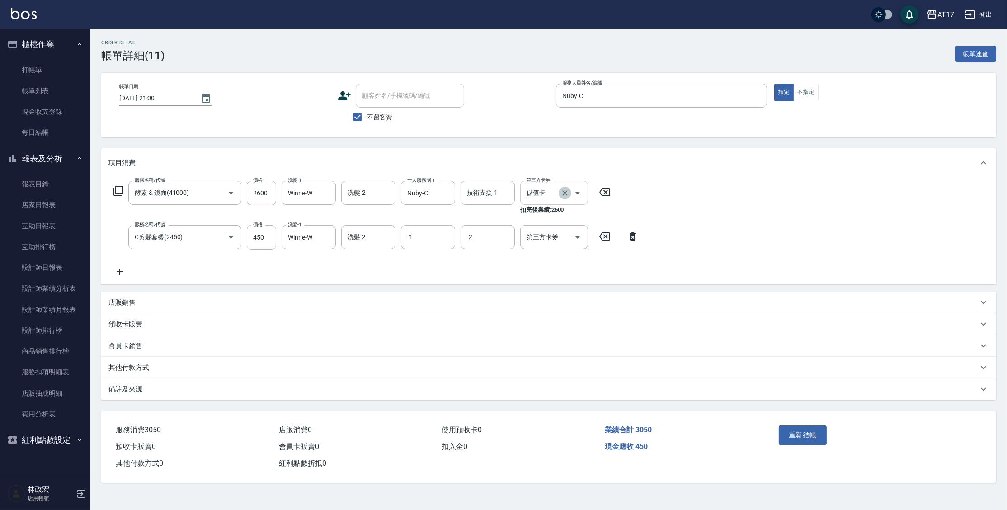
click at [563, 191] on icon "Clear" at bounding box center [564, 192] width 5 height 5
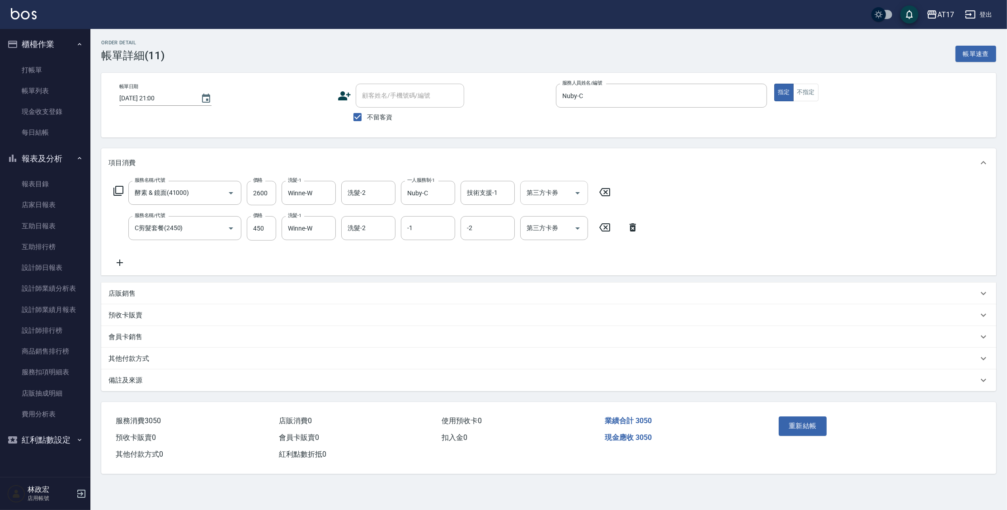
click at [669, 235] on div "服務名稱/代號 酵素 & 鏡面(41000) 服務名稱/代號 價格 2600 價格 洗髮-1 Winne-W 洗髮-1 洗髮-2 洗髮-2 一人服務制-1 N…" at bounding box center [548, 226] width 895 height 98
click at [799, 432] on button "重新結帳" at bounding box center [803, 425] width 48 height 19
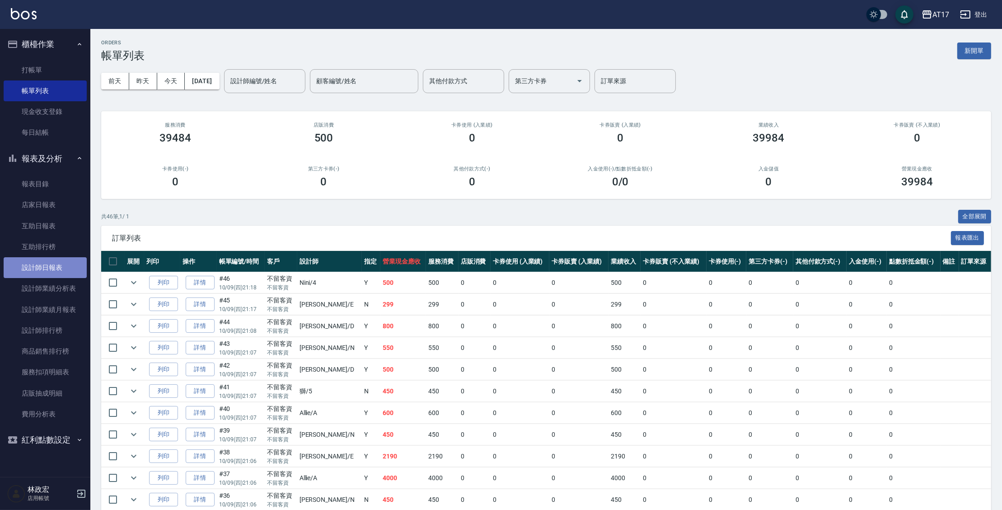
click at [58, 273] on link "設計師日報表" at bounding box center [45, 267] width 83 height 21
